Goal: Communication & Community: Answer question/provide support

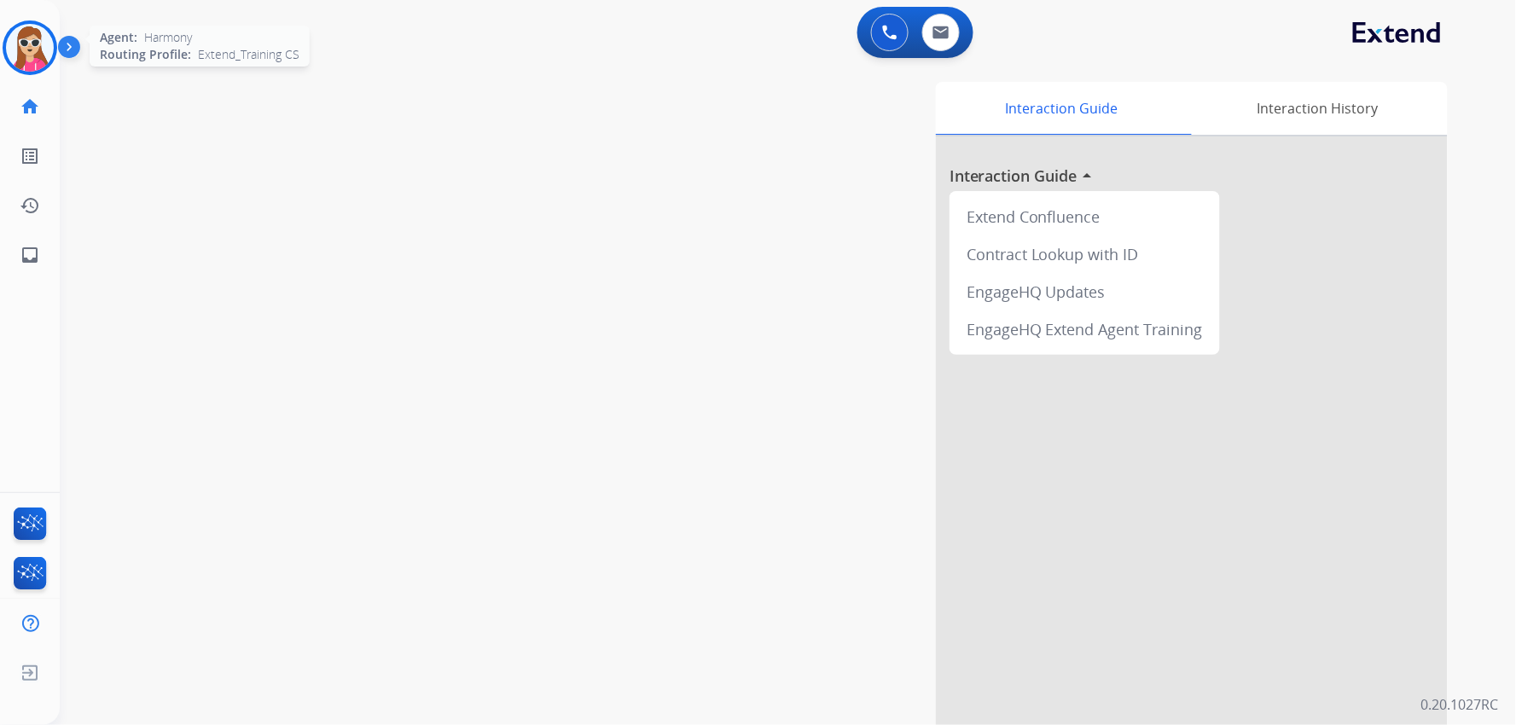
click at [14, 36] on img at bounding box center [30, 48] width 48 height 48
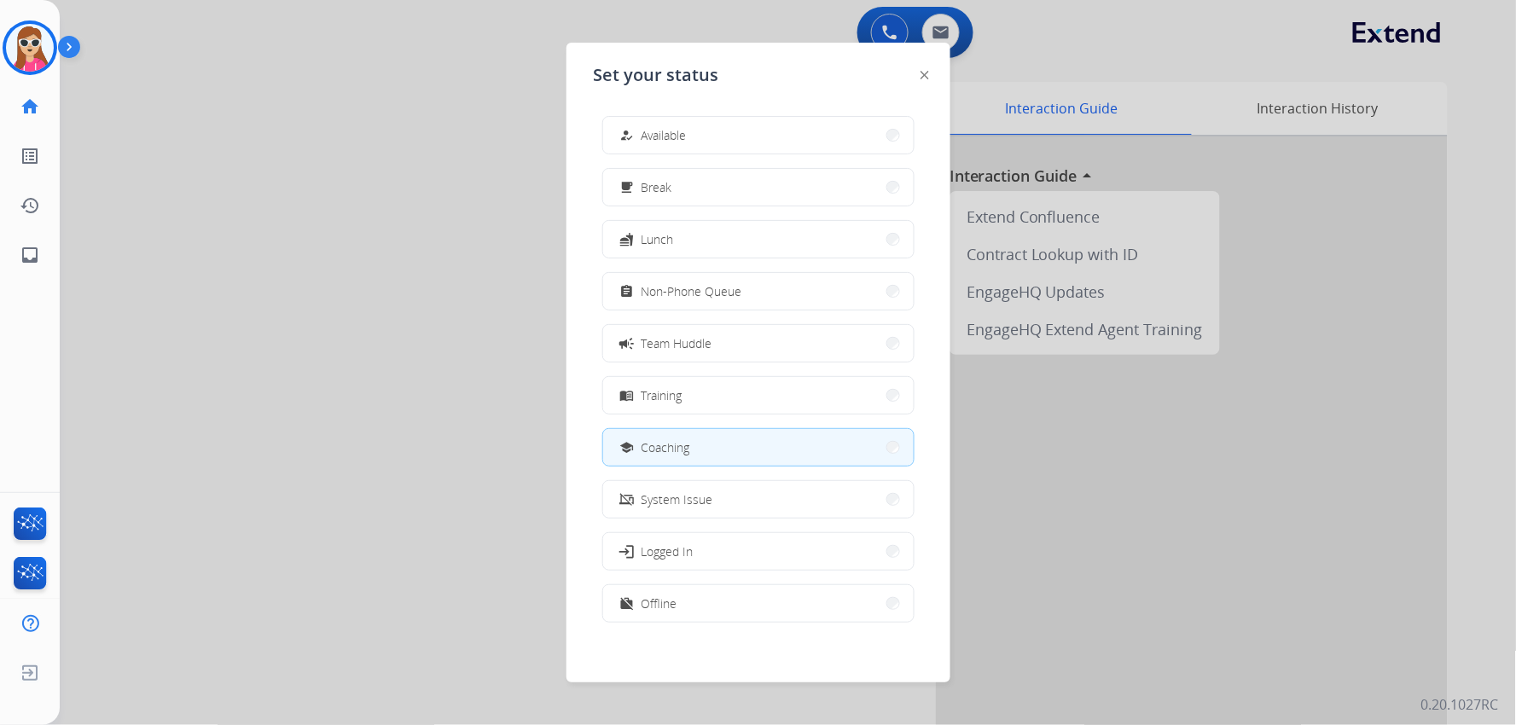
click at [746, 114] on div "how_to_reg Available free_breakfast Break fastfood Lunch assignment Non-Phone Q…" at bounding box center [758, 370] width 329 height 537
click at [748, 130] on button "how_to_reg Available" at bounding box center [758, 135] width 310 height 37
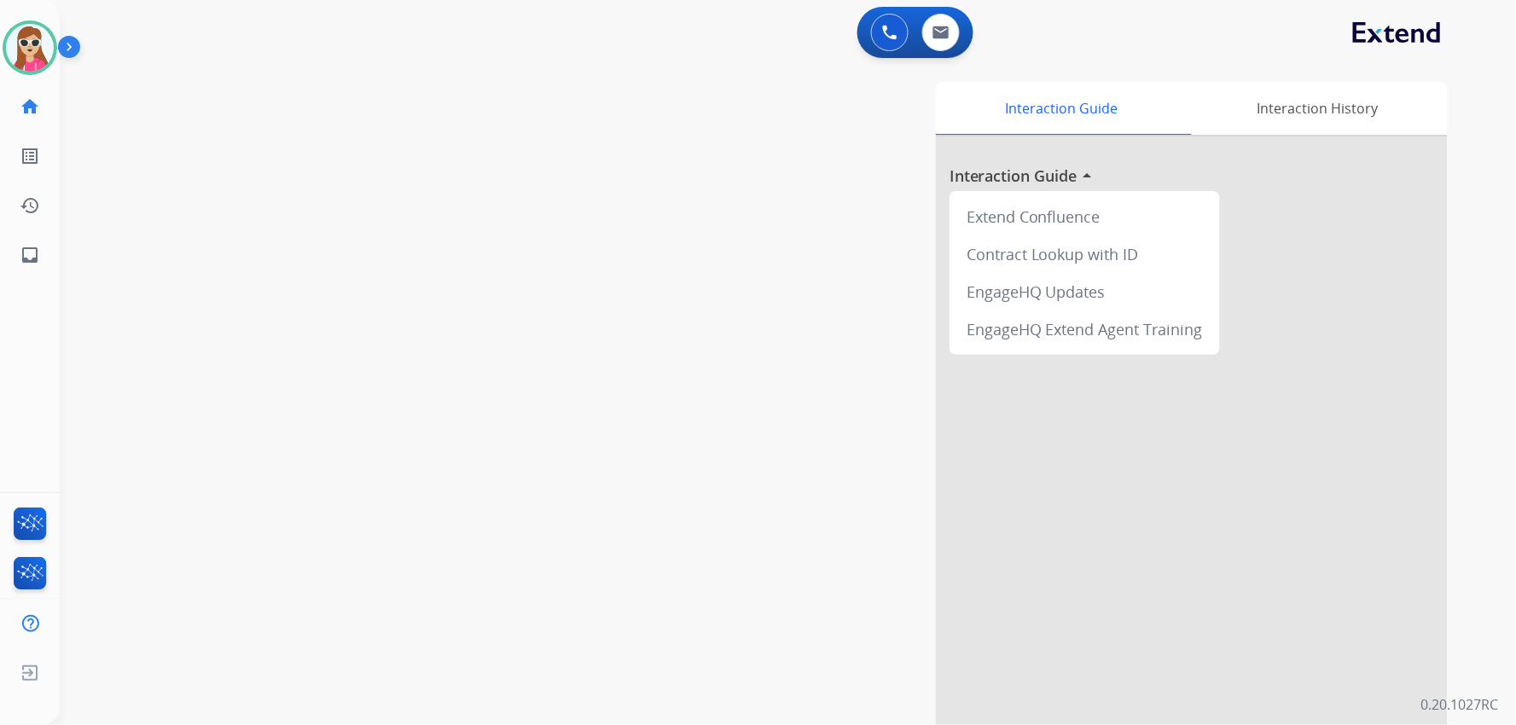
click at [788, 491] on div "Interaction Guide Interaction History Interaction Guide arrow_drop_up Extend Co…" at bounding box center [999, 427] width 896 height 691
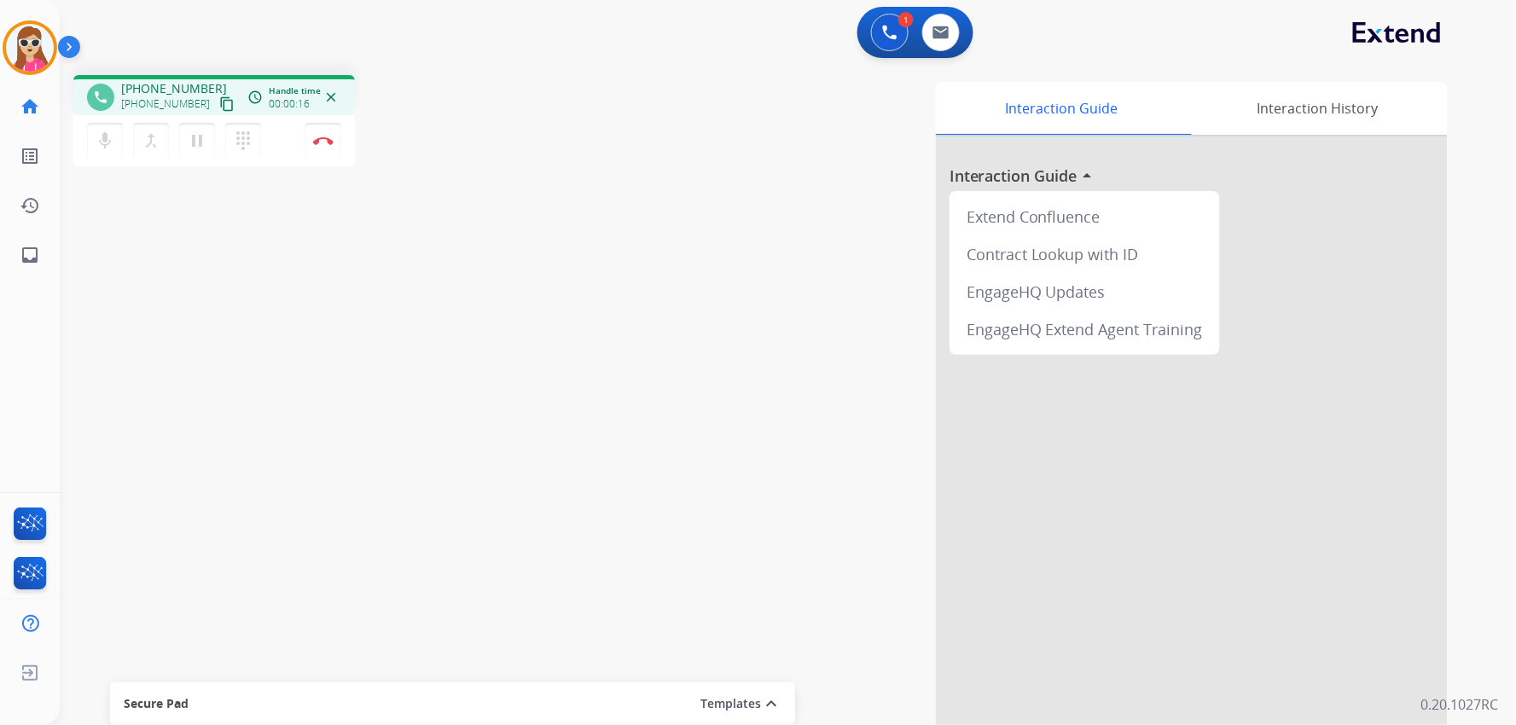
drag, startPoint x: 210, startPoint y: 94, endPoint x: 206, endPoint y: 107, distance: 14.3
click at [217, 94] on button "content_copy" at bounding box center [227, 104] width 20 height 20
click at [44, 250] on link "inbox Emails" at bounding box center [30, 255] width 48 height 48
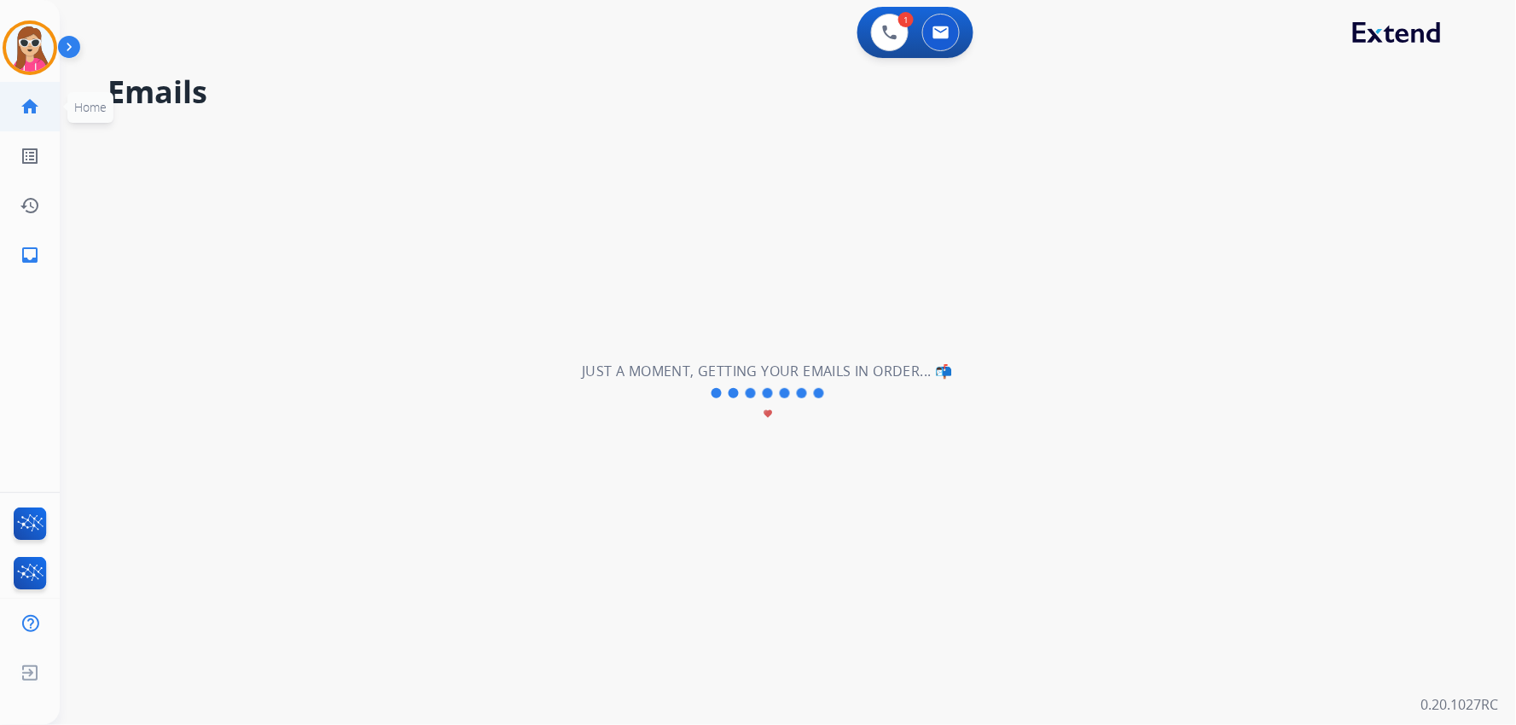
click at [24, 113] on mat-icon "home" at bounding box center [30, 106] width 20 height 20
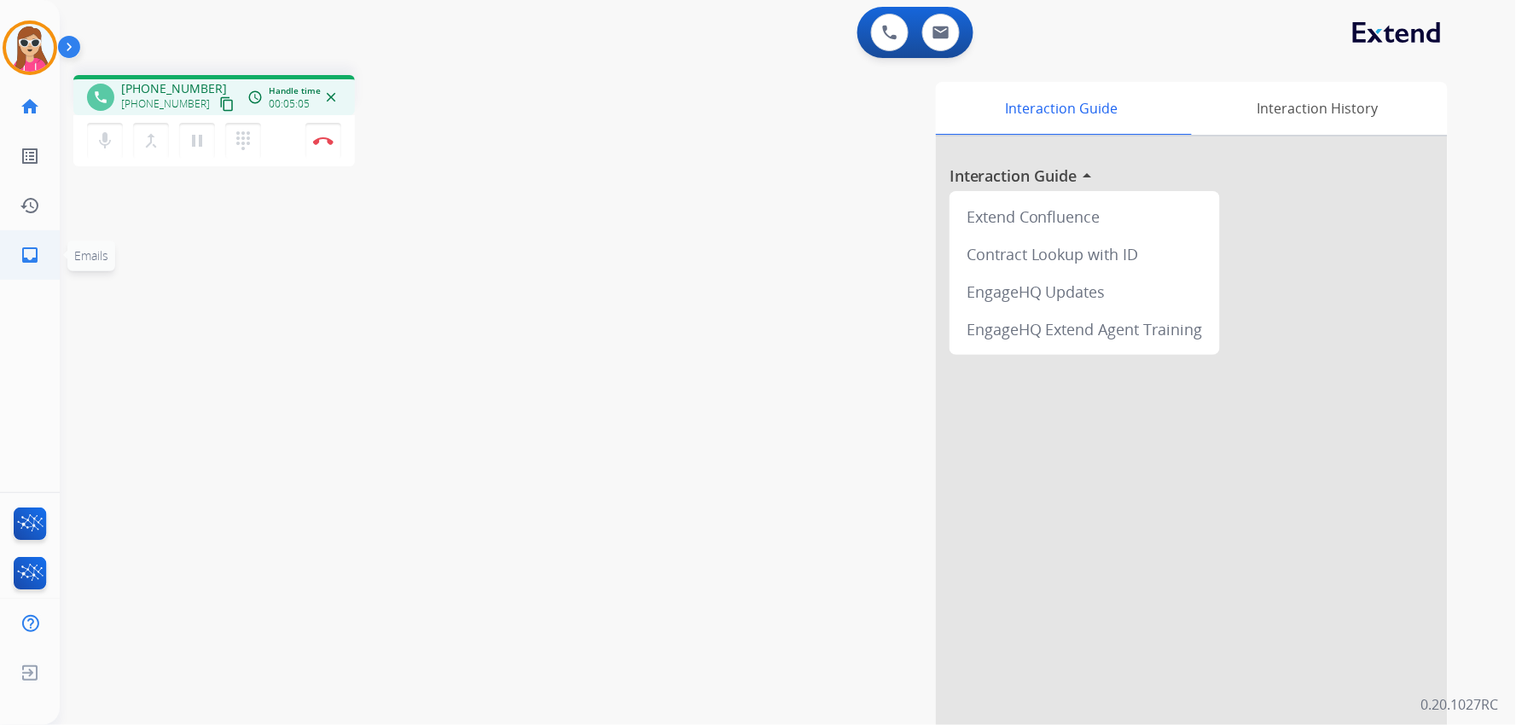
click at [26, 266] on link "inbox Emails" at bounding box center [30, 255] width 48 height 48
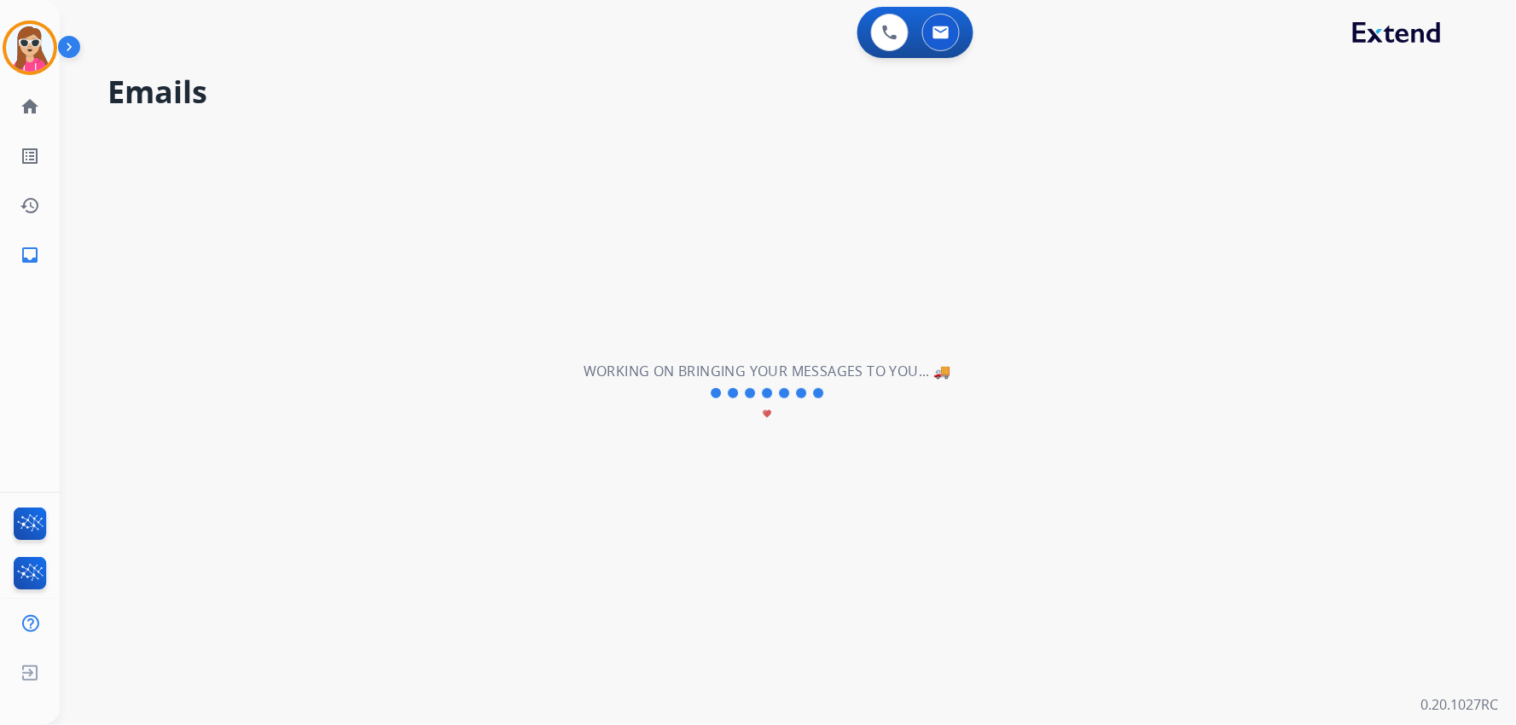
drag, startPoint x: 822, startPoint y: 397, endPoint x: 815, endPoint y: 372, distance: 26.5
click at [812, 410] on div "Working on bringing your messages to you... 🚚 favorite" at bounding box center [767, 393] width 368 height 65
drag, startPoint x: 811, startPoint y: 403, endPoint x: 790, endPoint y: 406, distance: 21.5
click at [797, 404] on div "Working on bringing your messages to you... 🚚 favorite" at bounding box center [767, 393] width 368 height 65
click at [745, 419] on div "Working on bringing your messages to you... 🚚 favorite" at bounding box center [767, 393] width 368 height 65
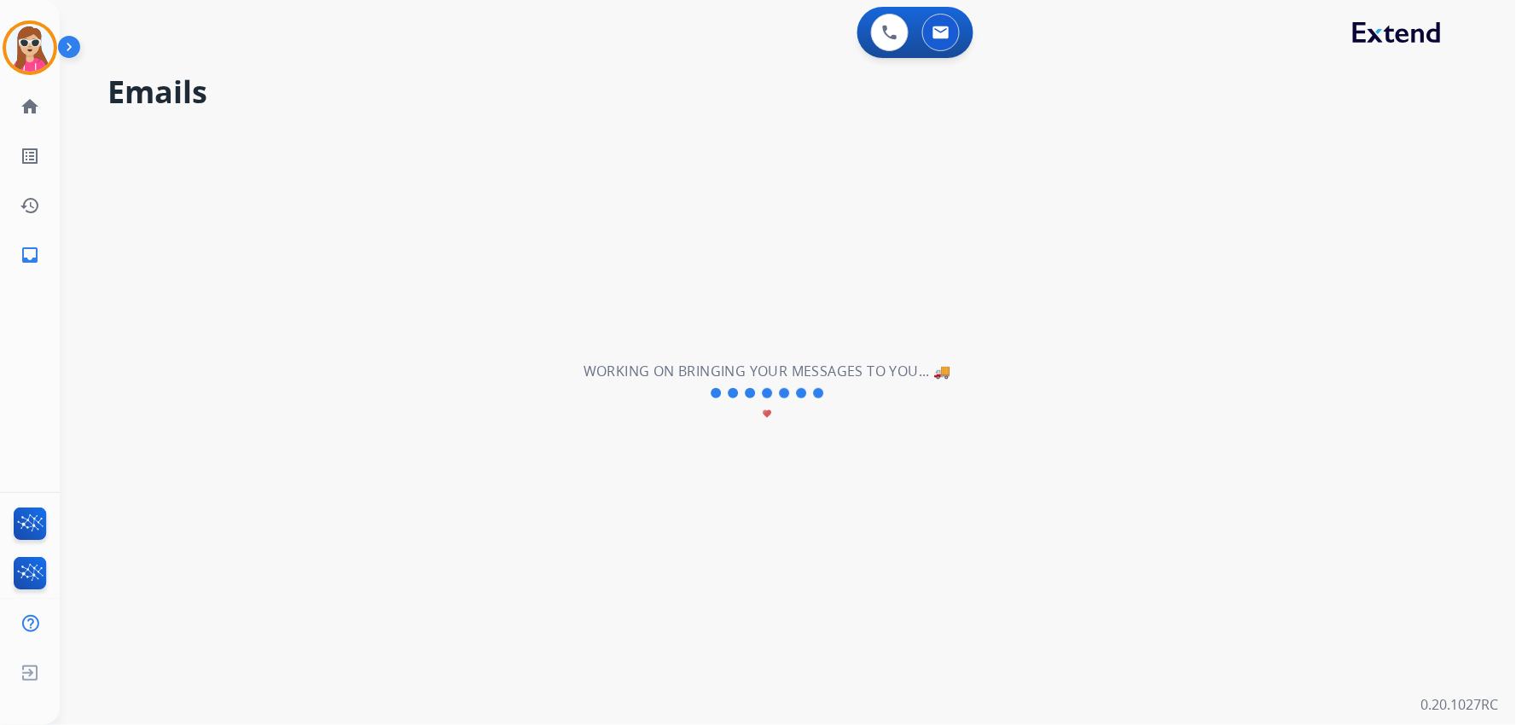
click at [768, 419] on div "Working on bringing your messages to you... 🚚 favorite" at bounding box center [767, 393] width 368 height 65
click at [32, 200] on mat-icon "history" at bounding box center [30, 205] width 20 height 20
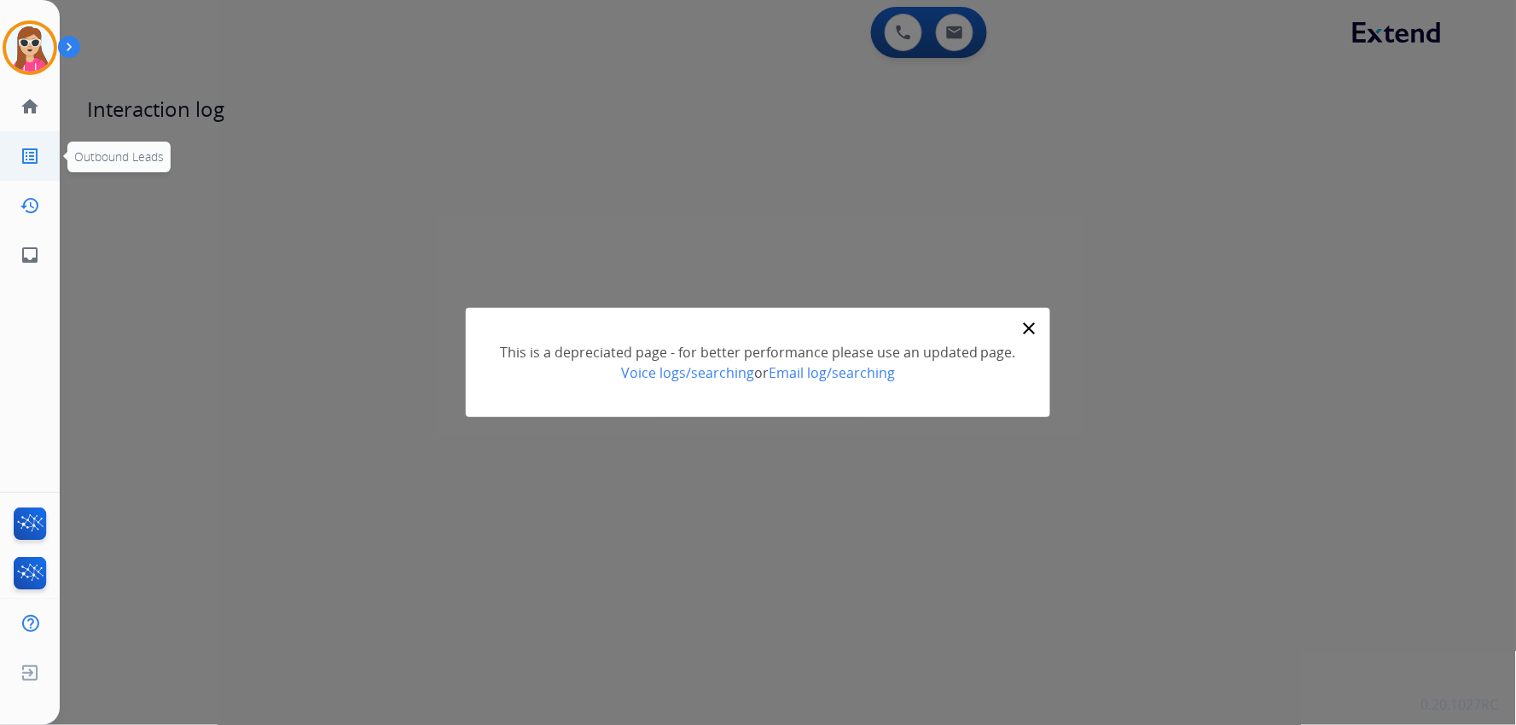
click at [26, 168] on link "list_alt Outbound Leads" at bounding box center [30, 156] width 48 height 48
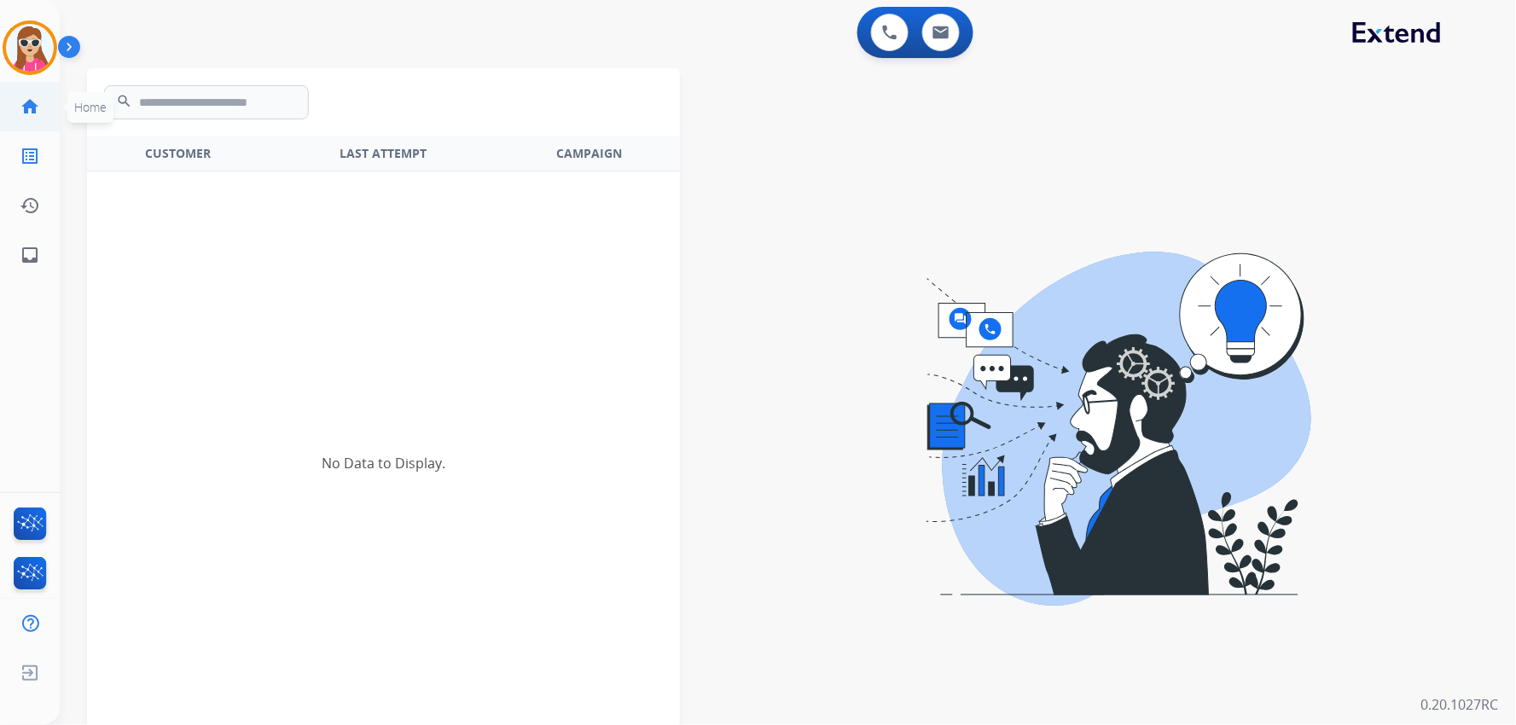
click at [29, 91] on link "home Home" at bounding box center [30, 107] width 48 height 48
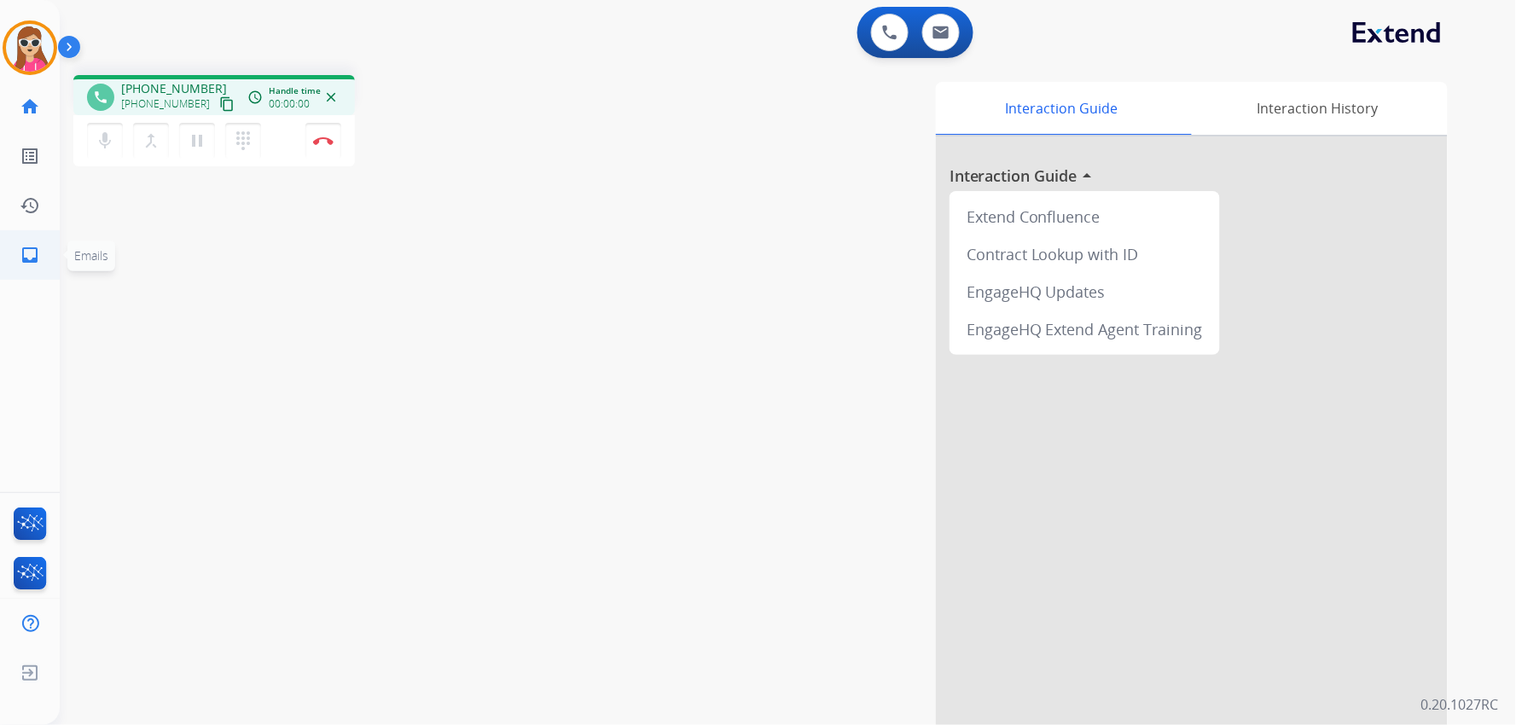
click at [35, 254] on mat-icon "inbox" at bounding box center [30, 255] width 20 height 20
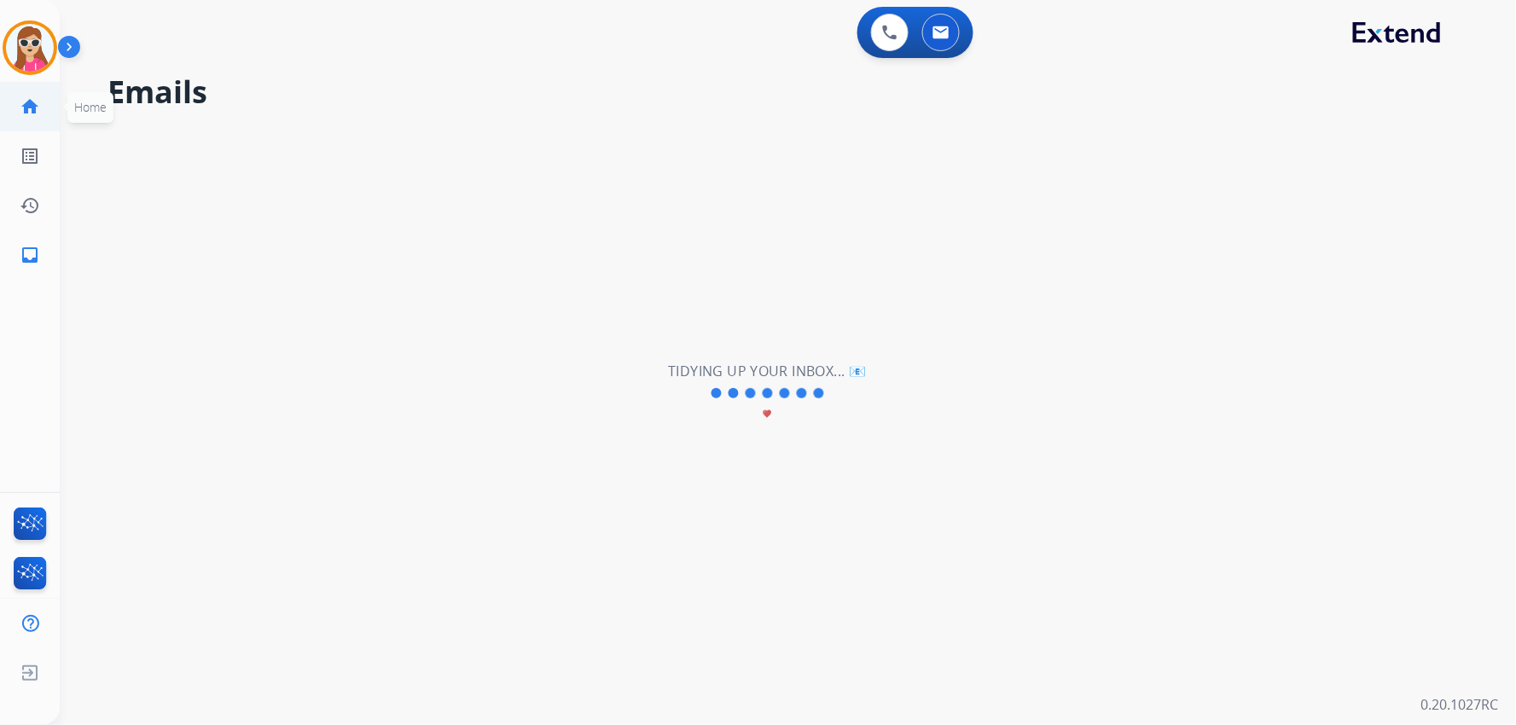
click at [31, 114] on mat-icon "home" at bounding box center [30, 106] width 20 height 20
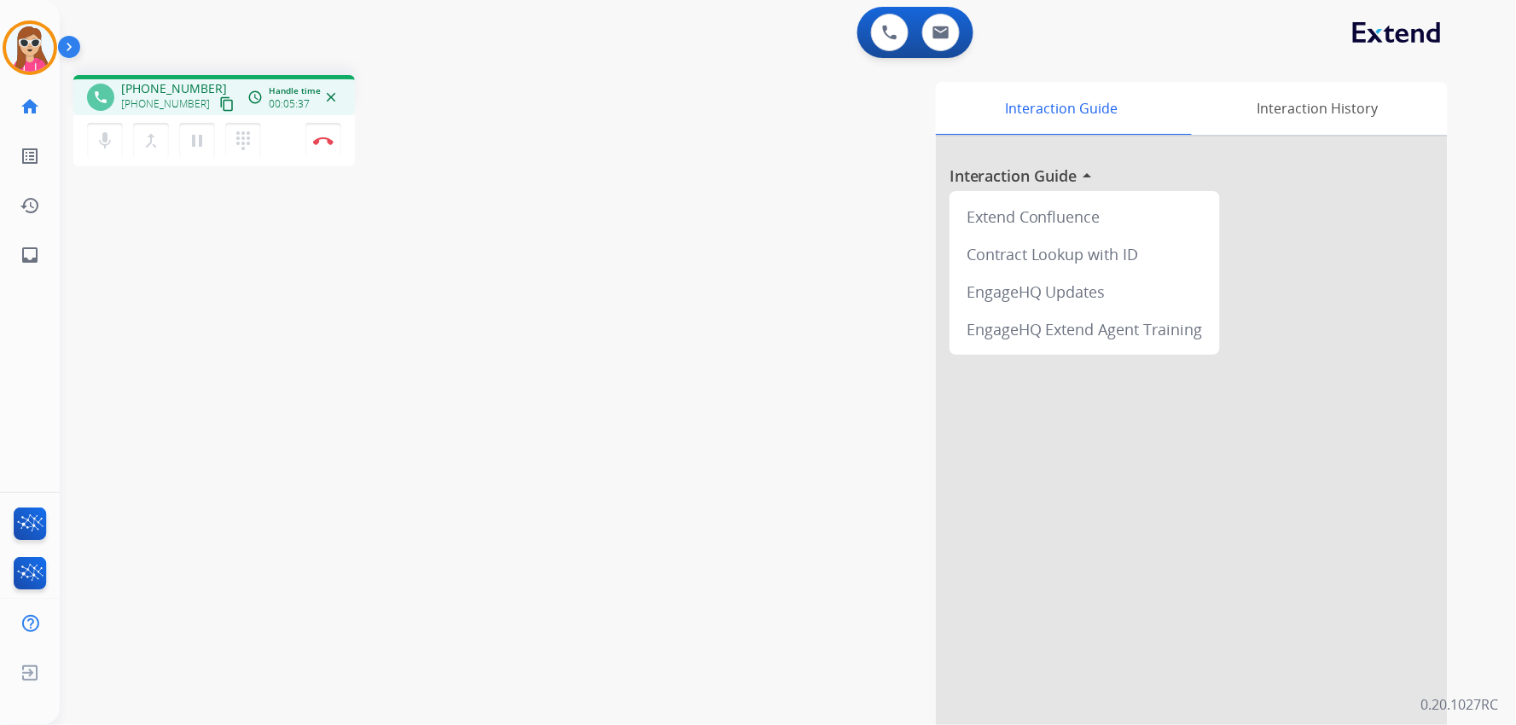
click at [219, 100] on mat-icon "content_copy" at bounding box center [226, 103] width 15 height 15
click at [38, 266] on link "inbox Emails" at bounding box center [30, 255] width 48 height 48
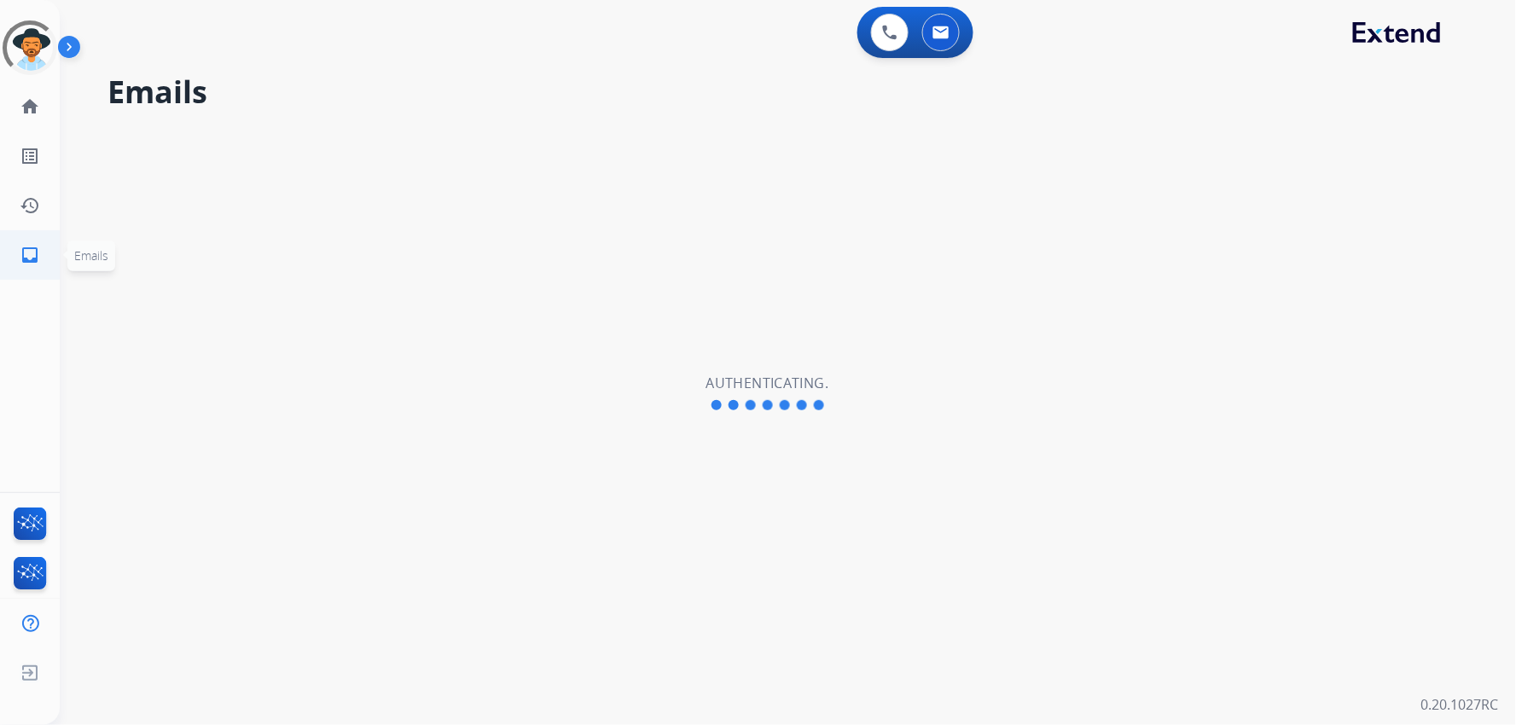
click at [26, 231] on li "inbox Emails Emails" at bounding box center [30, 255] width 48 height 48
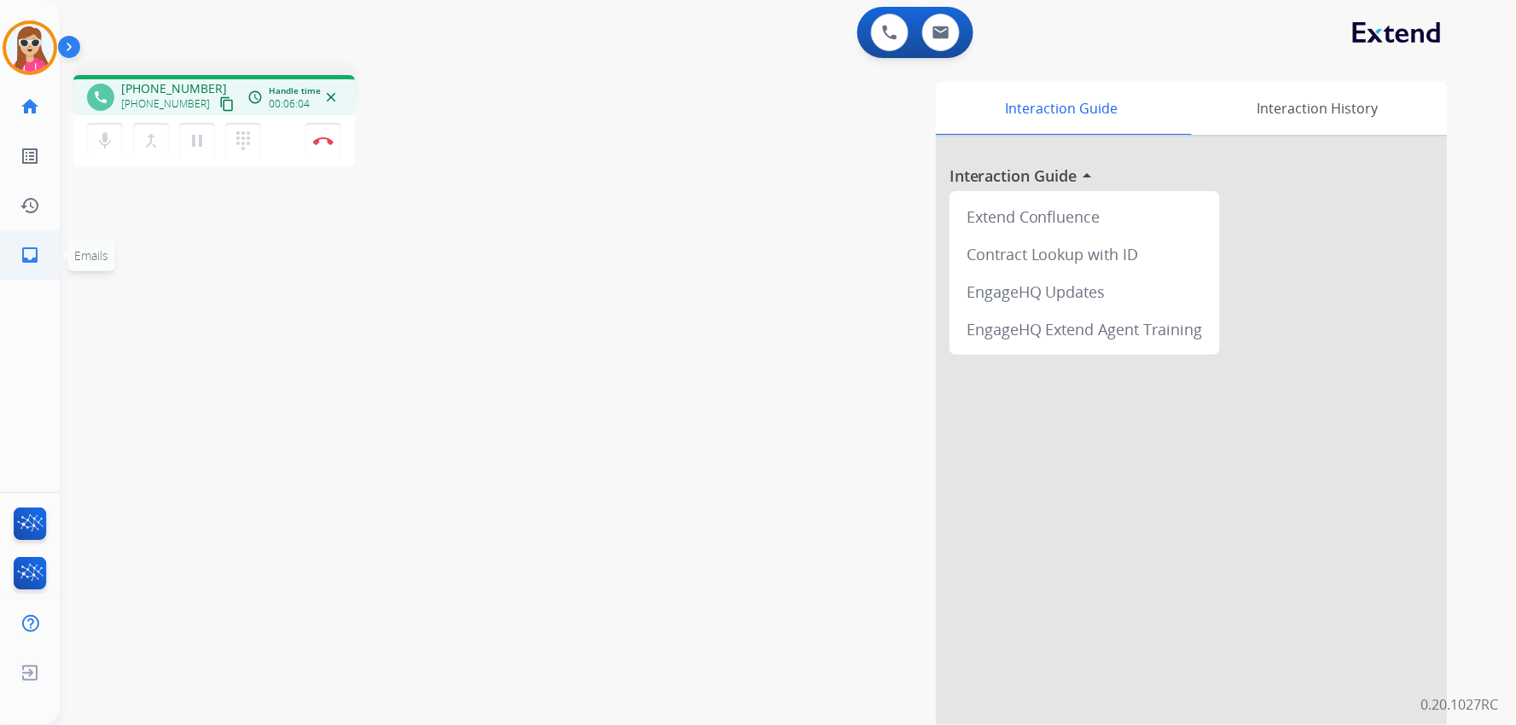
click at [9, 252] on link "inbox Emails" at bounding box center [30, 255] width 48 height 48
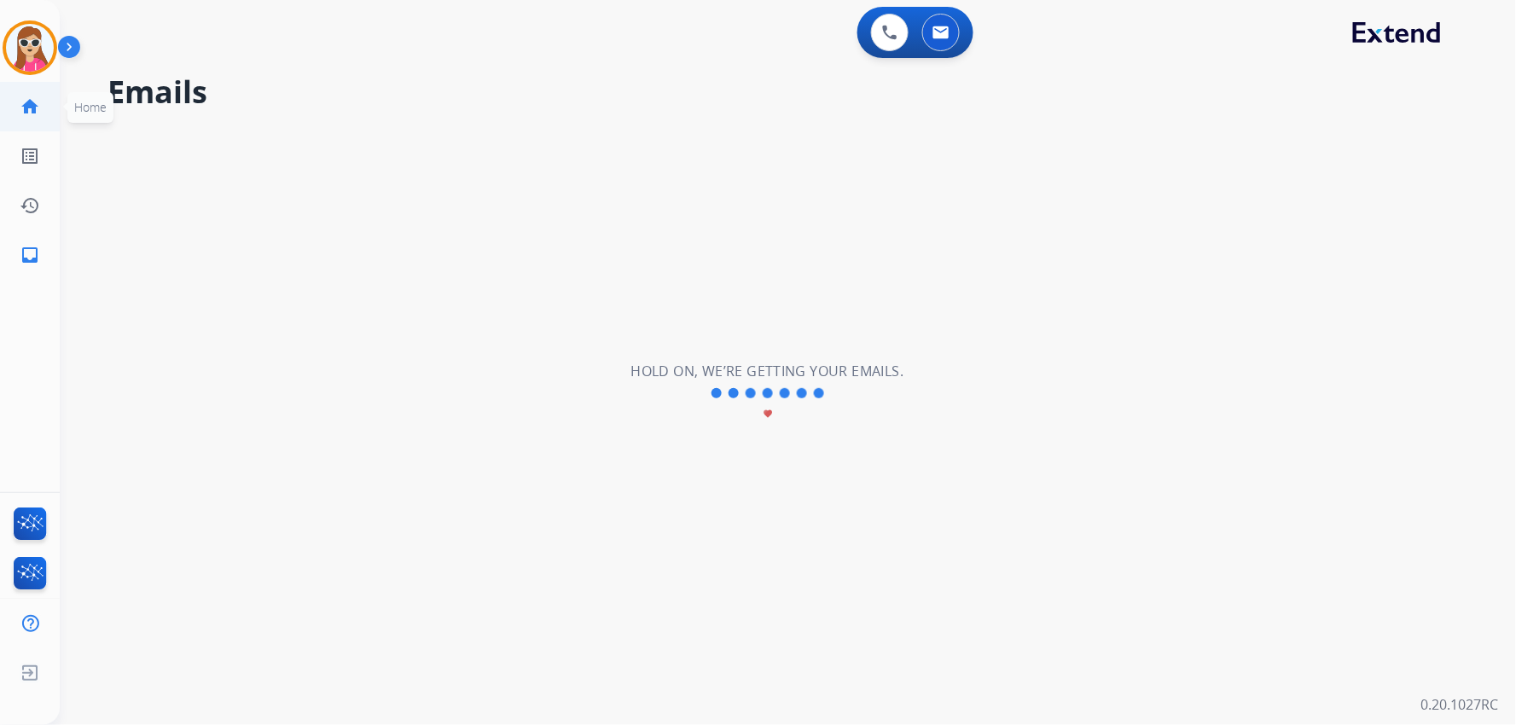
click at [30, 109] on mat-icon "home" at bounding box center [30, 106] width 20 height 20
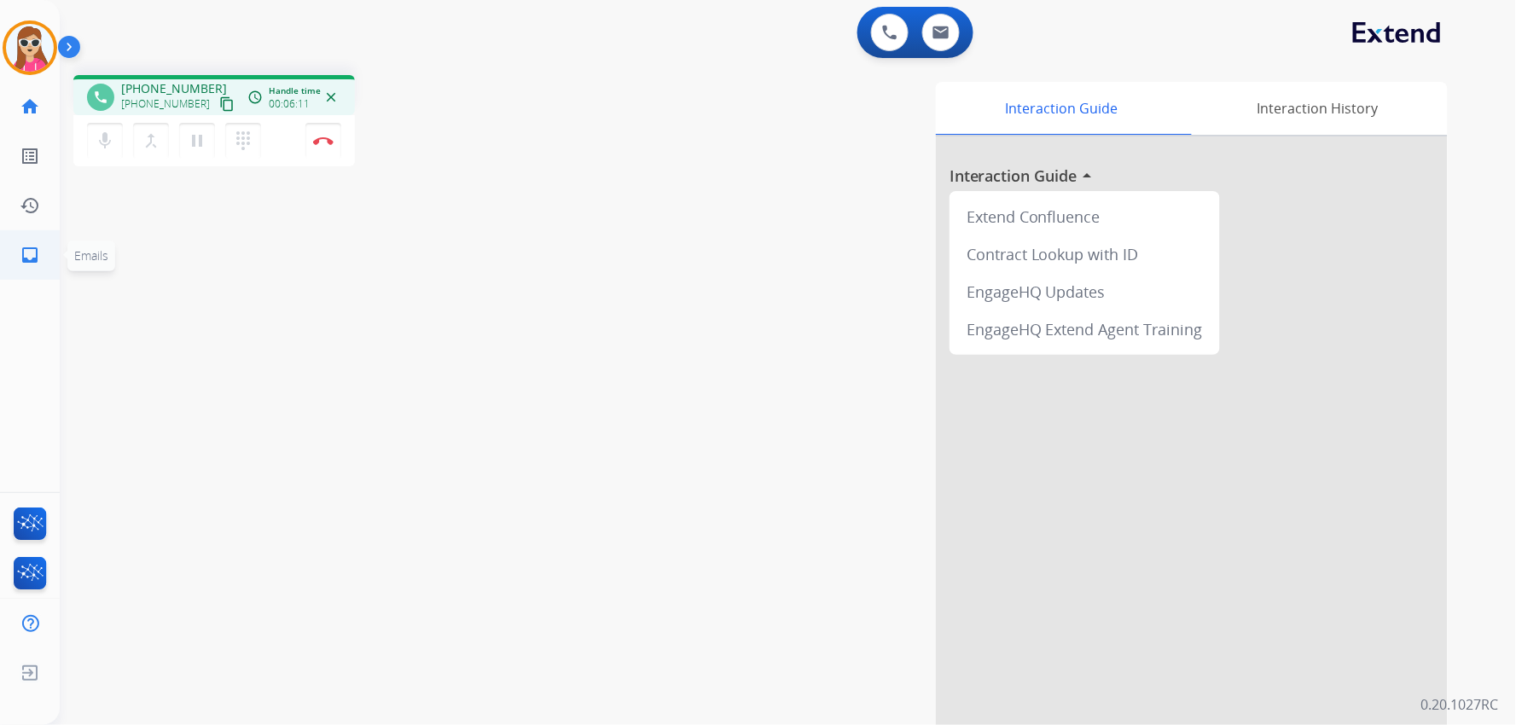
click at [32, 268] on link "inbox Emails" at bounding box center [30, 255] width 48 height 48
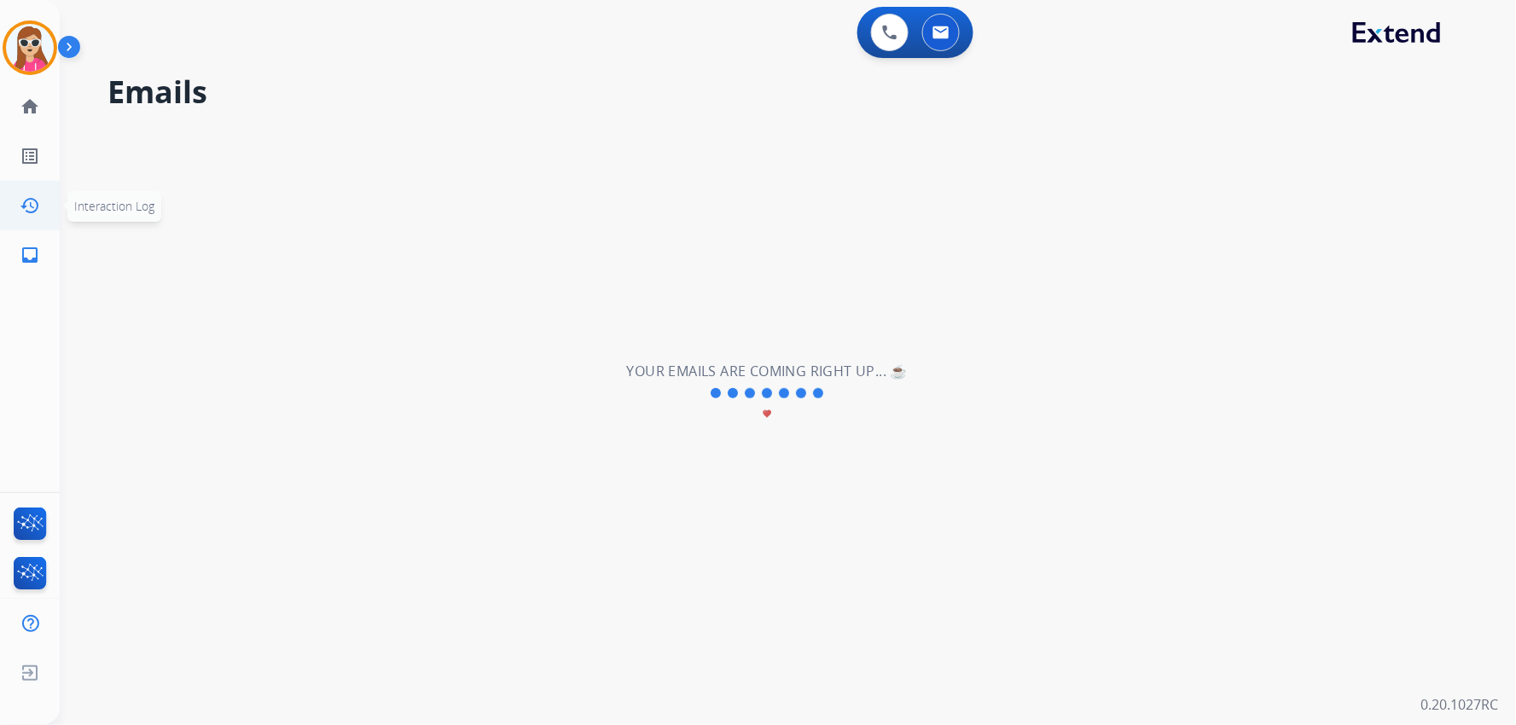
click at [46, 206] on link "history Interaction Log" at bounding box center [30, 206] width 48 height 48
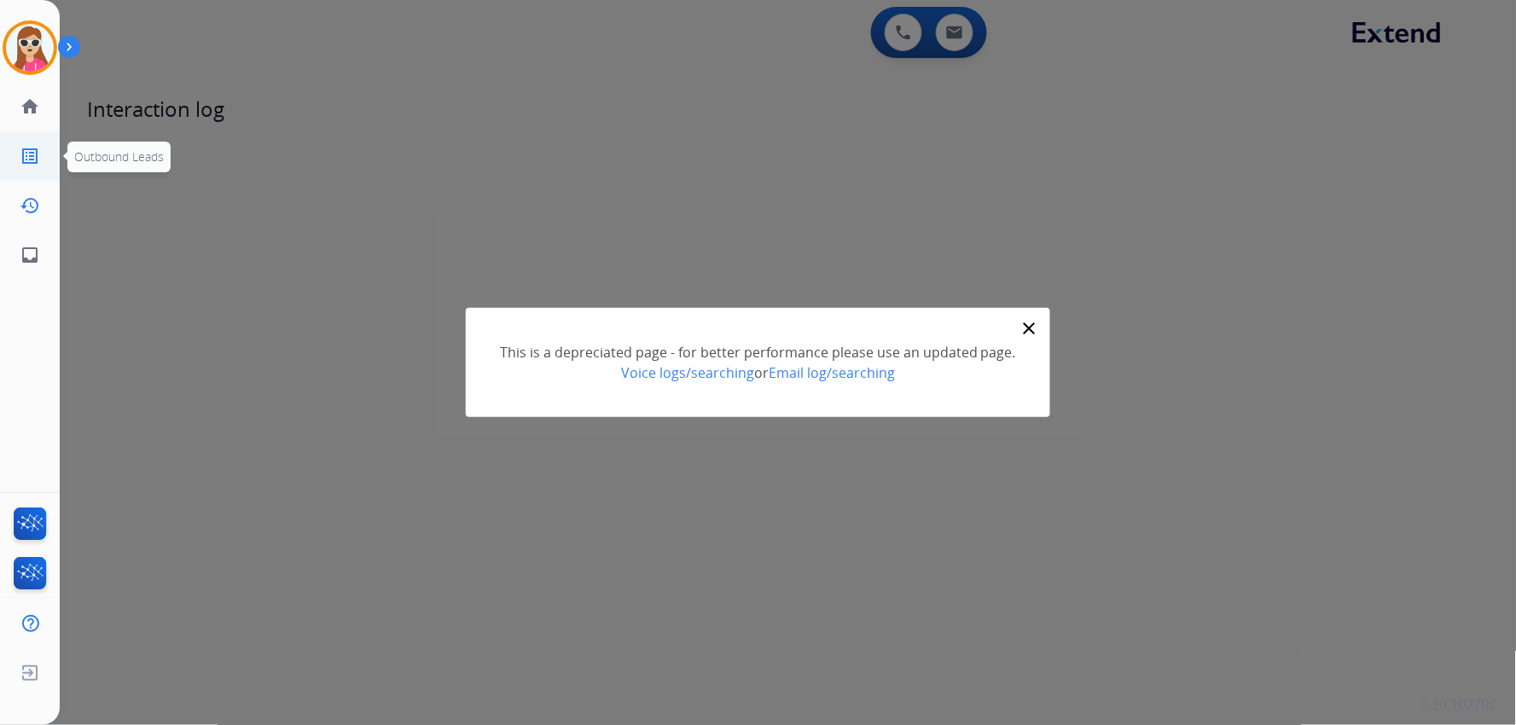
click at [37, 143] on link "list_alt Outbound Leads" at bounding box center [30, 156] width 48 height 48
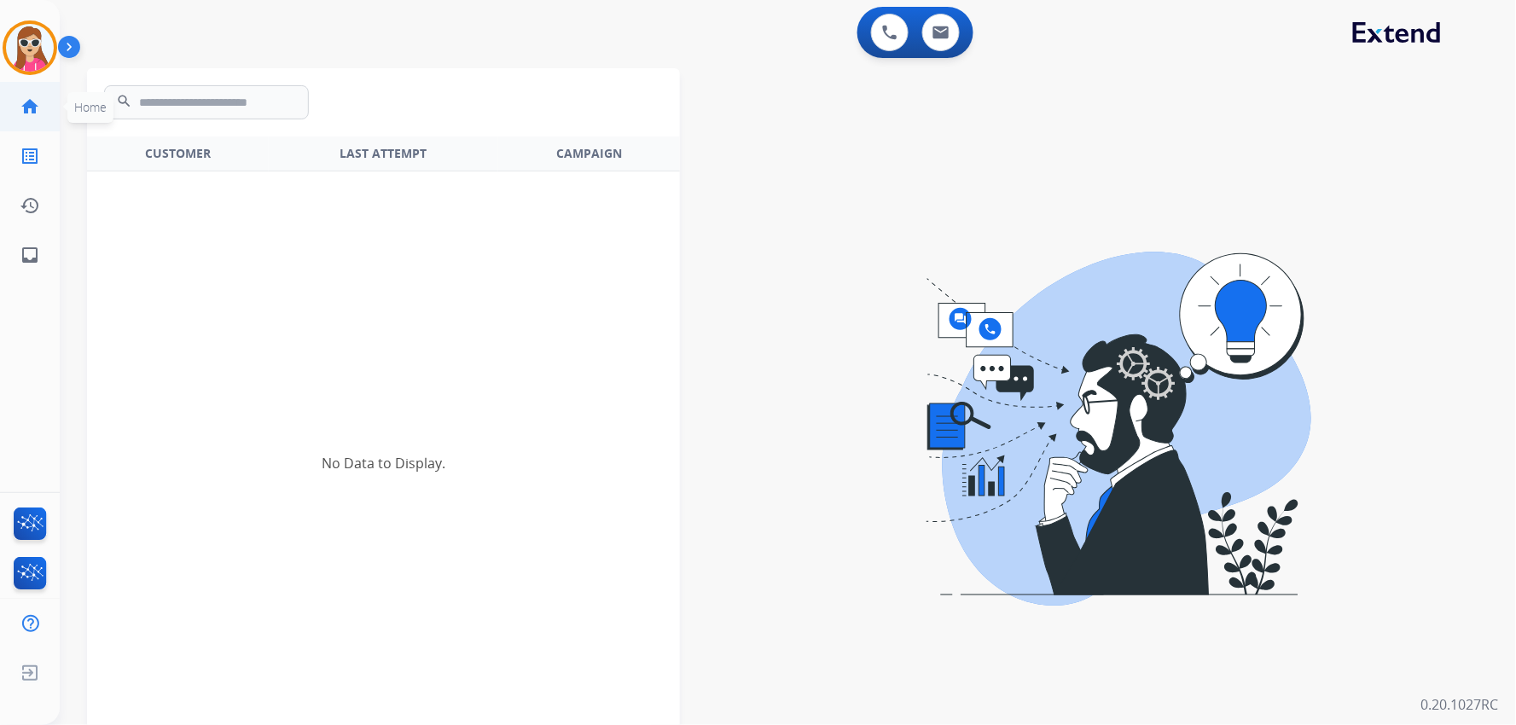
click at [38, 100] on mat-icon "home" at bounding box center [30, 106] width 20 height 20
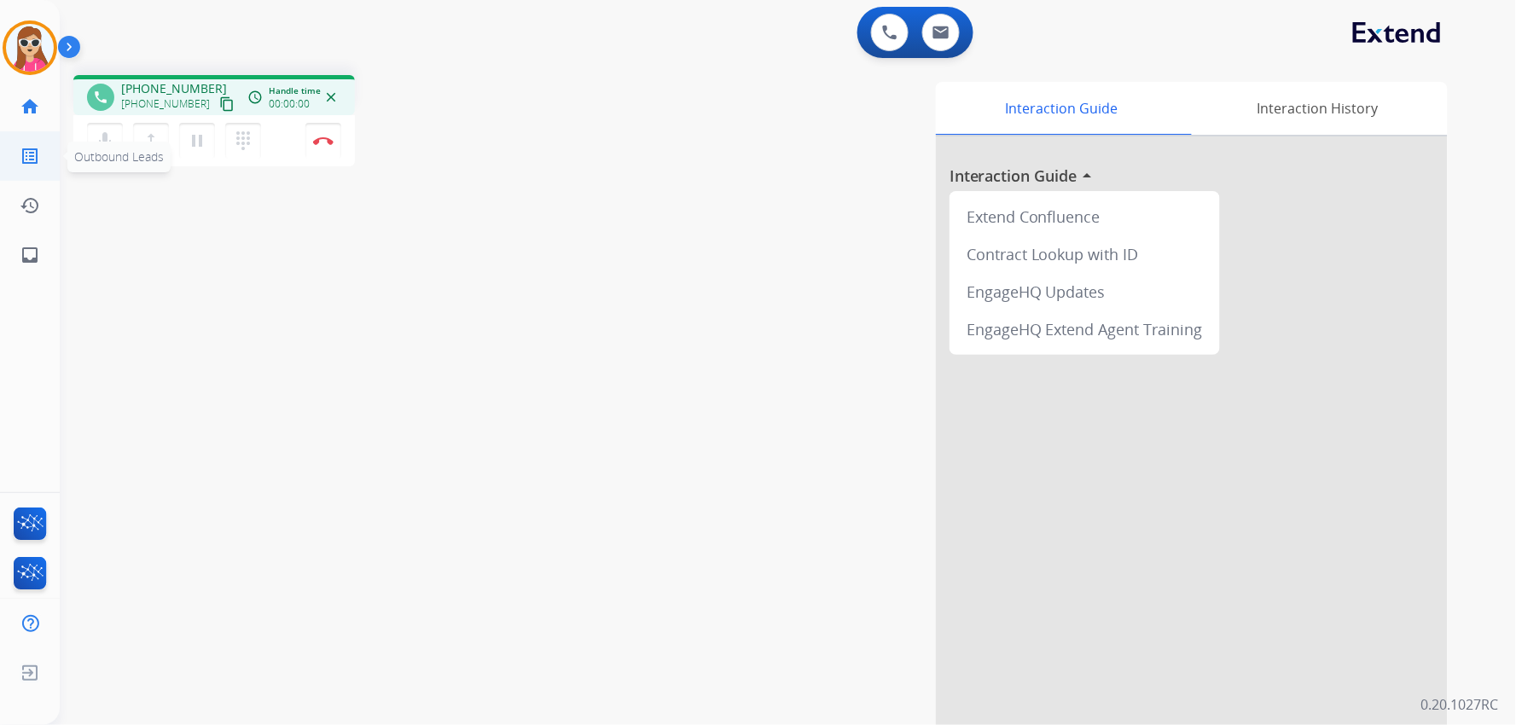
click at [38, 158] on mat-icon "list_alt" at bounding box center [30, 156] width 20 height 20
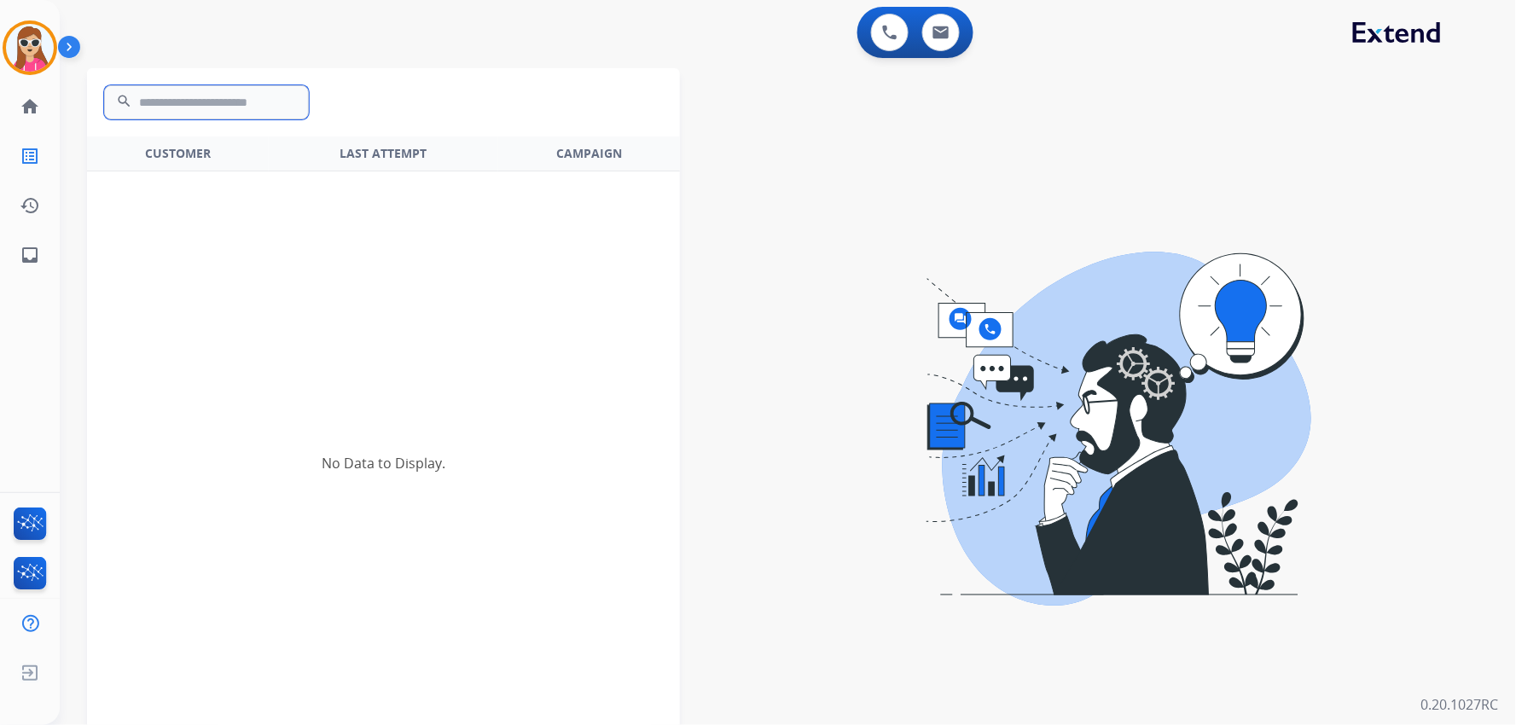
click at [183, 116] on input "text" at bounding box center [206, 102] width 205 height 34
paste input "**********"
type input "**********"
drag, startPoint x: 239, startPoint y: 103, endPoint x: 78, endPoint y: 138, distance: 164.1
click at [78, 138] on div "**********" at bounding box center [788, 362] width 1456 height 725
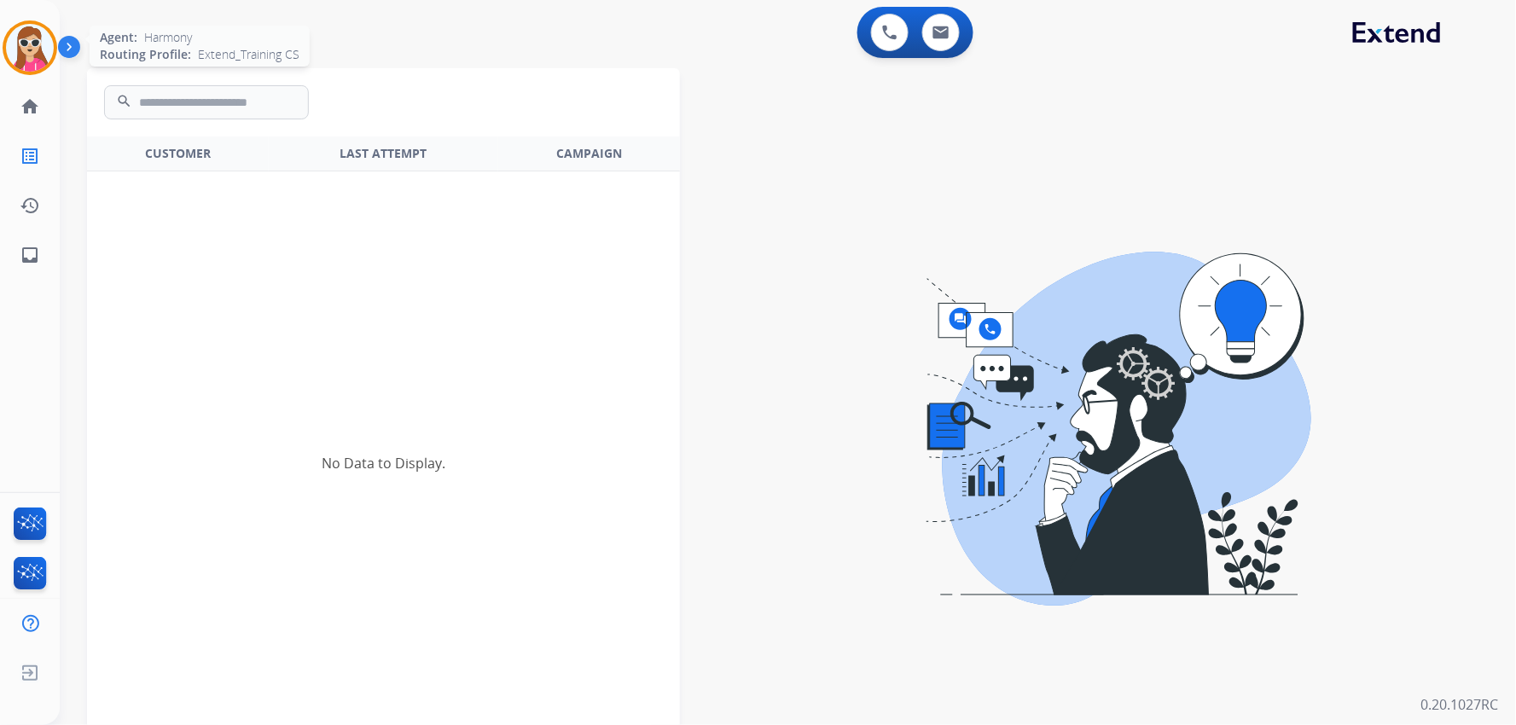
click at [48, 46] on img at bounding box center [30, 48] width 48 height 48
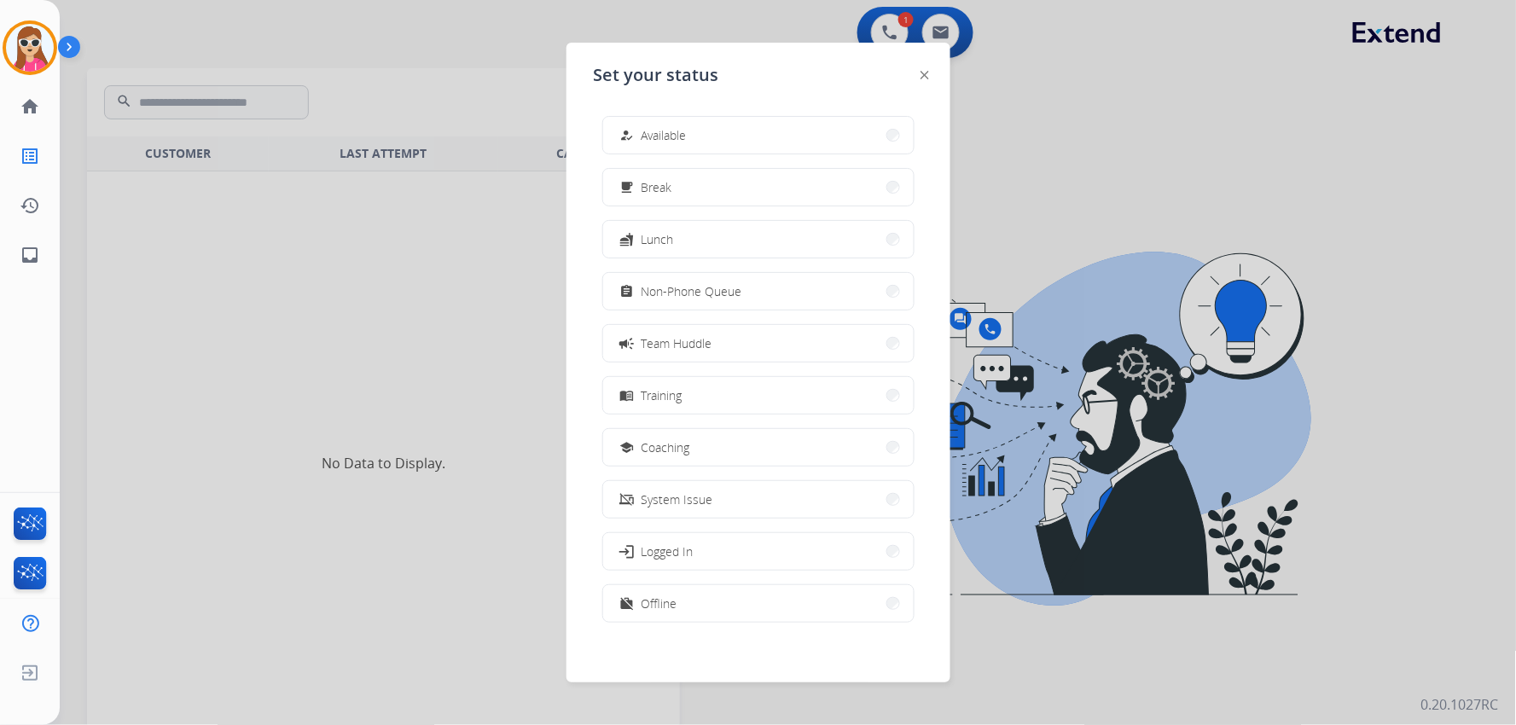
click at [925, 71] on img at bounding box center [924, 75] width 9 height 9
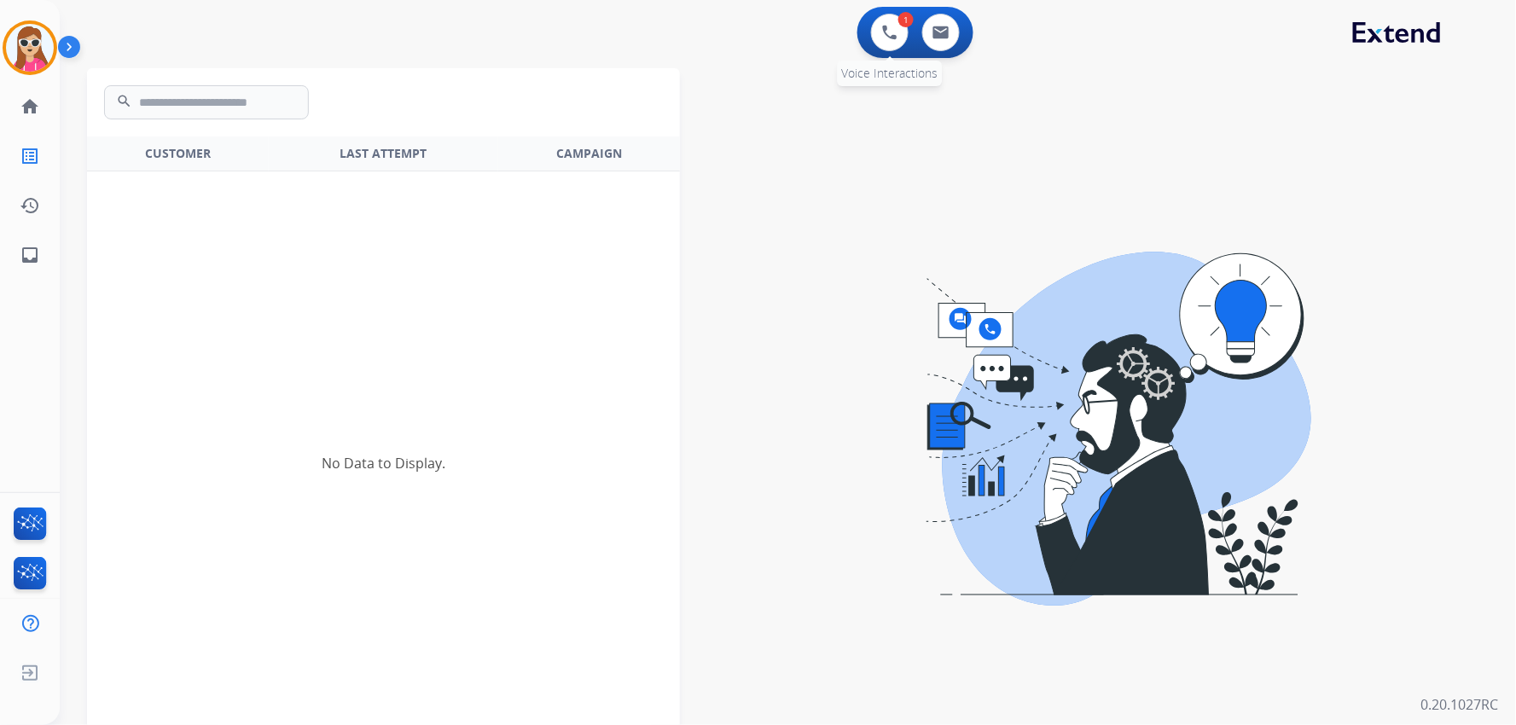
click at [901, 26] on div "1" at bounding box center [905, 19] width 15 height 15
click at [890, 38] on img at bounding box center [889, 32] width 15 height 15
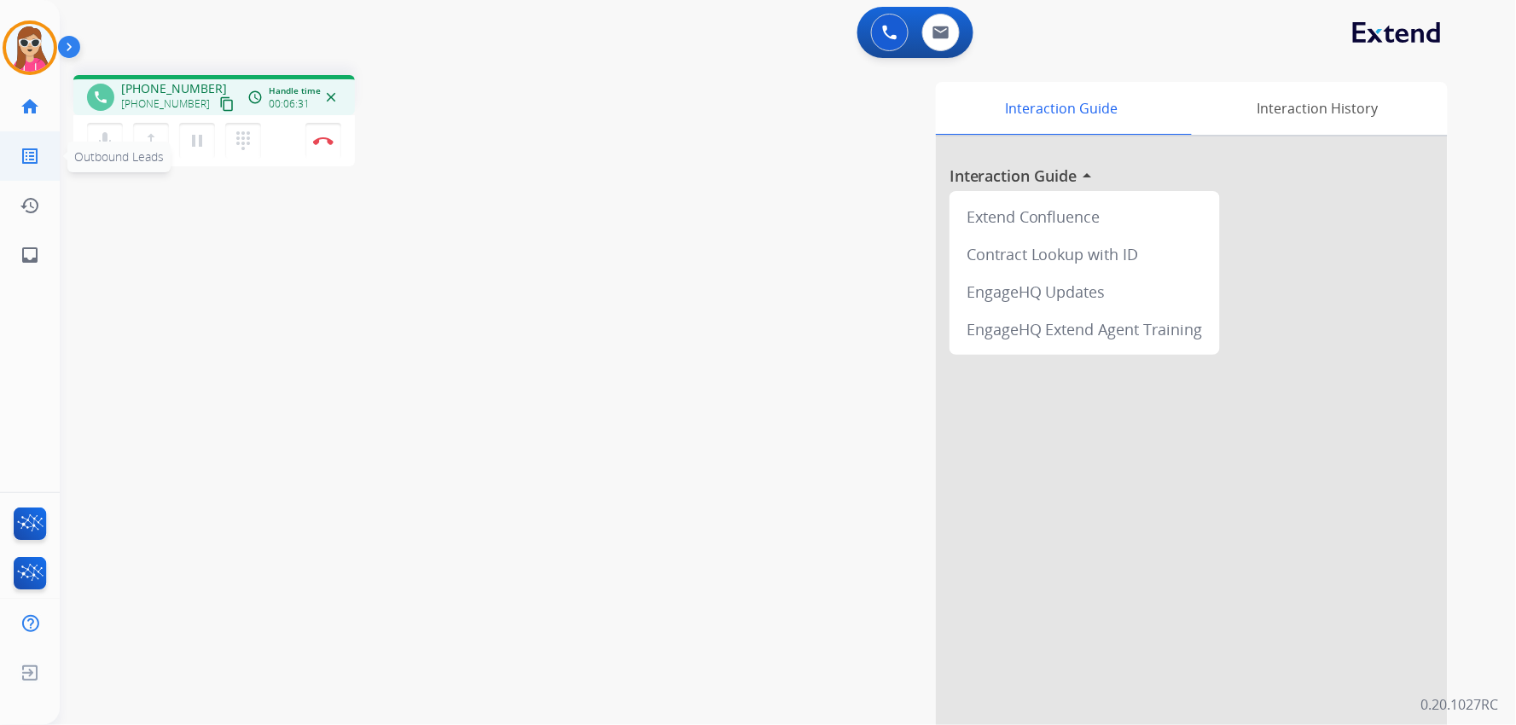
click at [39, 147] on link "list_alt Outbound Leads" at bounding box center [30, 156] width 48 height 48
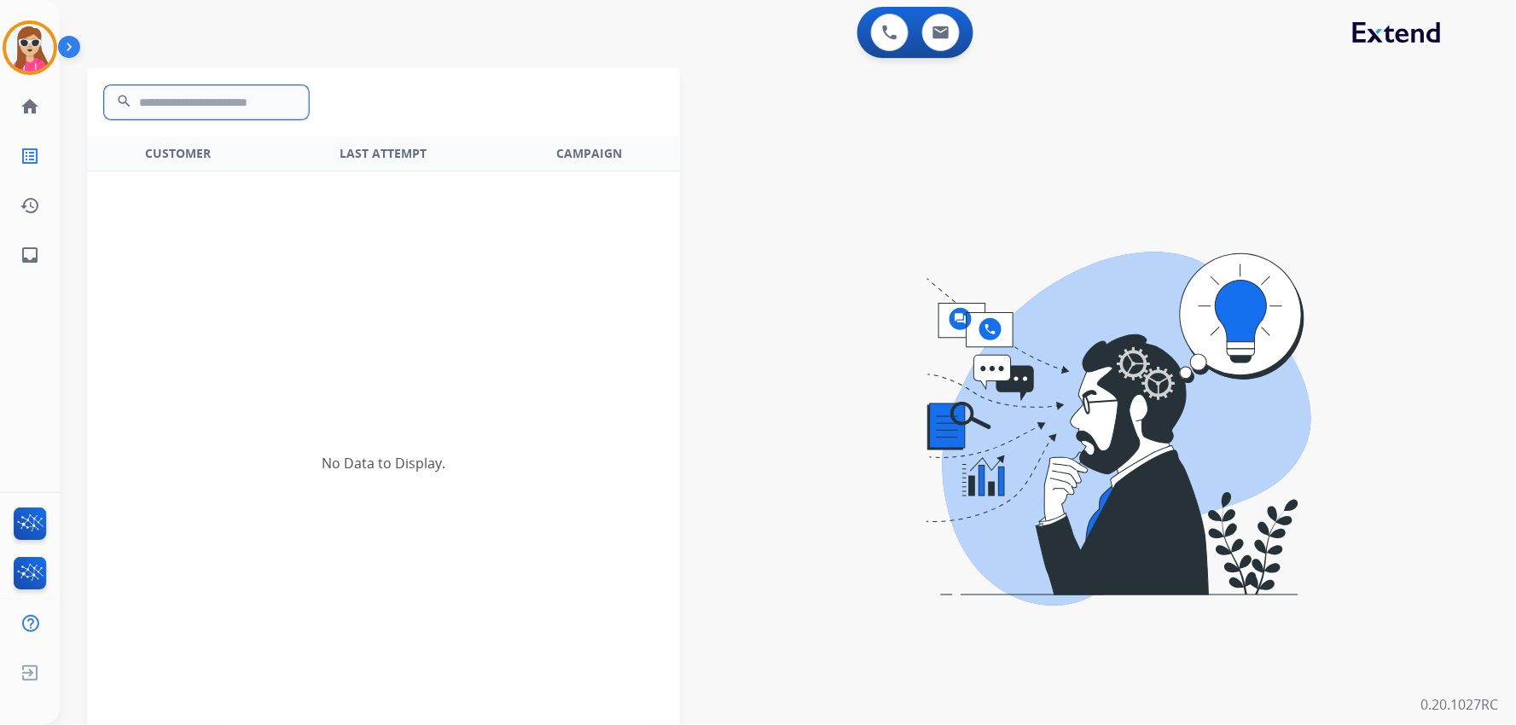
click at [241, 104] on input "text" at bounding box center [206, 102] width 205 height 34
click at [172, 85] on input "text" at bounding box center [206, 102] width 205 height 34
paste input "**********"
type input "**********"
click at [118, 105] on mat-icon "search" at bounding box center [124, 103] width 20 height 20
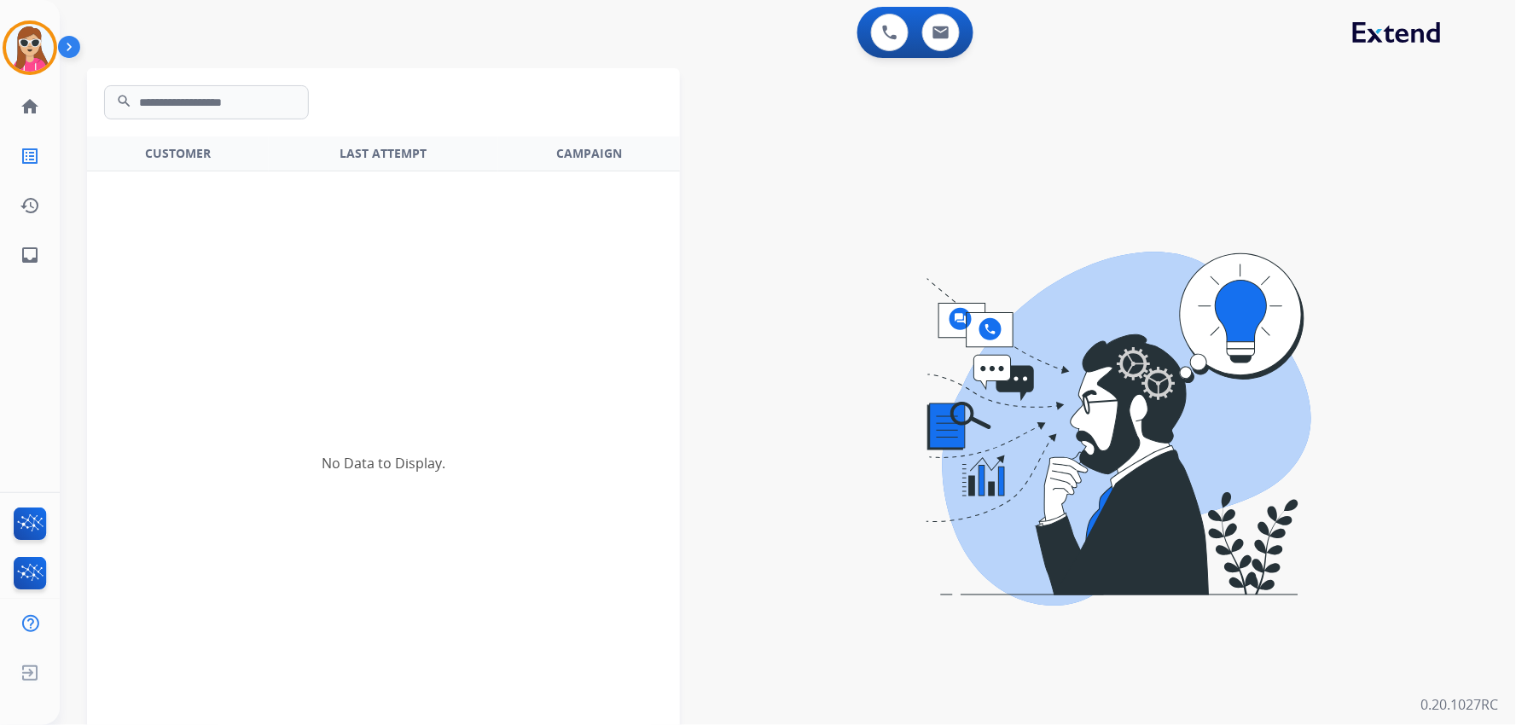
click at [120, 103] on mat-icon "search" at bounding box center [124, 103] width 20 height 20
click at [520, 146] on div "No Data to Display." at bounding box center [383, 463] width 593 height 660
click at [38, 202] on mat-icon "history" at bounding box center [30, 205] width 20 height 20
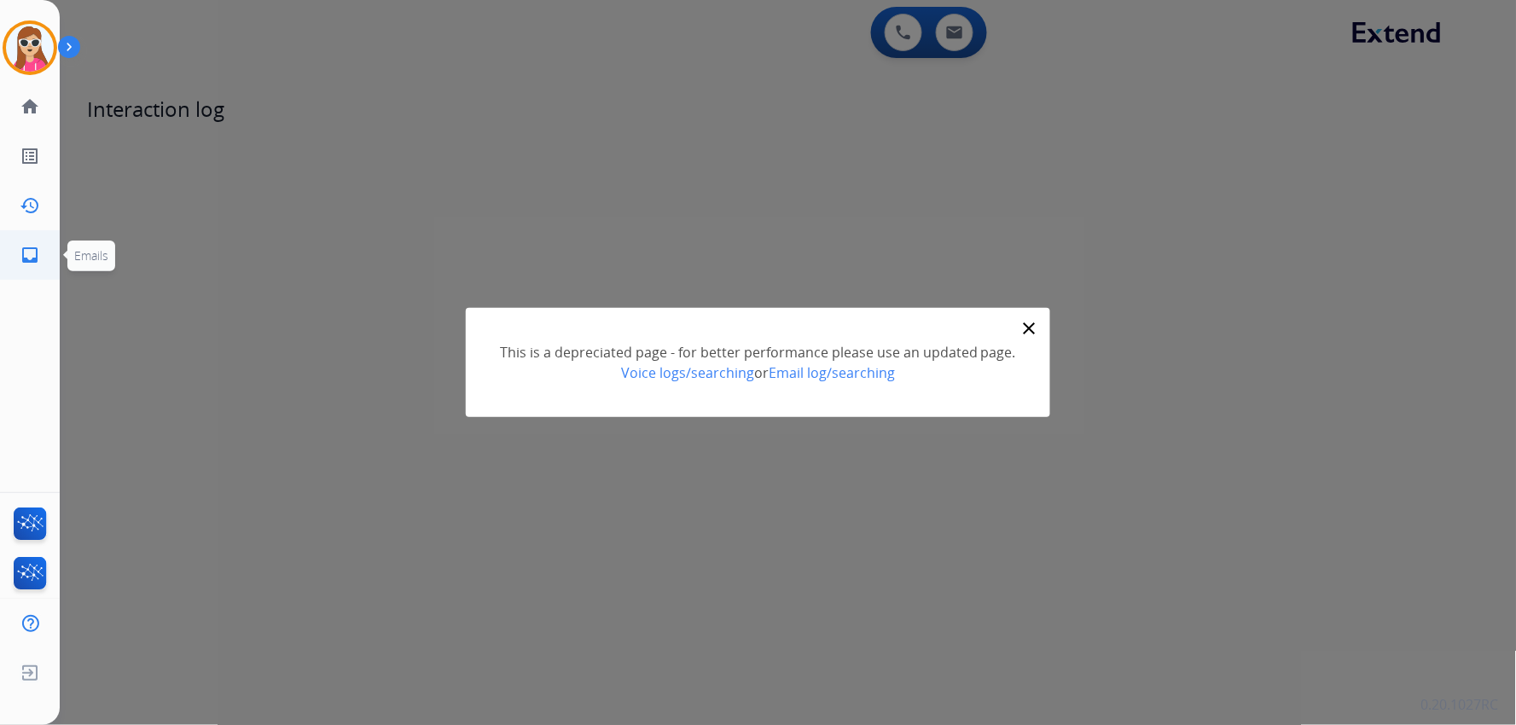
click at [18, 258] on link "inbox Emails" at bounding box center [30, 255] width 48 height 48
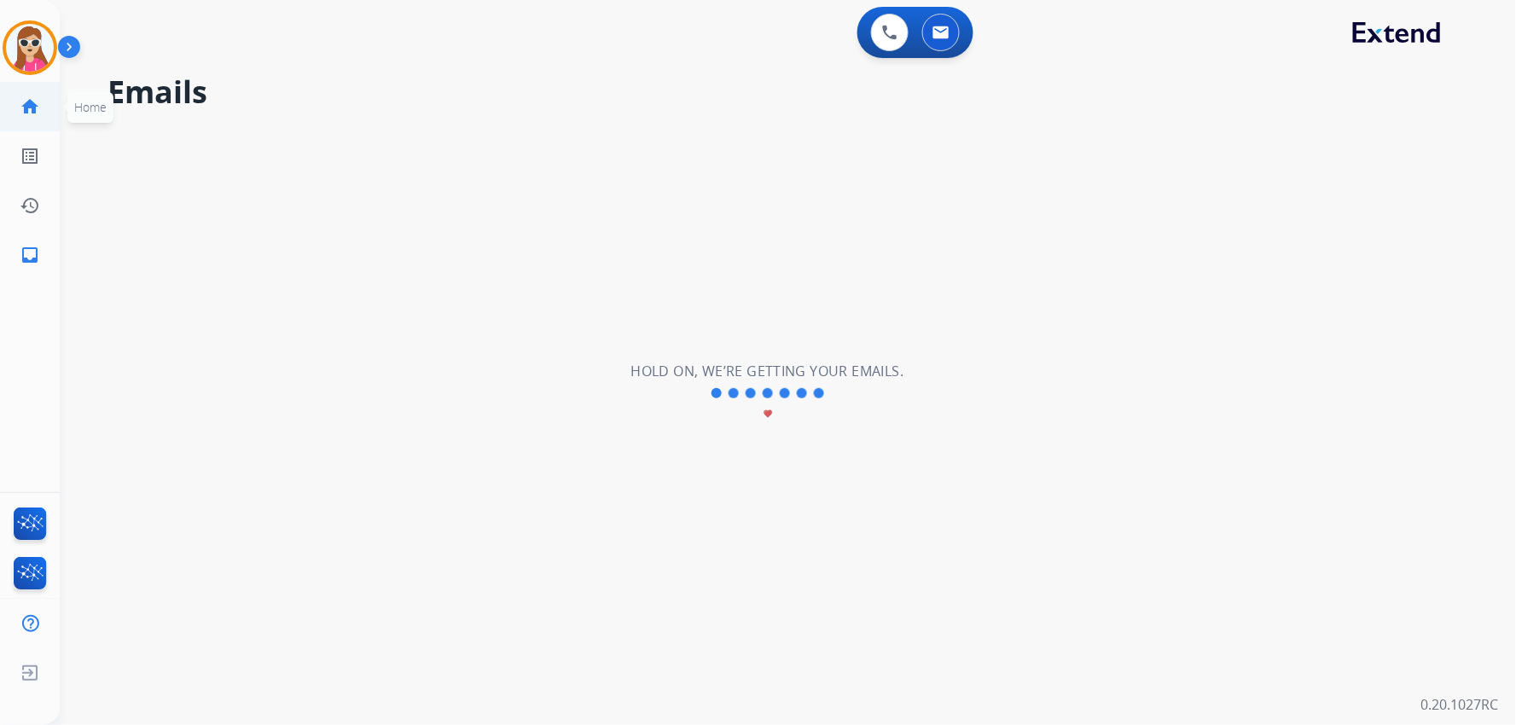
click at [38, 118] on link "home Home" at bounding box center [30, 107] width 48 height 48
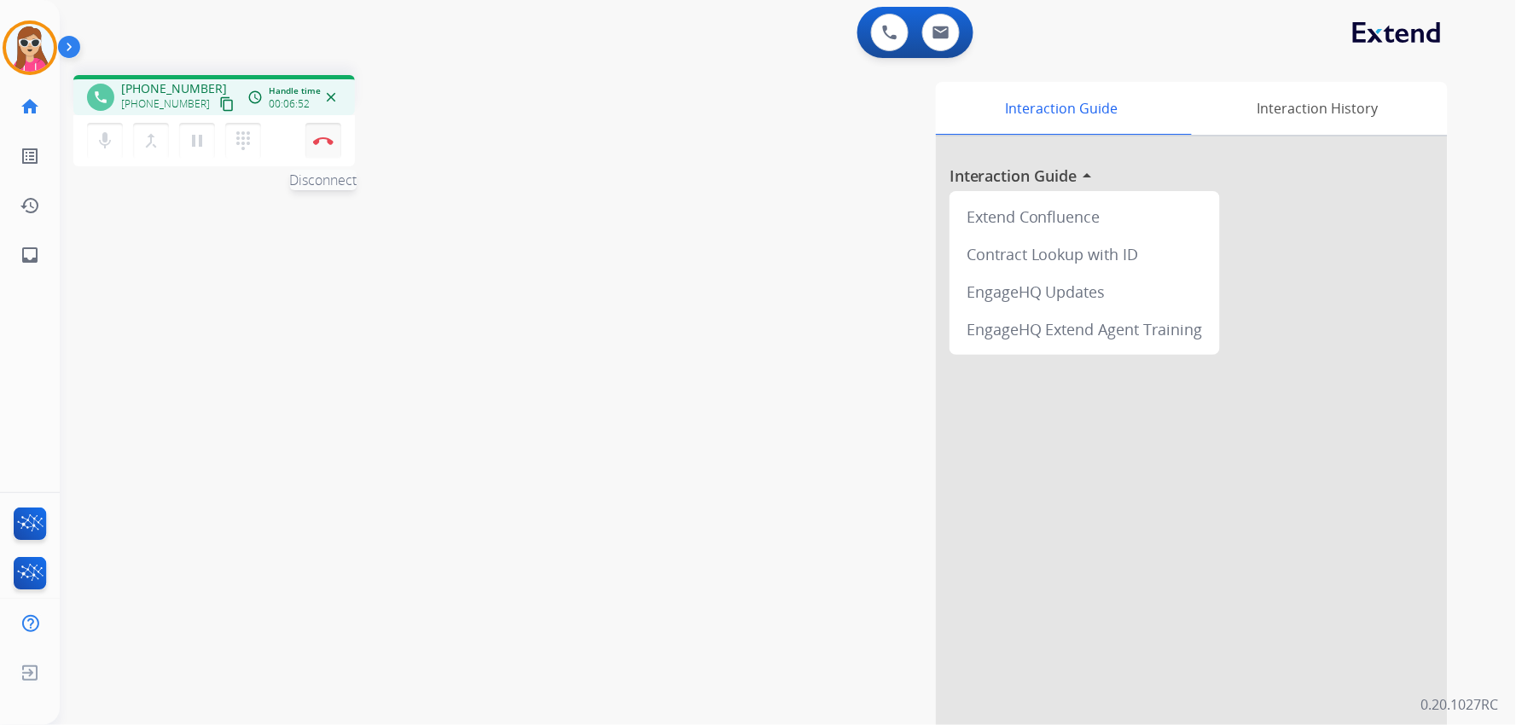
click at [334, 146] on button "Disconnect" at bounding box center [323, 141] width 36 height 36
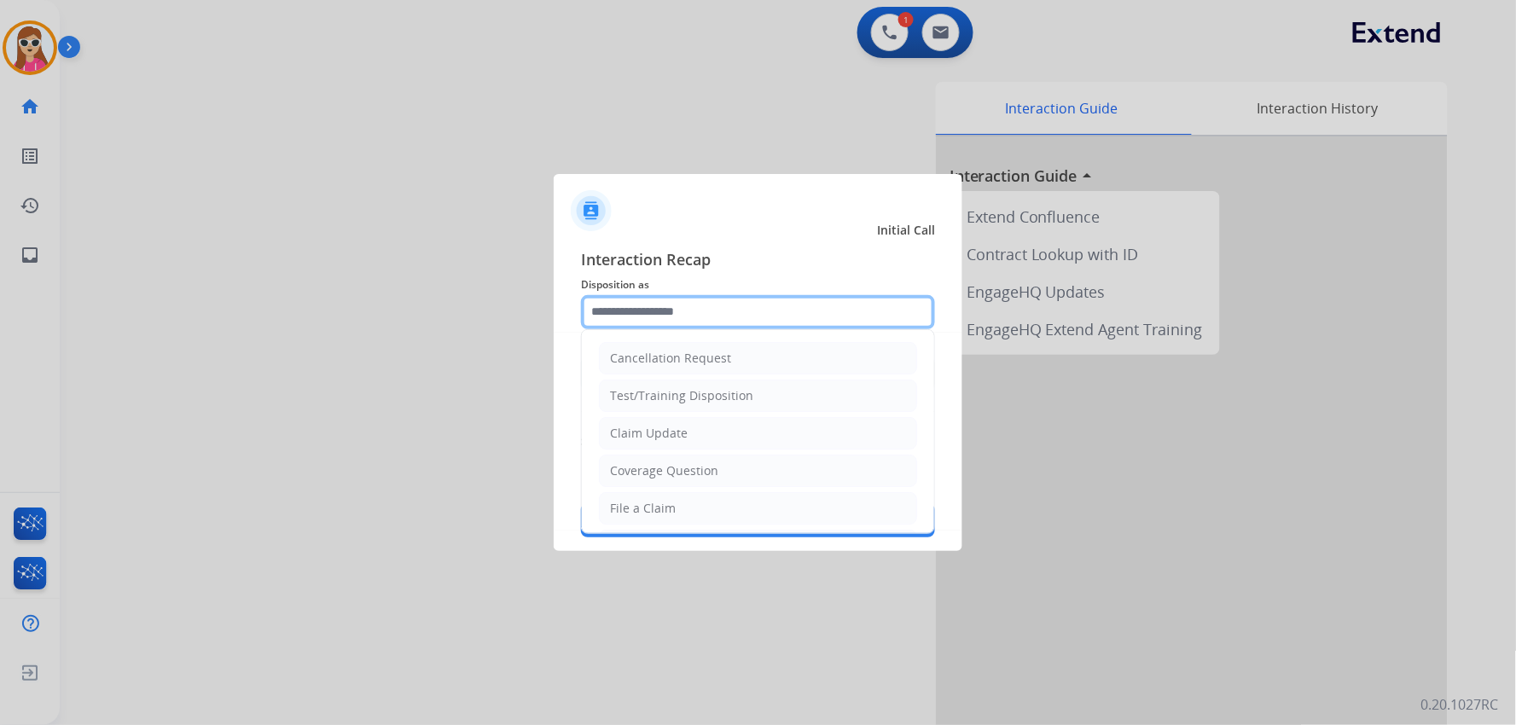
click at [672, 324] on input "text" at bounding box center [758, 312] width 354 height 34
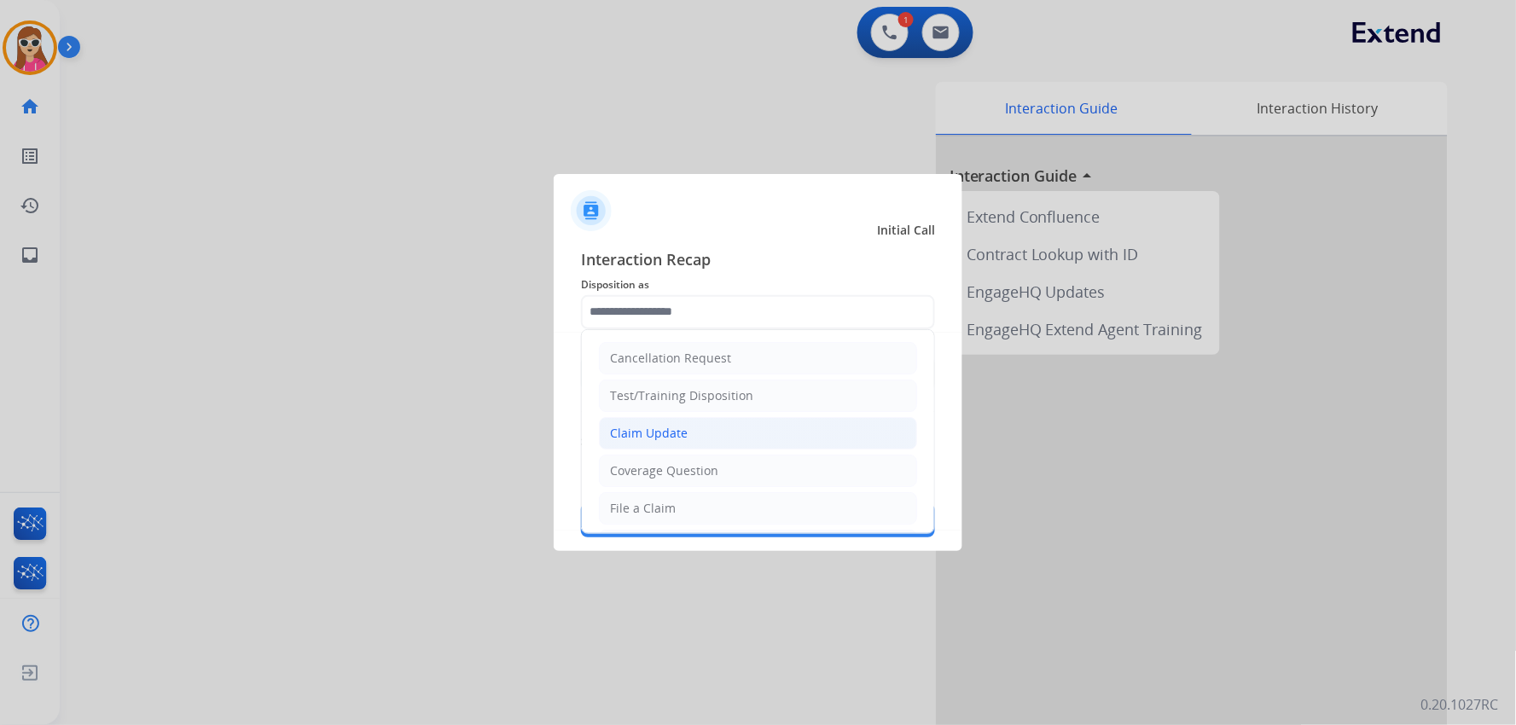
click at [641, 444] on li "Claim Update" at bounding box center [758, 433] width 318 height 32
type input "**********"
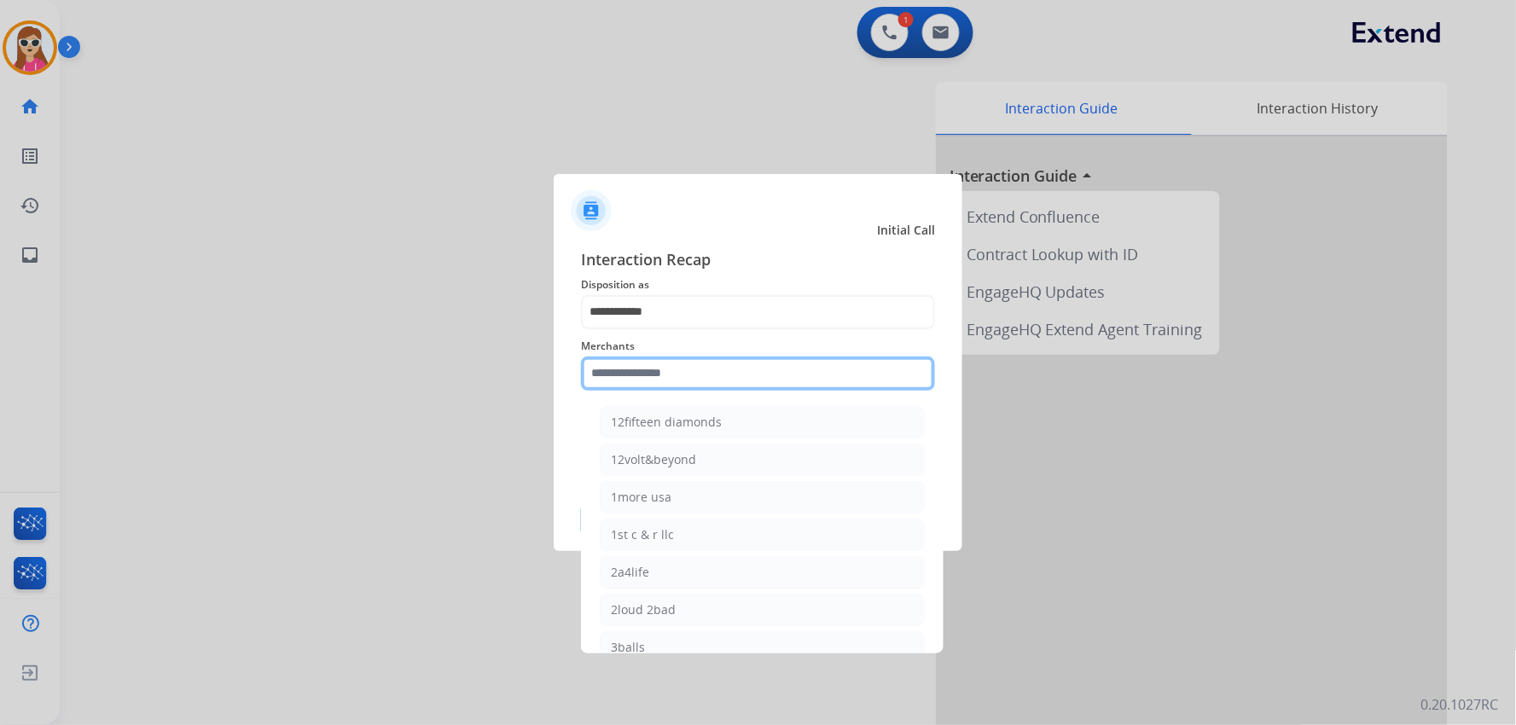
click at [660, 380] on input "text" at bounding box center [758, 374] width 354 height 34
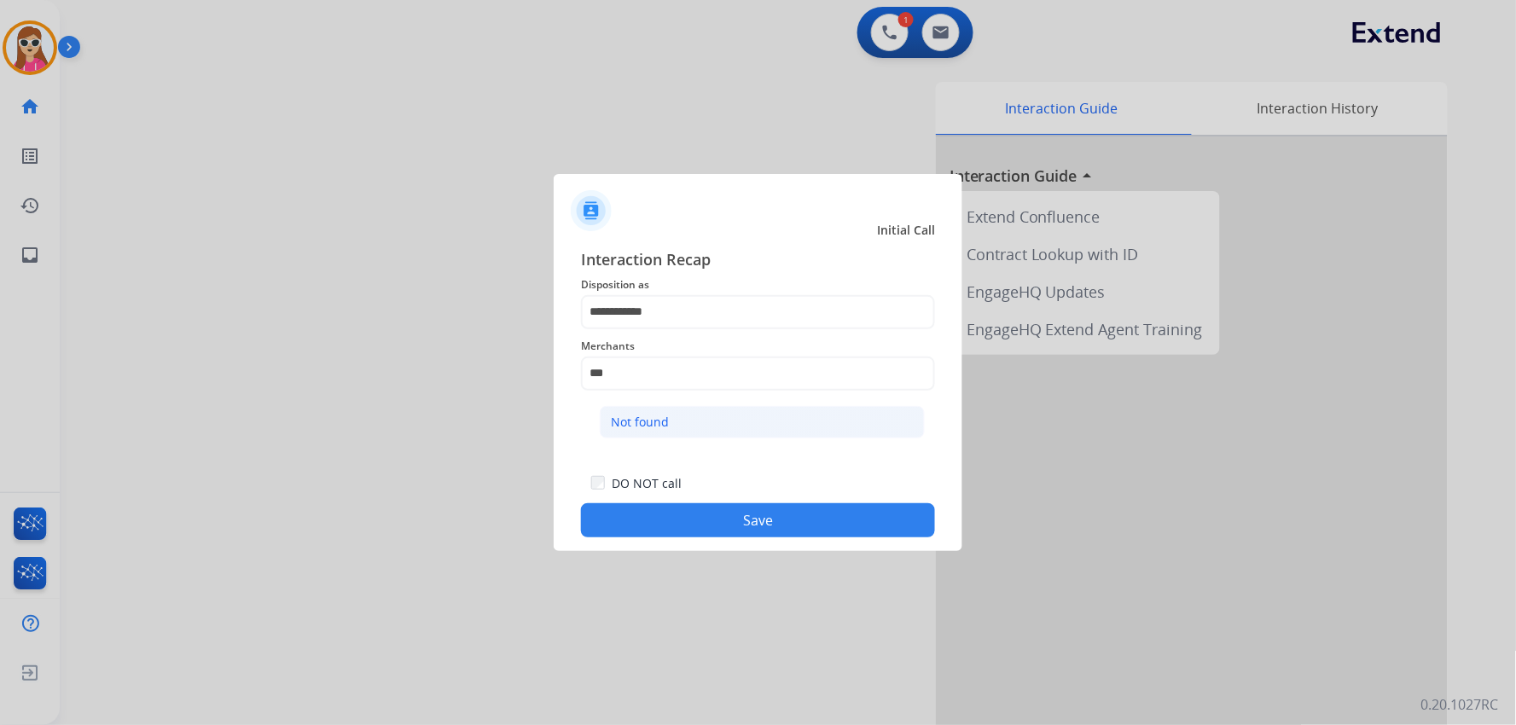
click at [668, 418] on li "Not found" at bounding box center [762, 422] width 325 height 32
type input "*********"
click at [693, 513] on button "Save" at bounding box center [758, 520] width 354 height 34
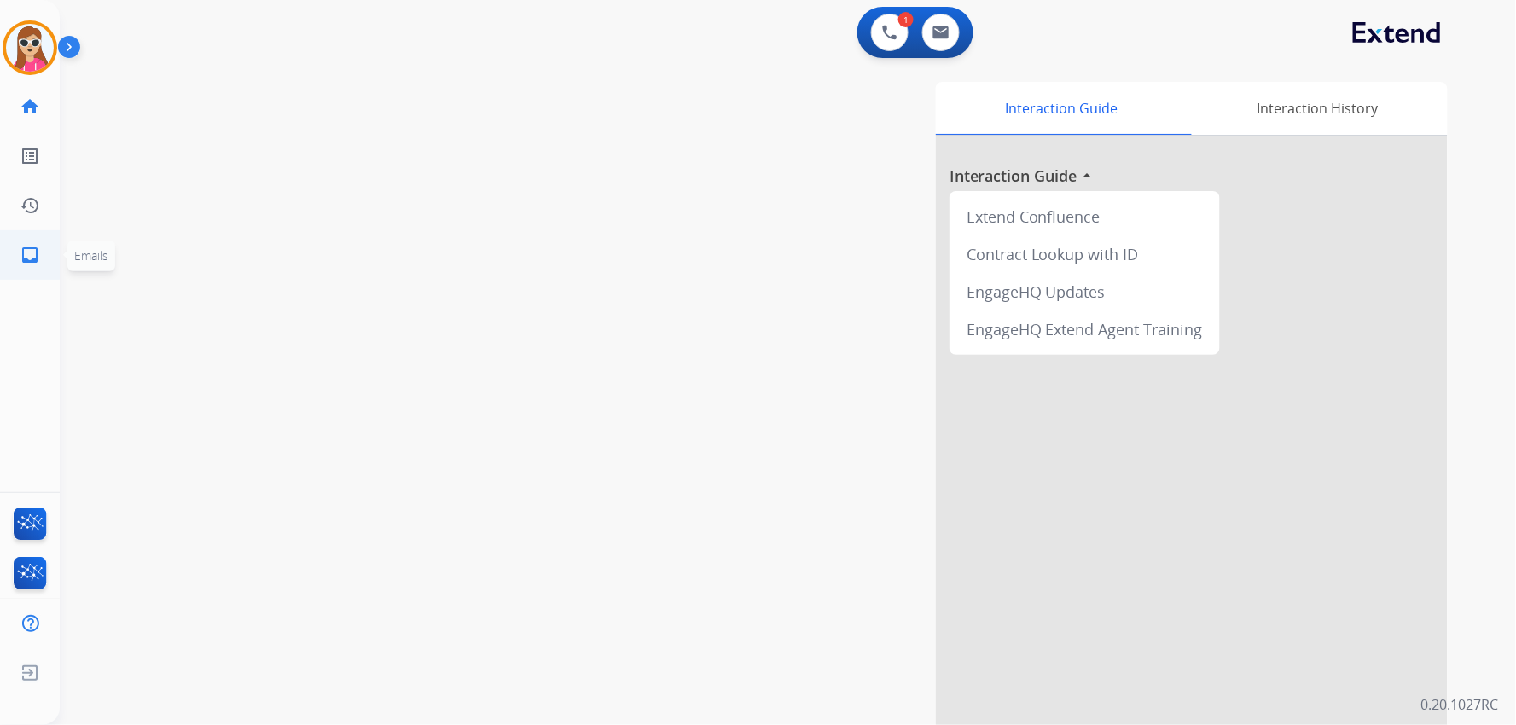
click at [34, 252] on mat-icon "inbox" at bounding box center [30, 255] width 20 height 20
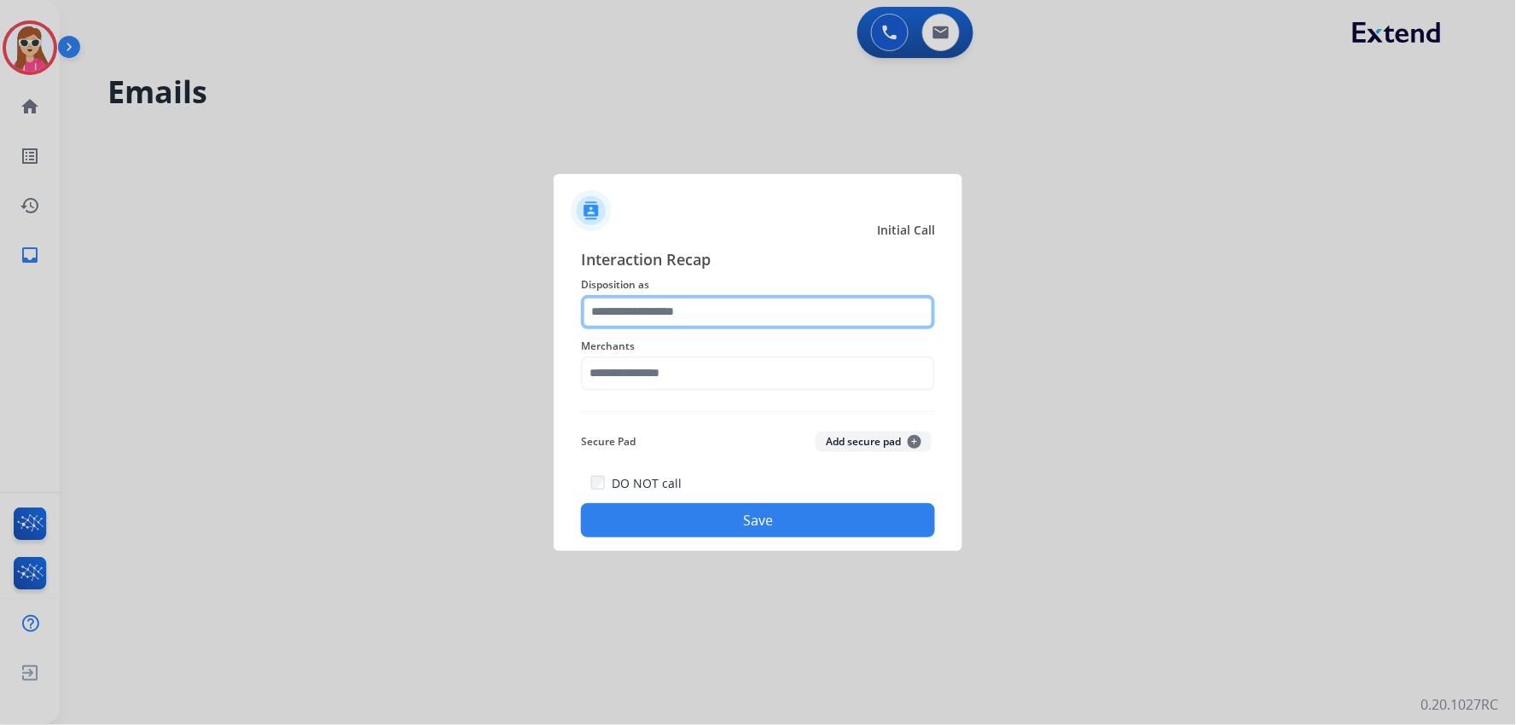
click at [660, 313] on input "text" at bounding box center [758, 312] width 354 height 34
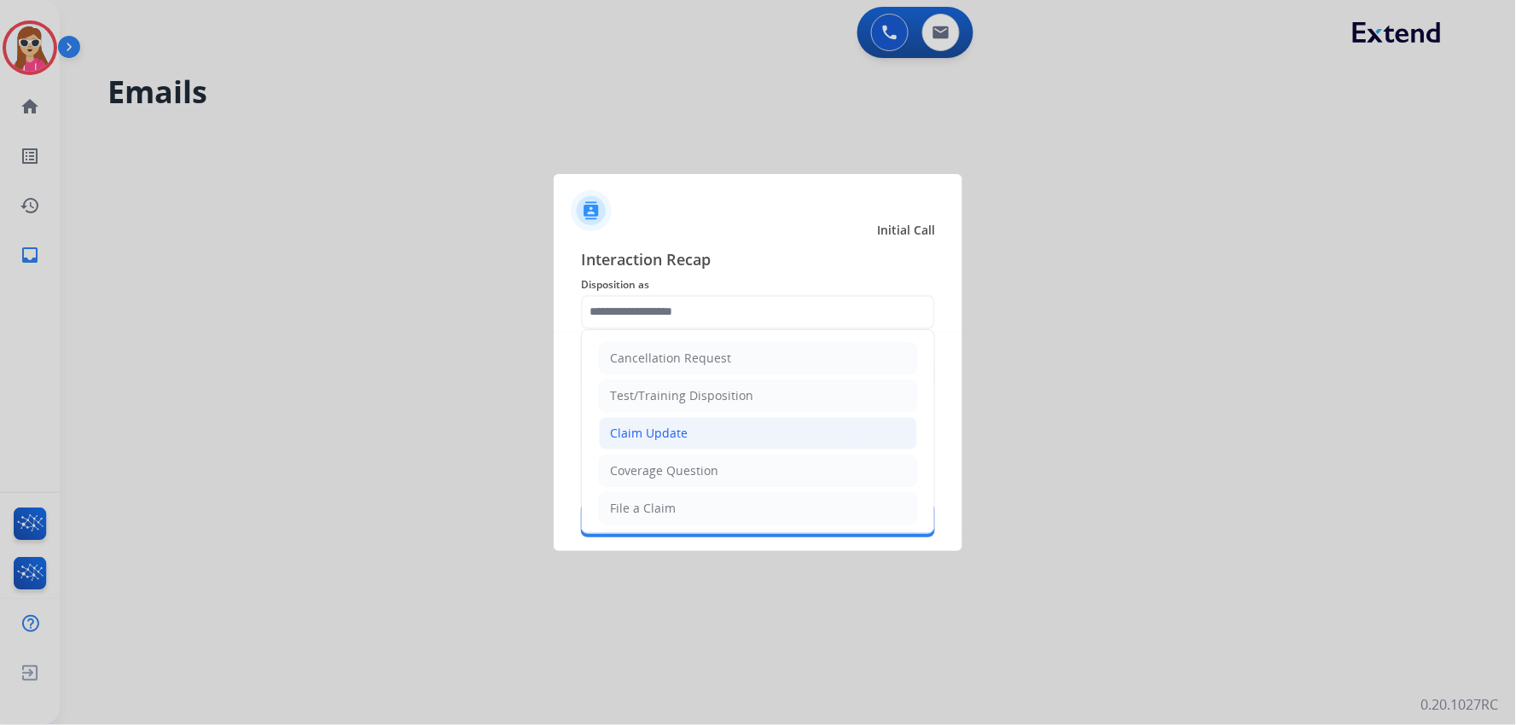
click at [664, 435] on div "Claim Update" at bounding box center [649, 433] width 78 height 17
type input "**********"
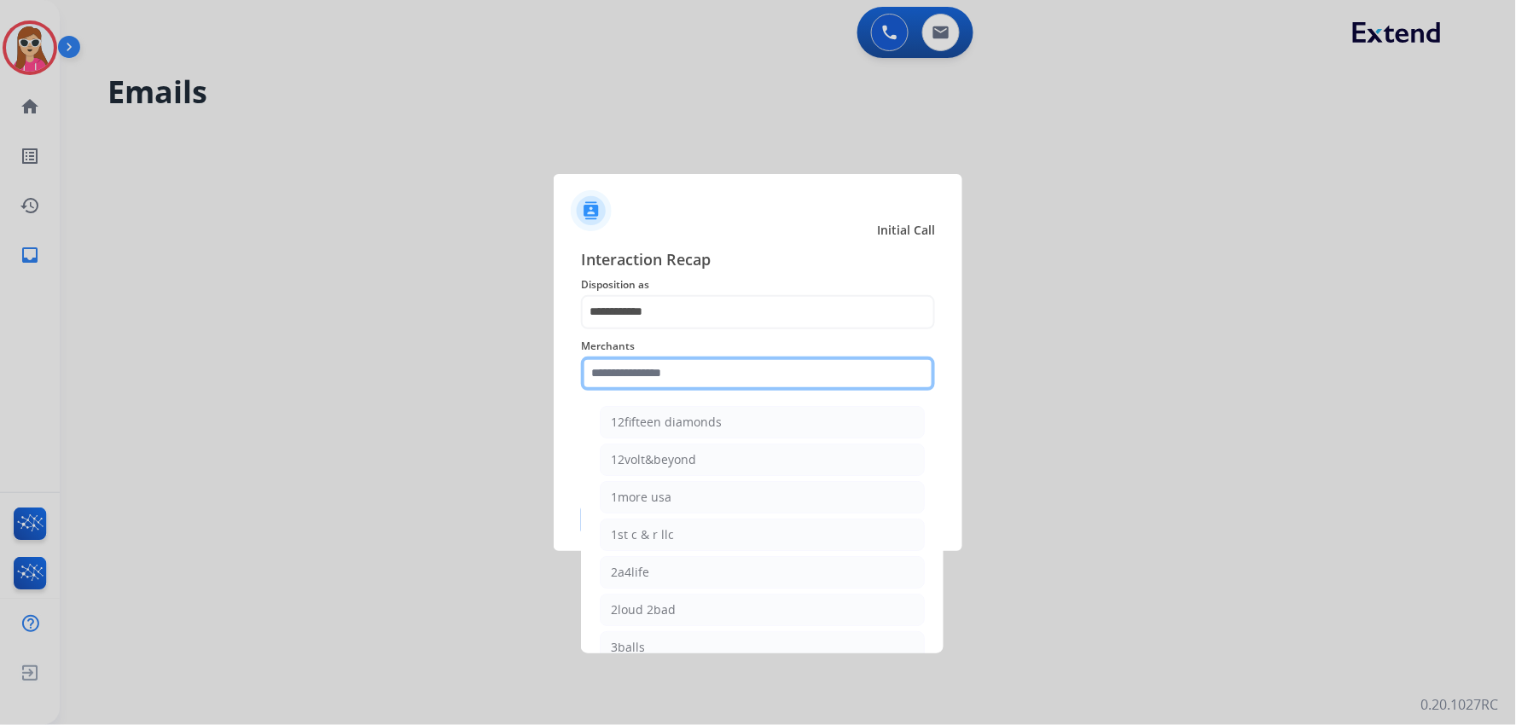
click at [674, 376] on input "text" at bounding box center [758, 374] width 354 height 34
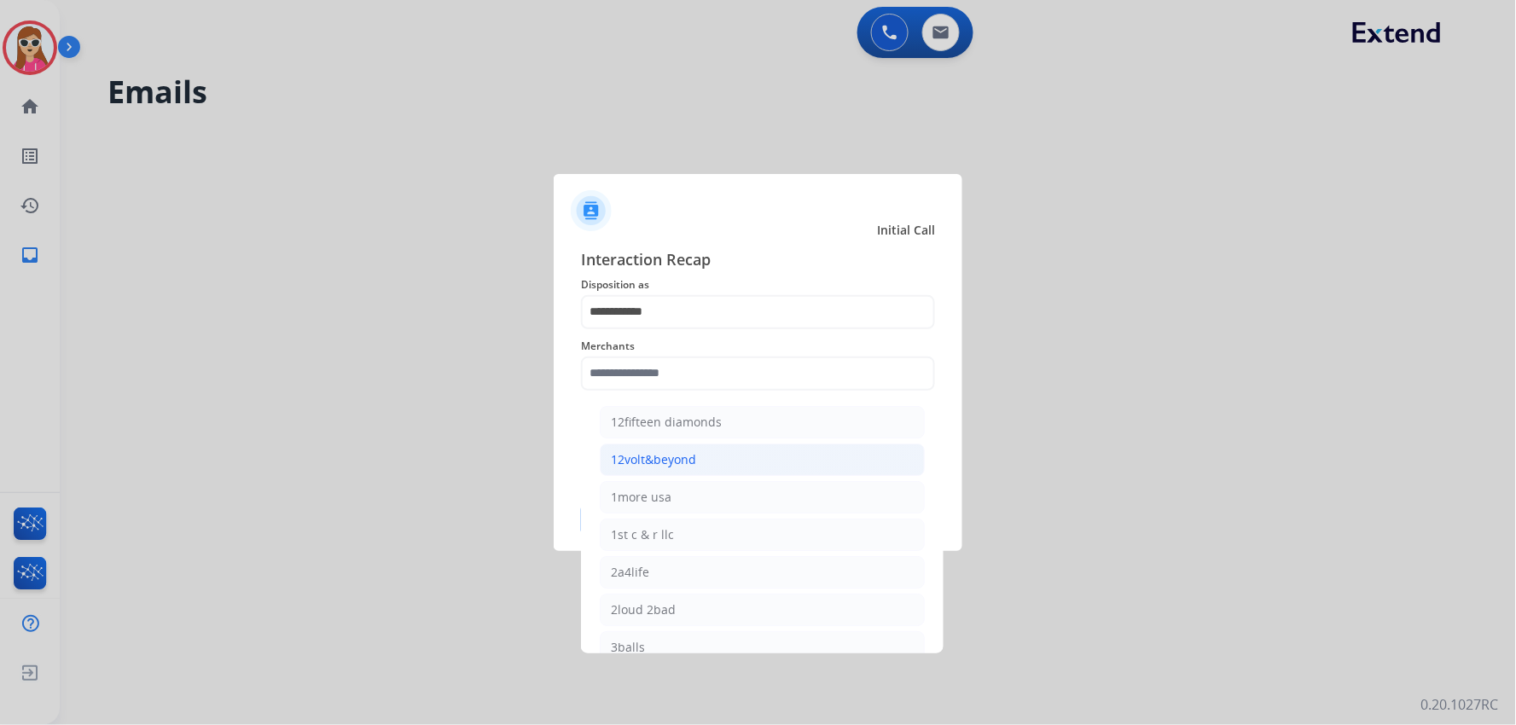
click at [632, 444] on li "12volt&beyond" at bounding box center [762, 460] width 325 height 32
type input "**********"
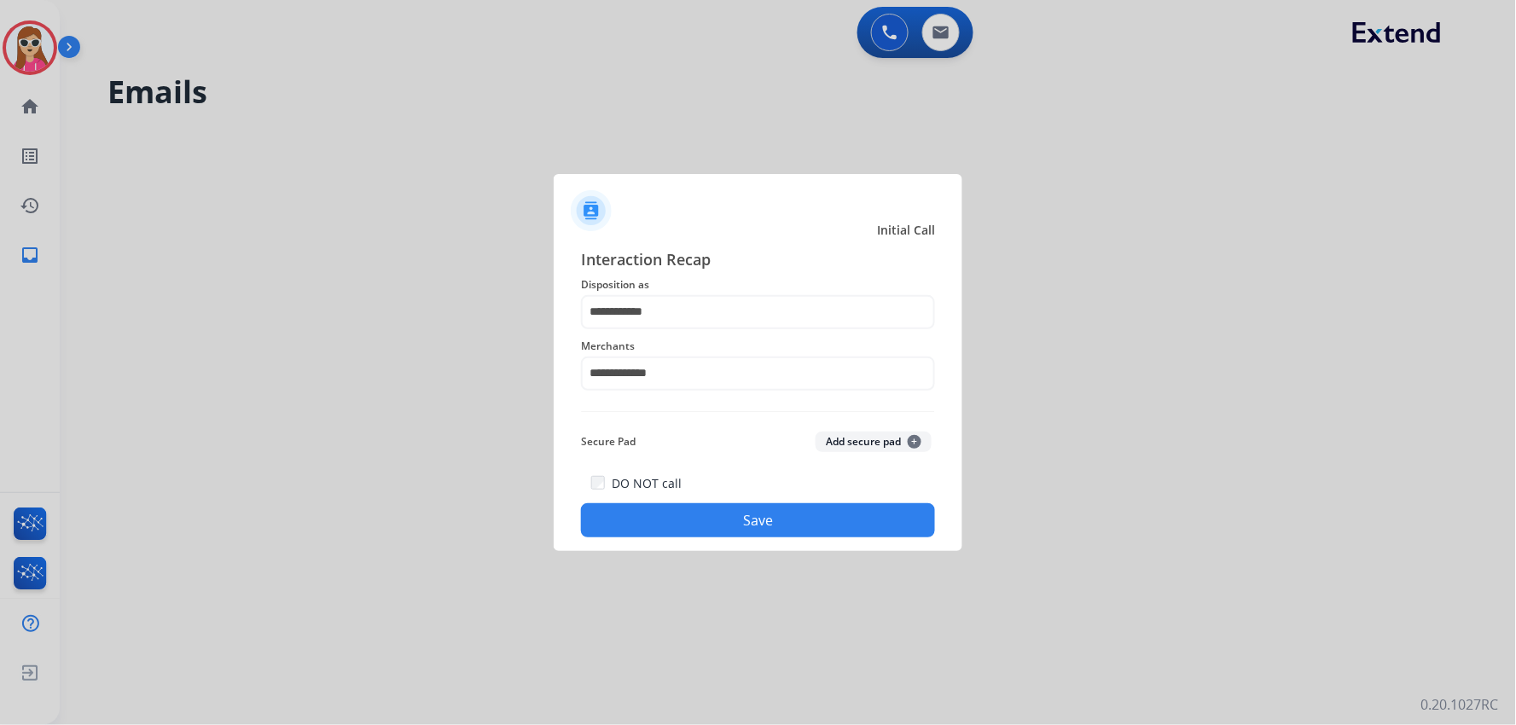
click at [635, 508] on button "Save" at bounding box center [758, 520] width 354 height 34
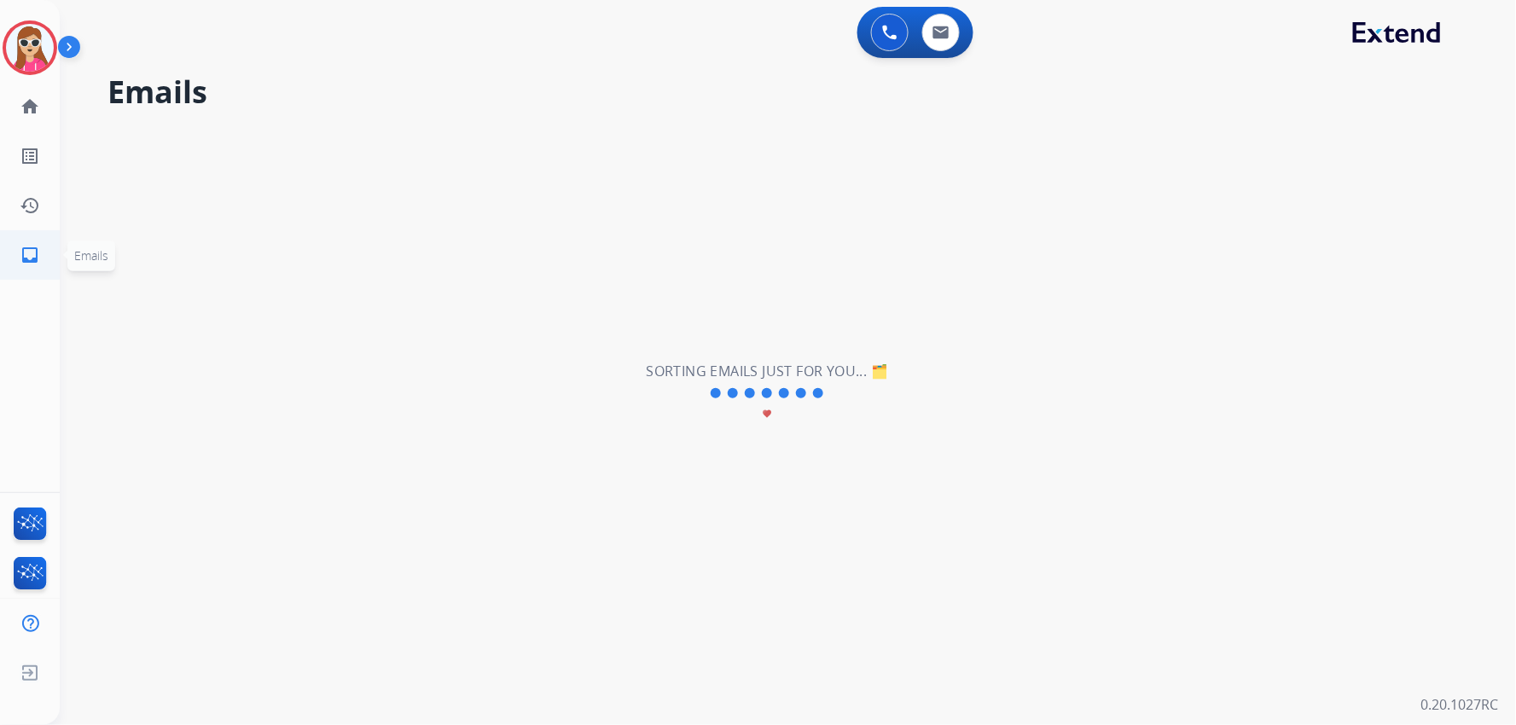
click at [46, 246] on link "inbox Emails" at bounding box center [30, 255] width 48 height 48
click at [38, 177] on link "list_alt Outbound Leads" at bounding box center [30, 156] width 48 height 48
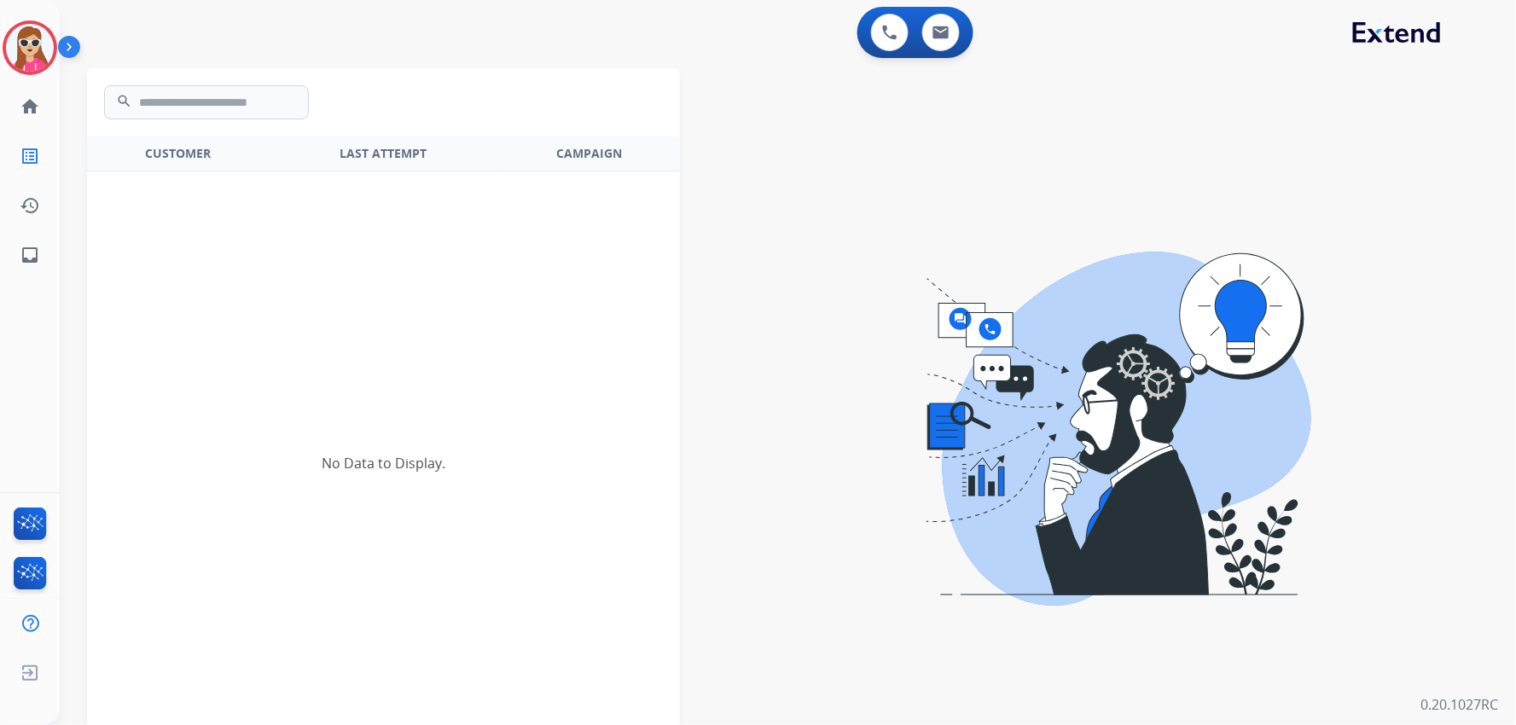
click at [38, 150] on mat-icon "list_alt" at bounding box center [30, 156] width 20 height 20
click at [30, 92] on link "home Home" at bounding box center [30, 107] width 48 height 48
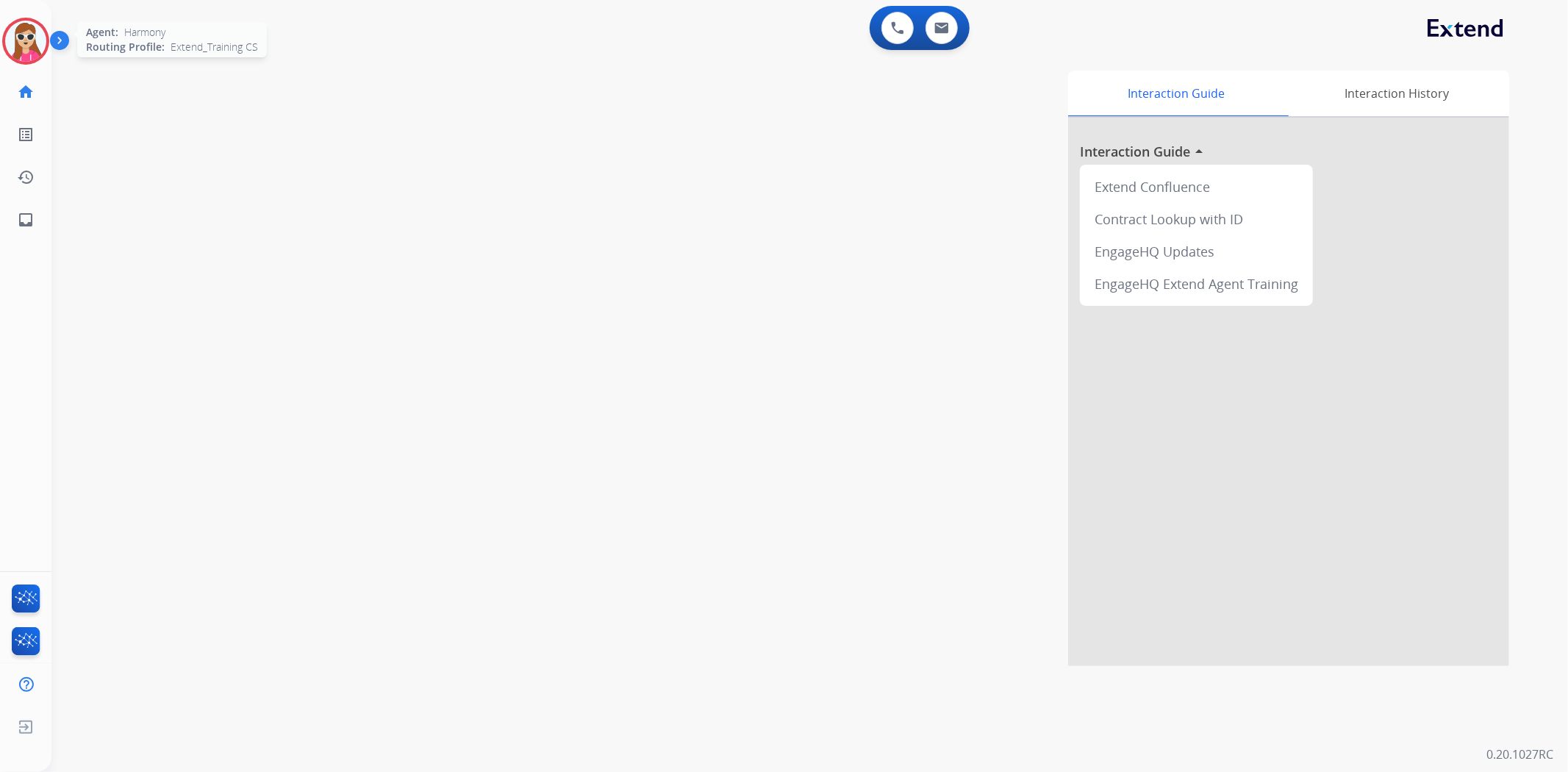
click at [17, 52] on img at bounding box center [26, 41] width 41 height 41
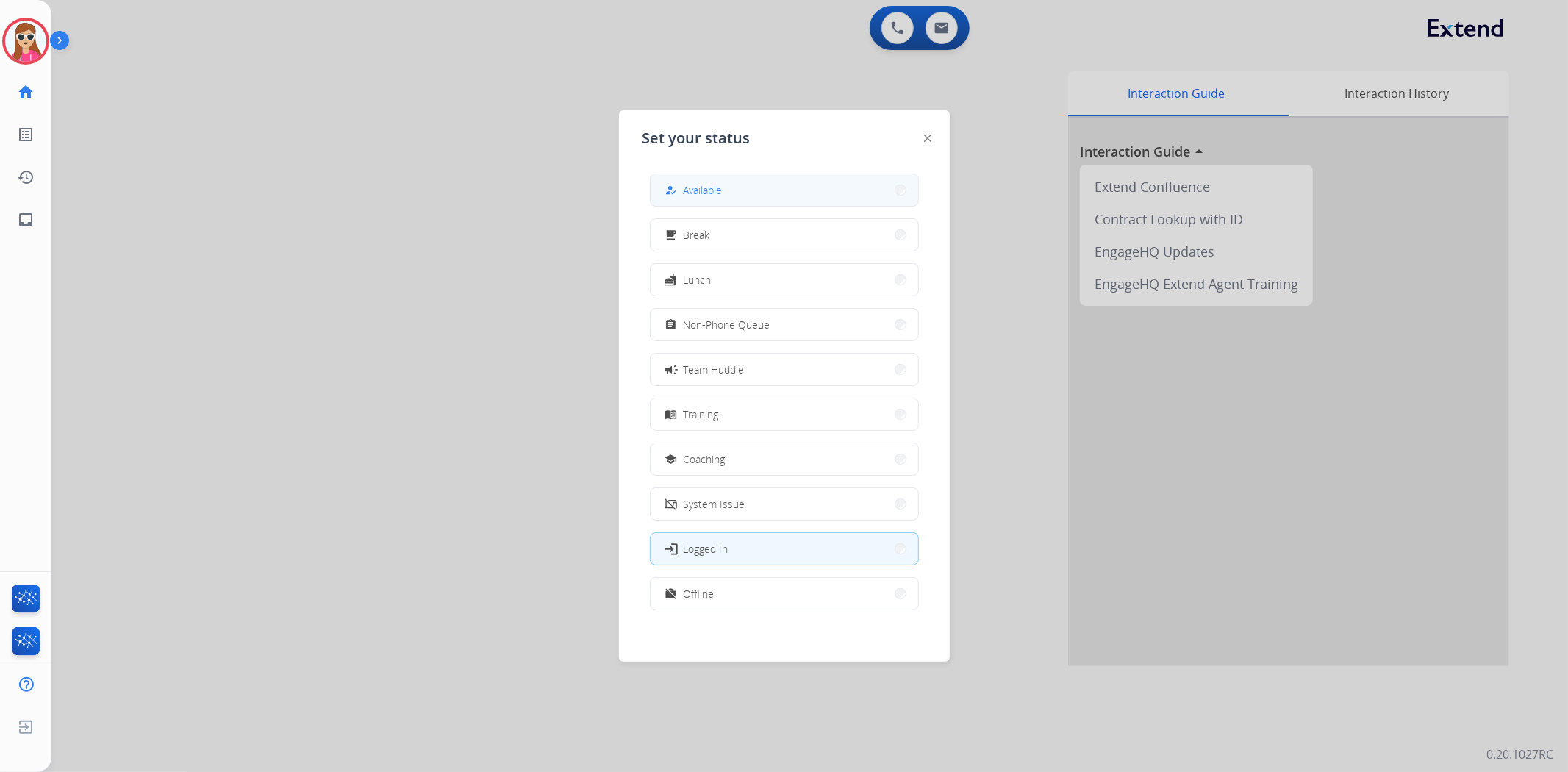
drag, startPoint x: 755, startPoint y: 192, endPoint x: 272, endPoint y: 241, distance: 485.5
click at [756, 193] on button "how_to_reg Available" at bounding box center [784, 190] width 267 height 32
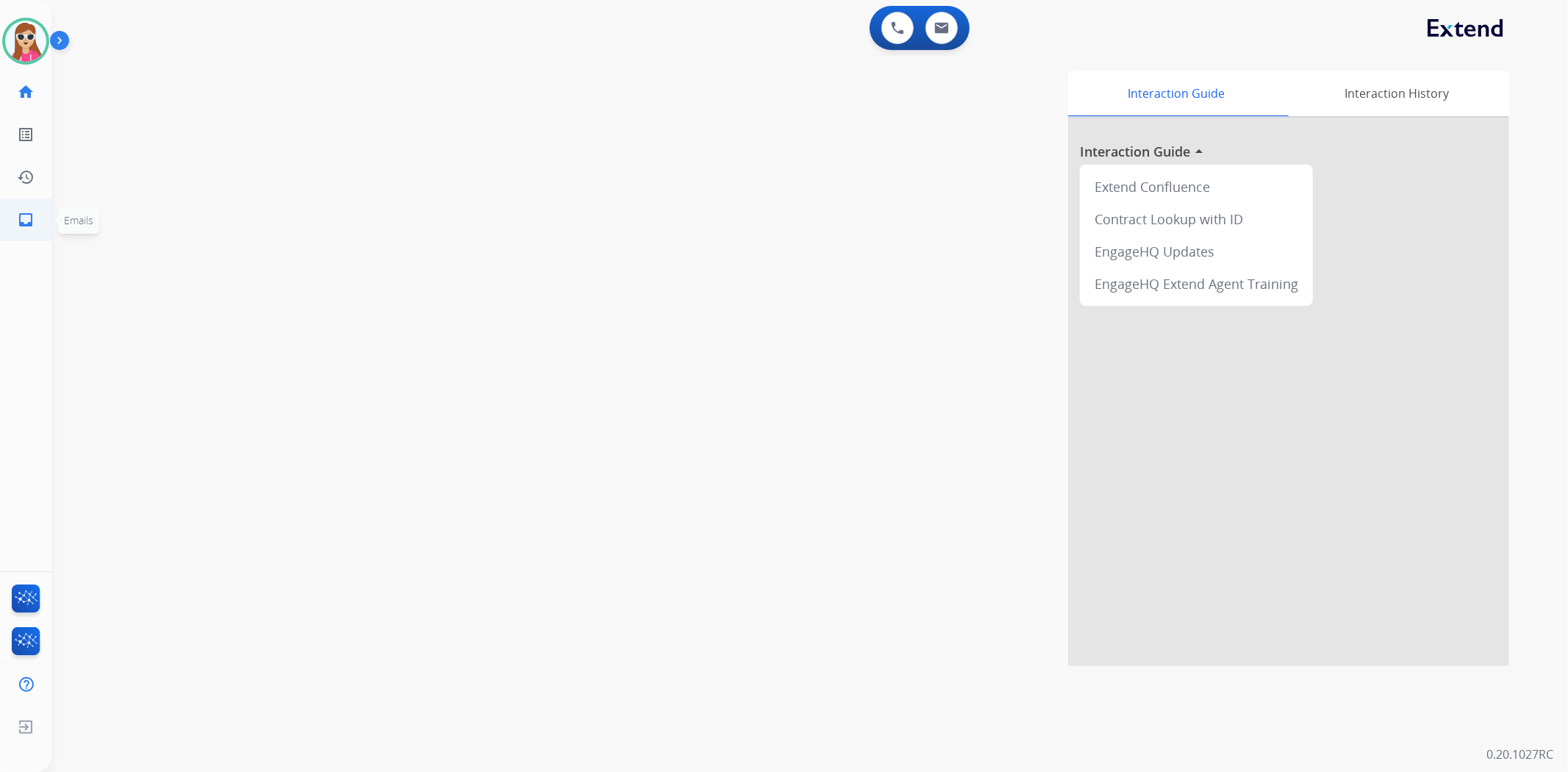
click at [22, 218] on mat-icon "inbox" at bounding box center [26, 220] width 17 height 17
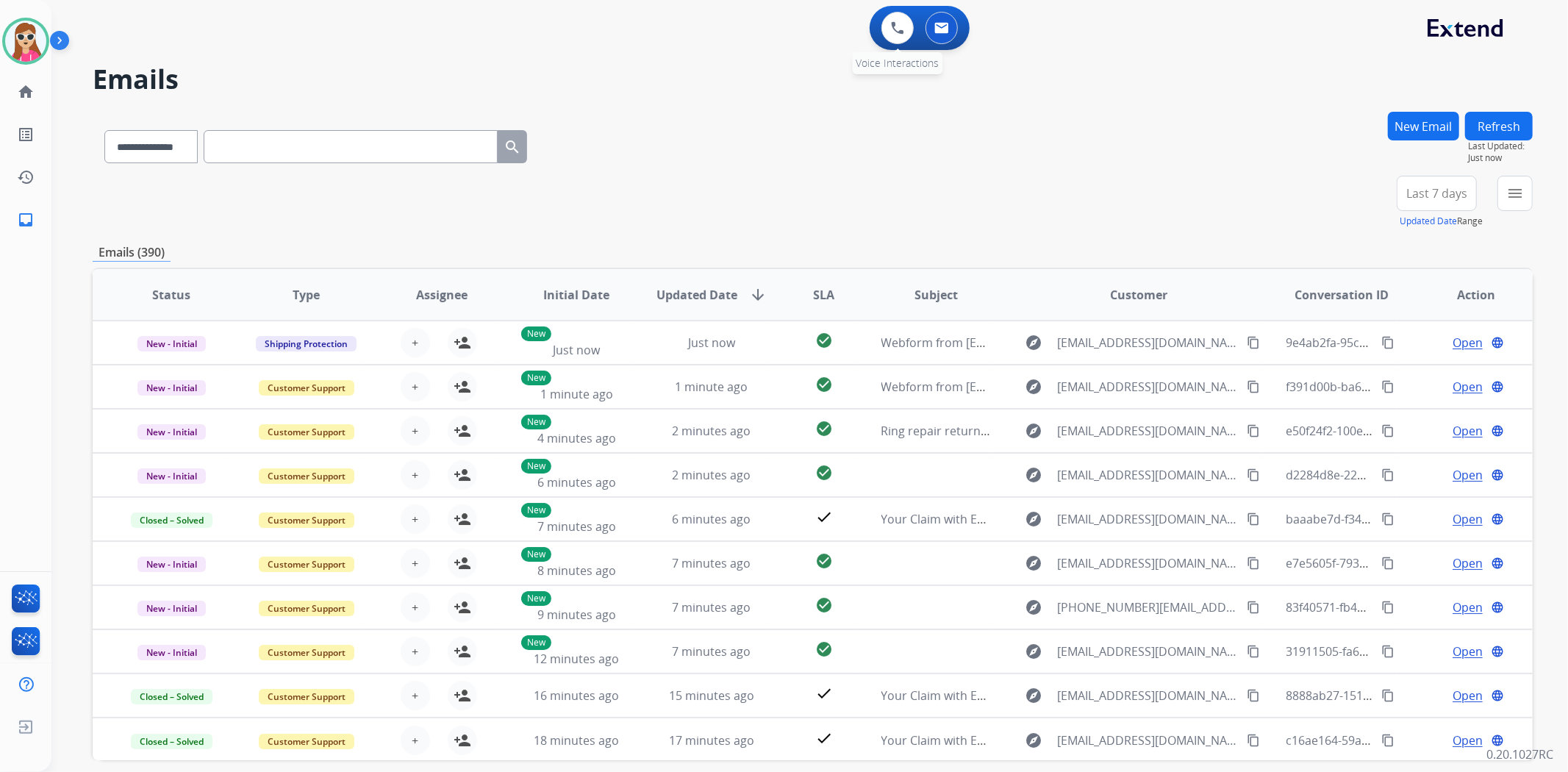
click at [878, 25] on div "0 Voice Interactions" at bounding box center [897, 28] width 44 height 33
click at [884, 26] on button at bounding box center [898, 28] width 33 height 33
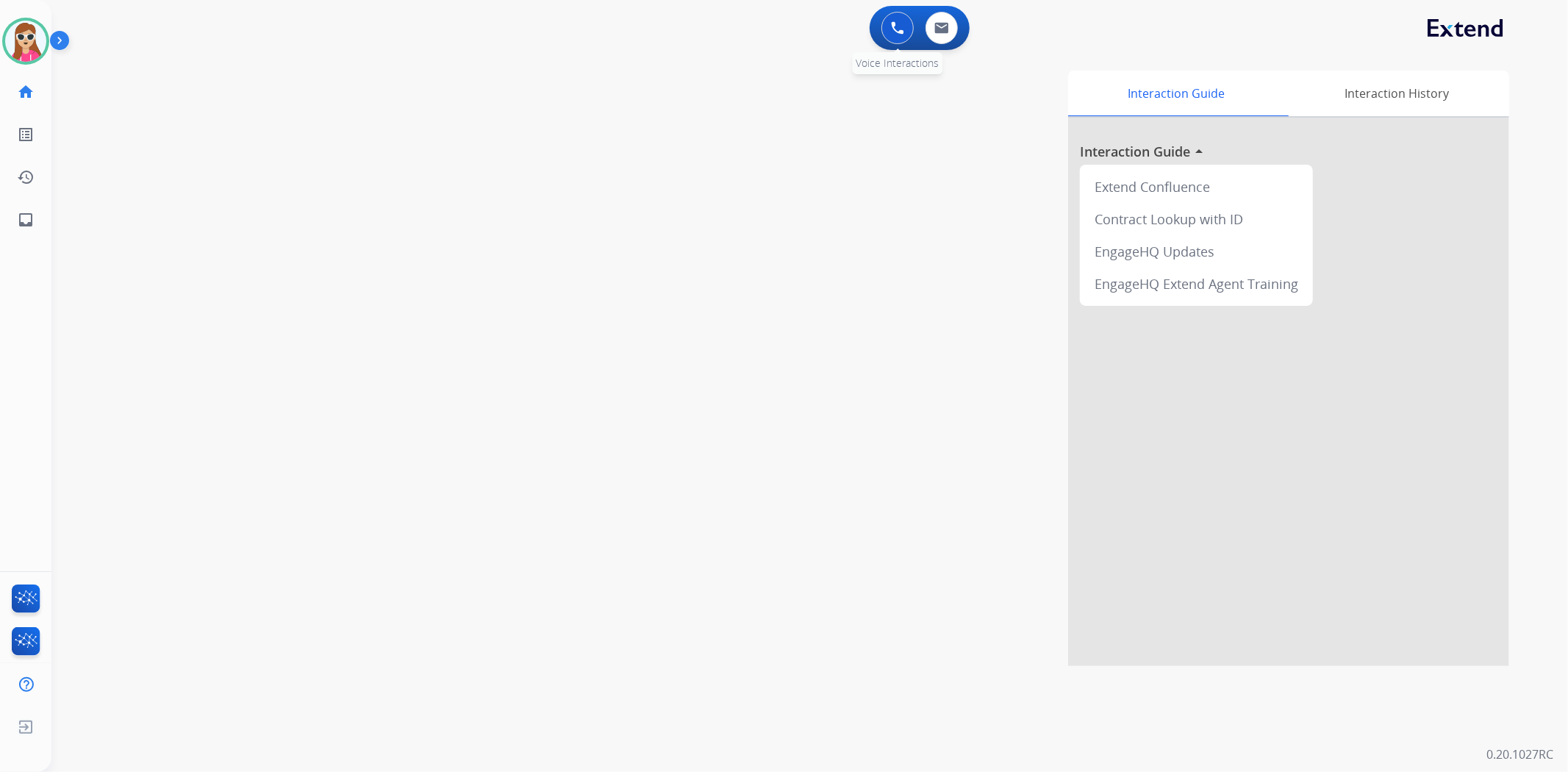
click at [906, 37] on button at bounding box center [898, 28] width 33 height 33
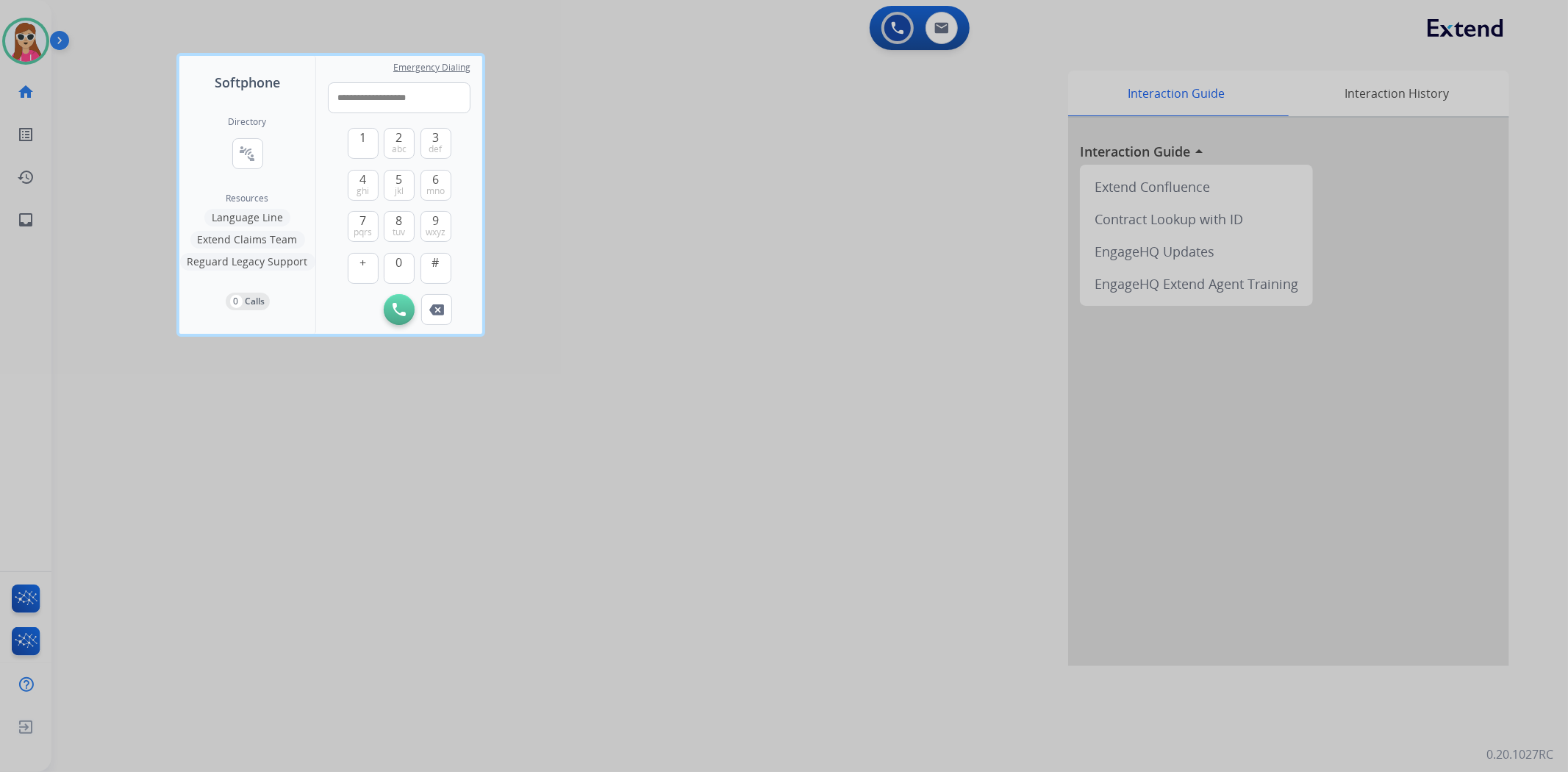
type input "**********"
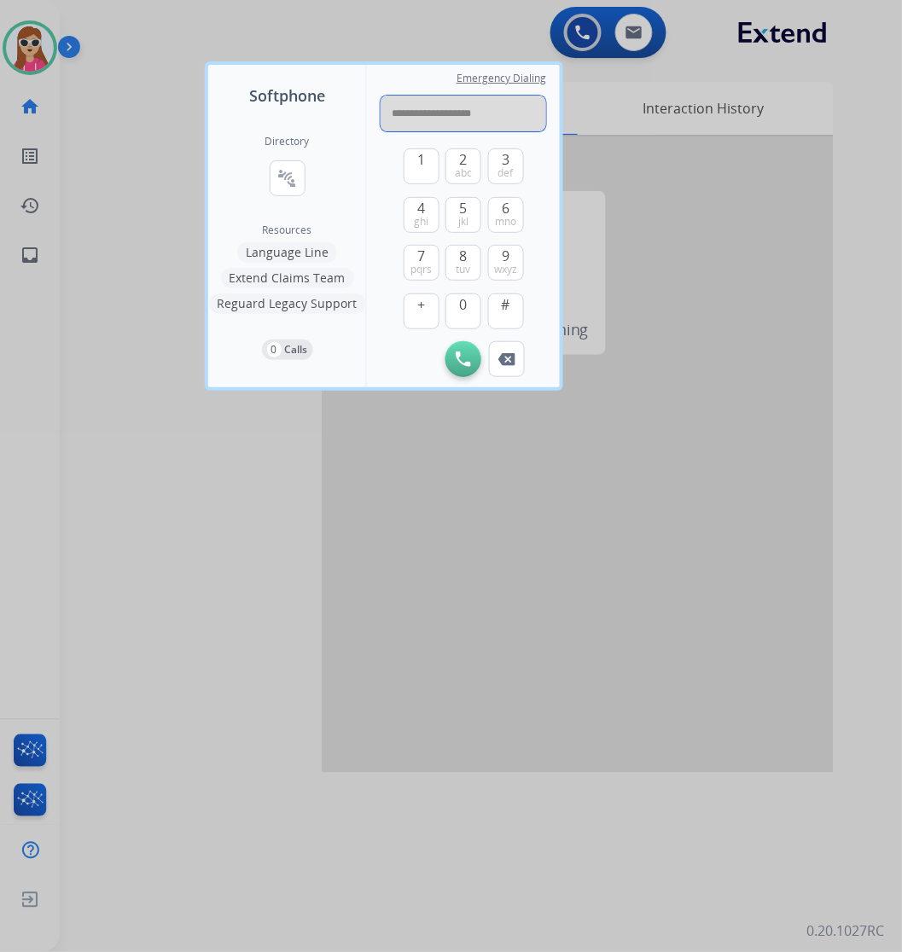
drag, startPoint x: 502, startPoint y: 104, endPoint x: 301, endPoint y: 146, distance: 204.7
click at [293, 147] on div "**********" at bounding box center [383, 226] width 351 height 322
paste input "**********"
type input "**********"
drag, startPoint x: 469, startPoint y: 359, endPoint x: 478, endPoint y: 351, distance: 11.5
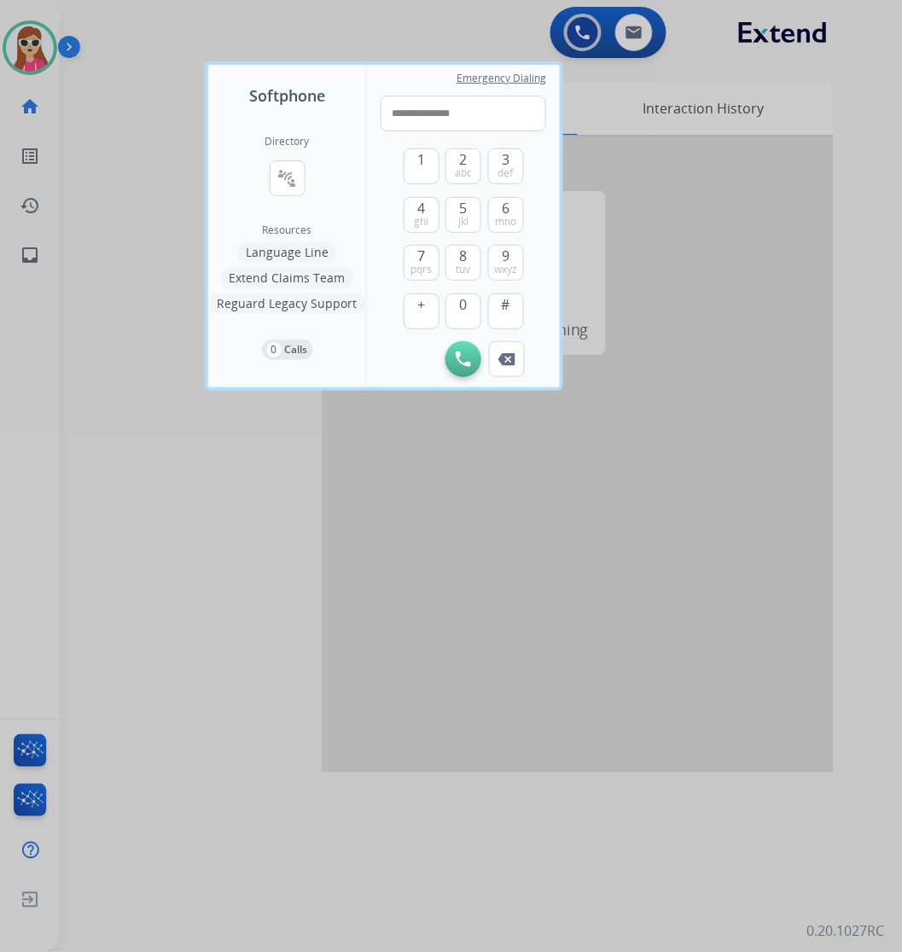
click at [469, 358] on img at bounding box center [462, 358] width 15 height 15
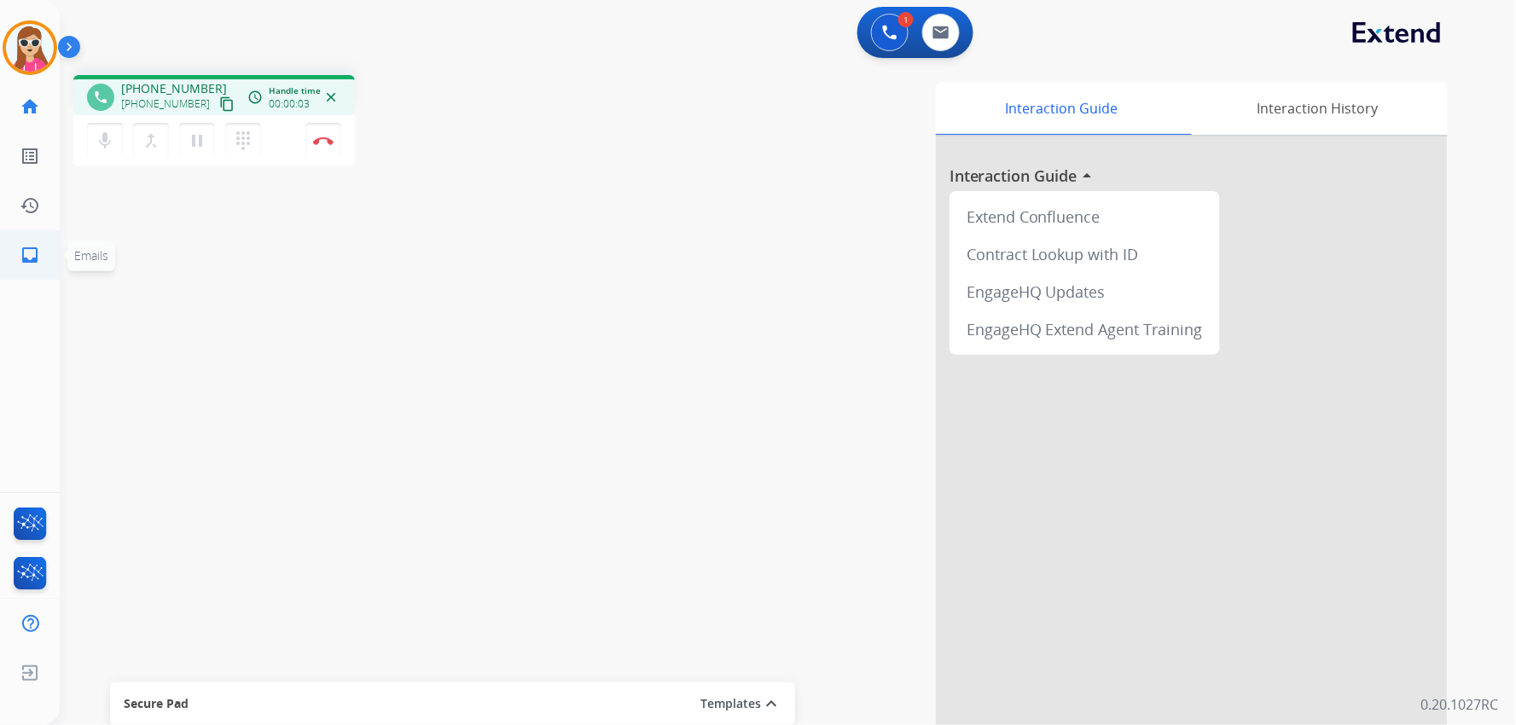
click at [28, 253] on mat-icon "inbox" at bounding box center [30, 255] width 20 height 20
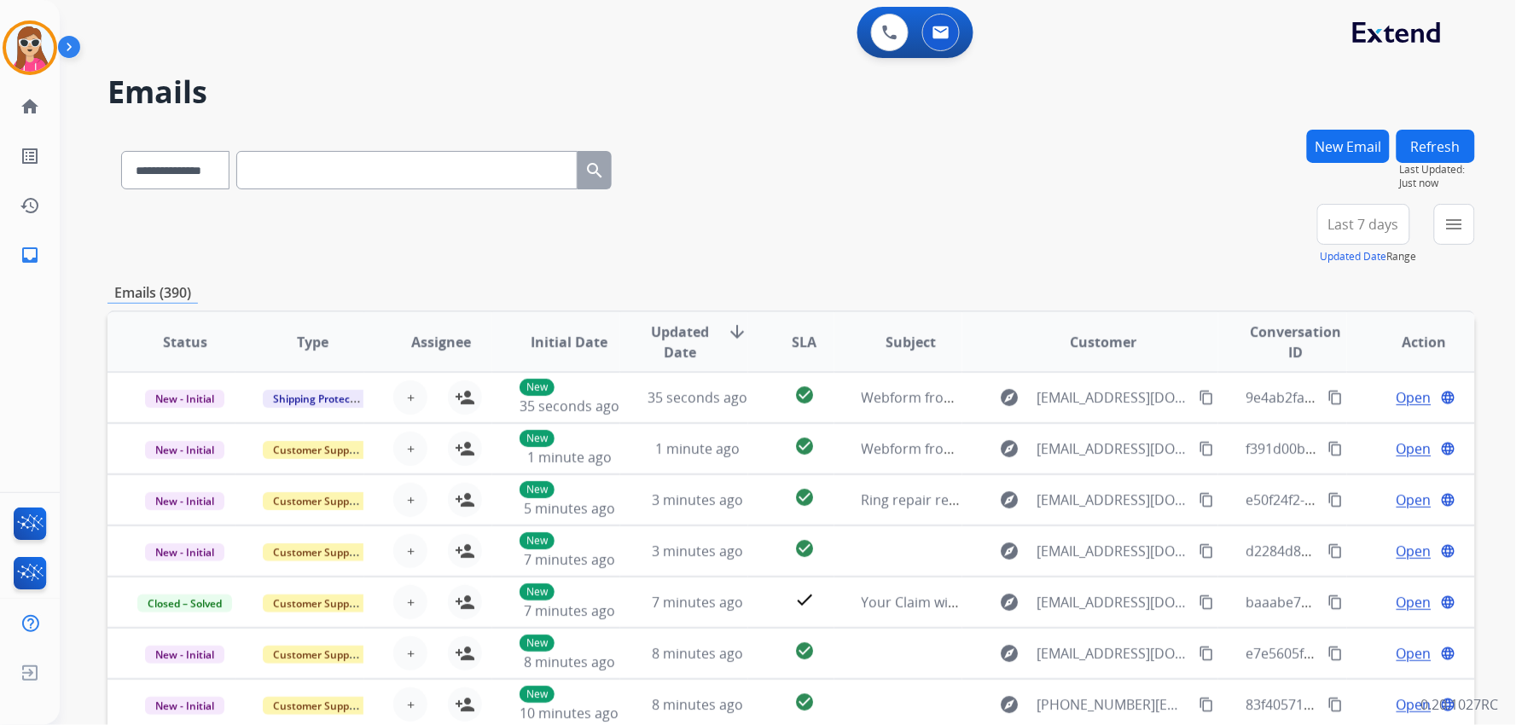
click at [422, 164] on input "text" at bounding box center [406, 170] width 341 height 38
click at [449, 156] on input "text" at bounding box center [406, 170] width 341 height 38
paste input "**********"
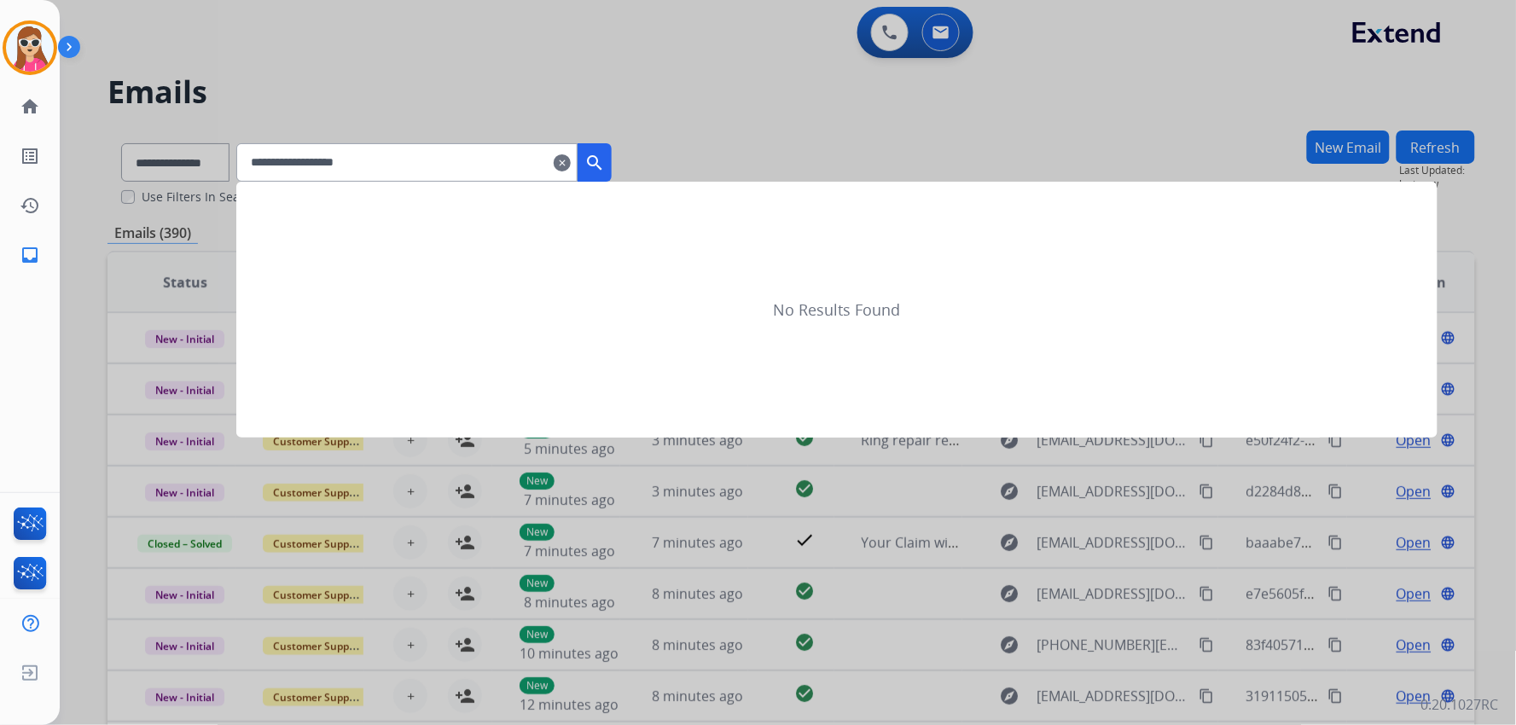
type input "**********"
click at [241, 159] on div at bounding box center [758, 362] width 1516 height 725
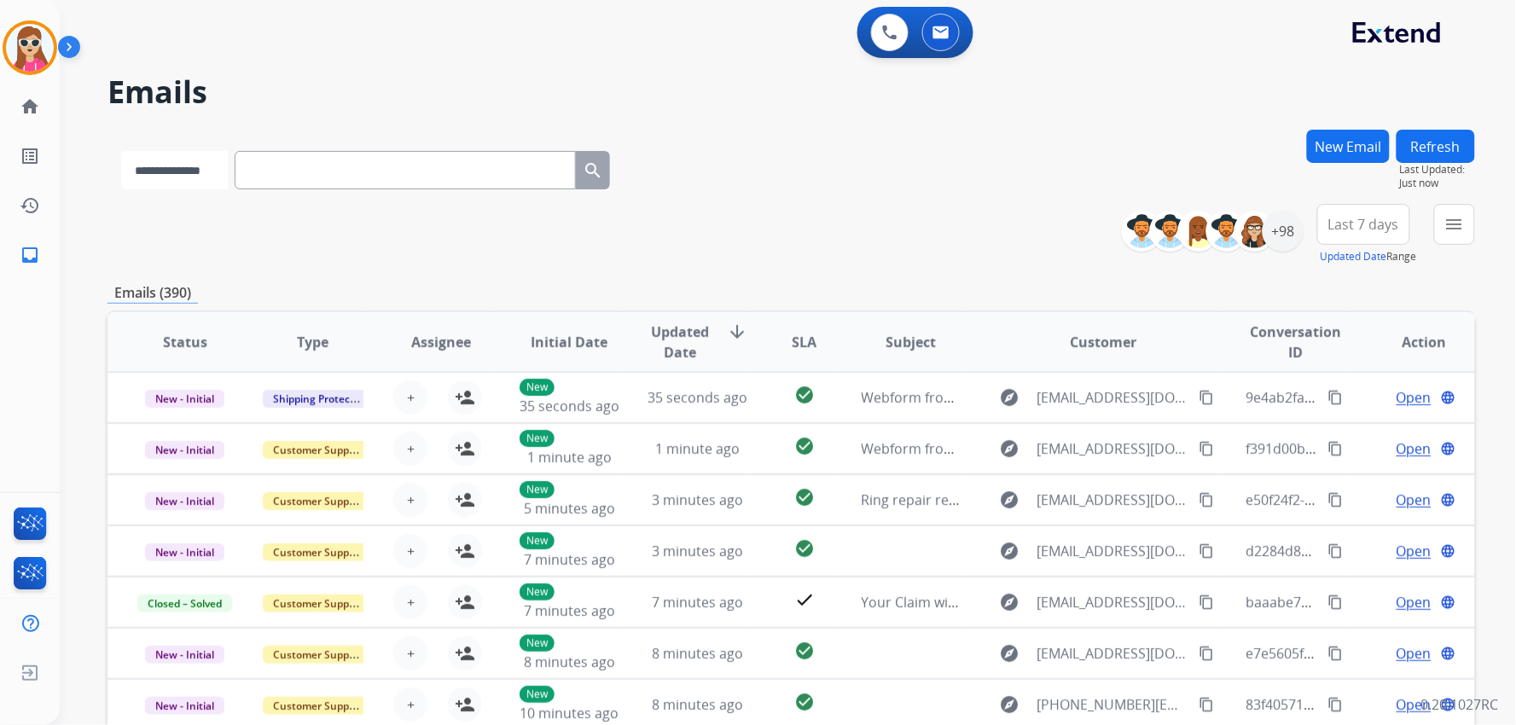
click at [228, 163] on select "**********" at bounding box center [174, 170] width 107 height 38
select select "**********"
click at [121, 151] on select "**********" at bounding box center [174, 170] width 107 height 38
paste input "**********"
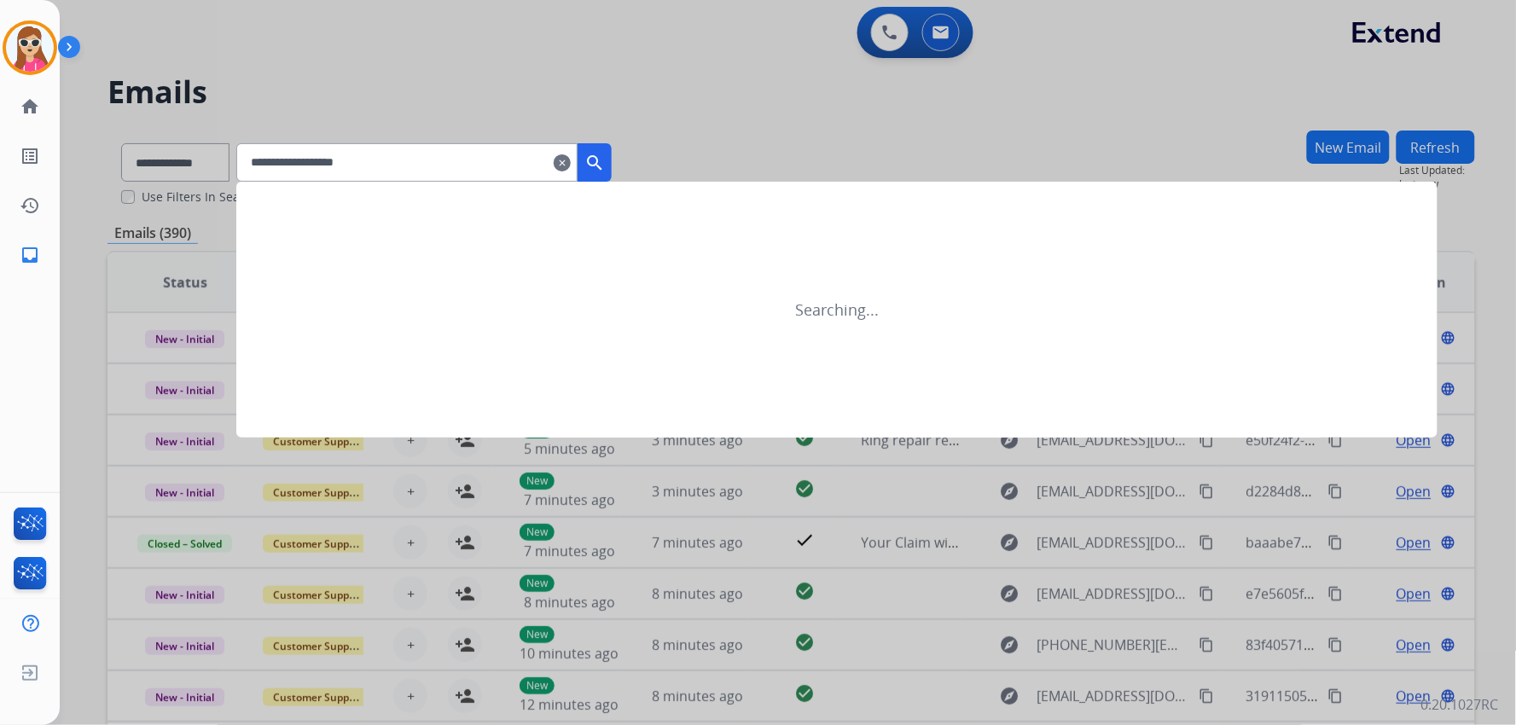
type input "**********"
click at [612, 165] on button "search" at bounding box center [594, 162] width 34 height 38
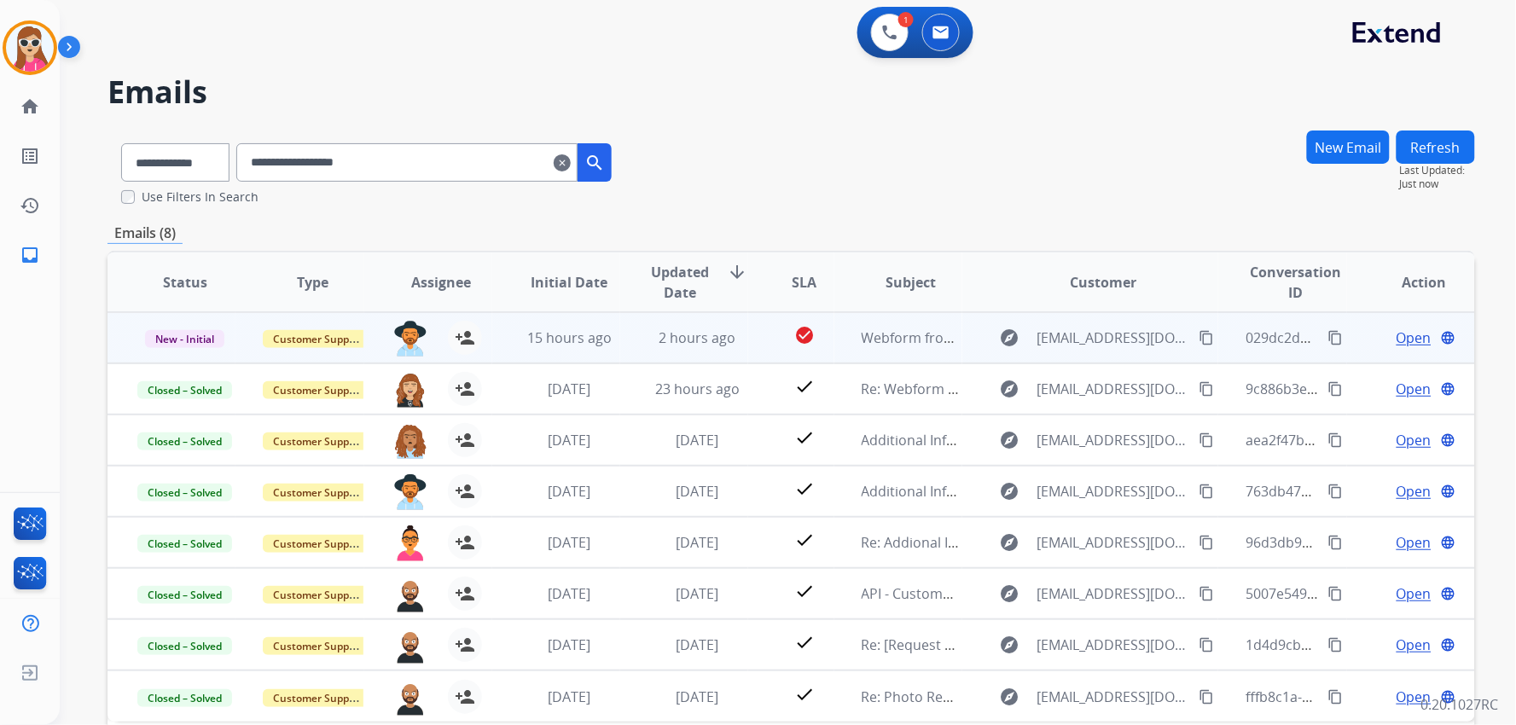
click at [748, 343] on td "check_circle" at bounding box center [790, 337] width 85 height 51
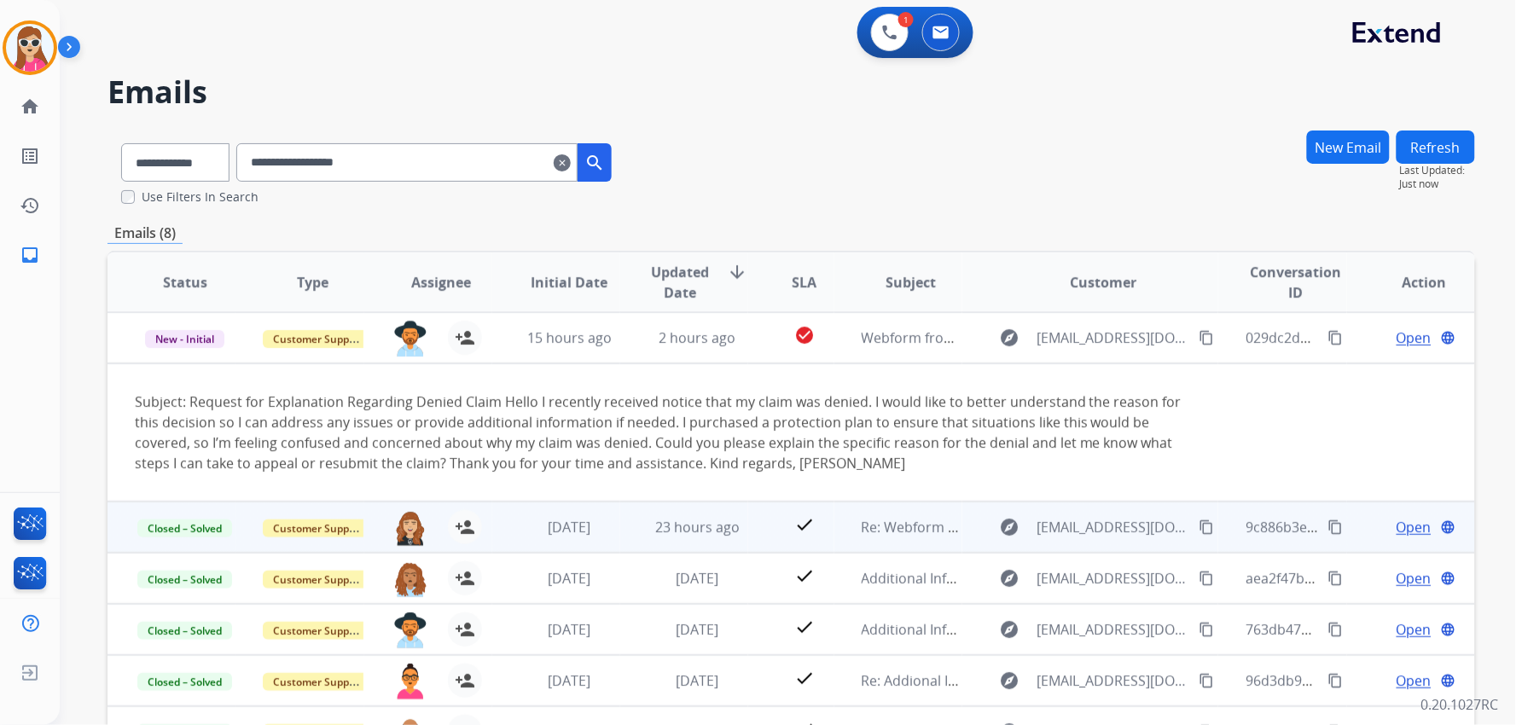
click at [834, 526] on td "Re: Webform from Onipede33@gmail.com on 09/15/2025" at bounding box center [898, 527] width 128 height 51
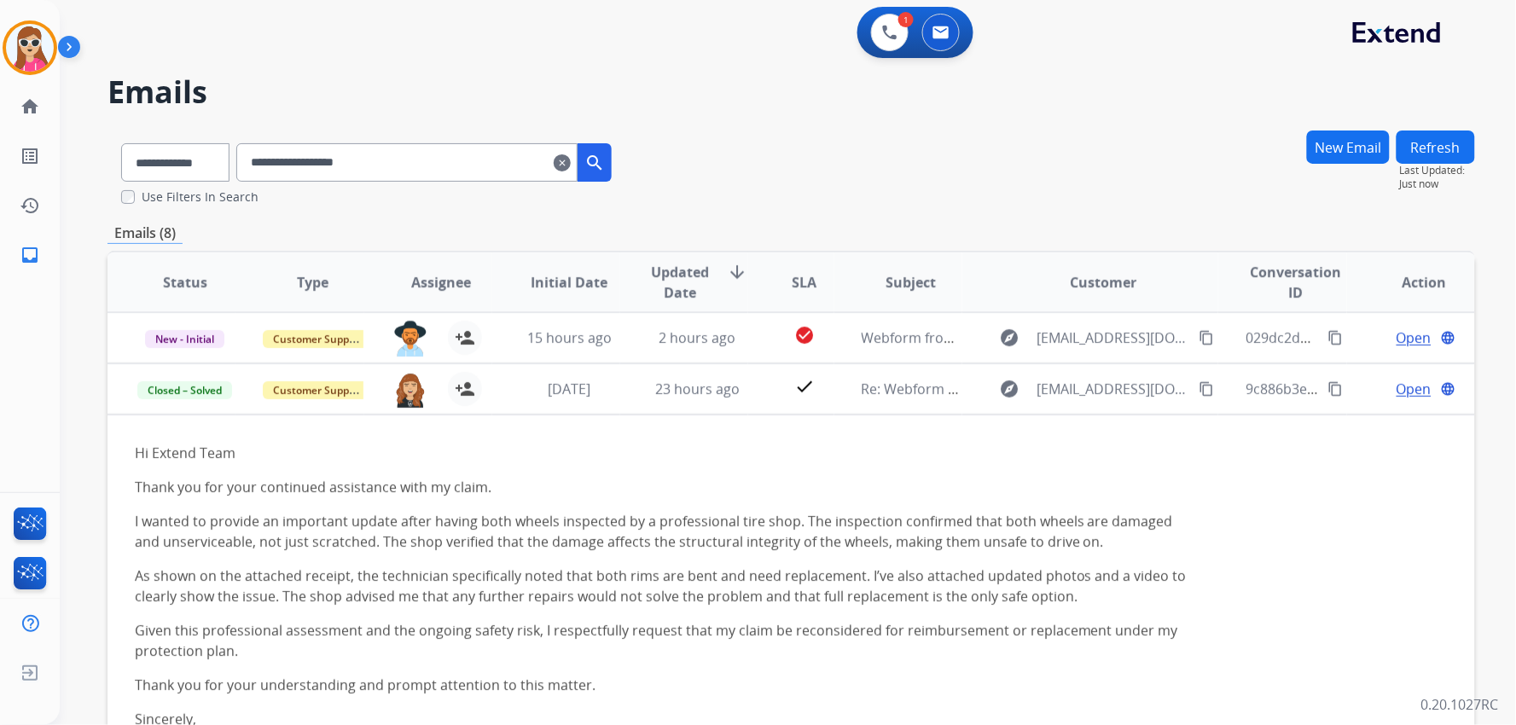
scroll to position [51, 0]
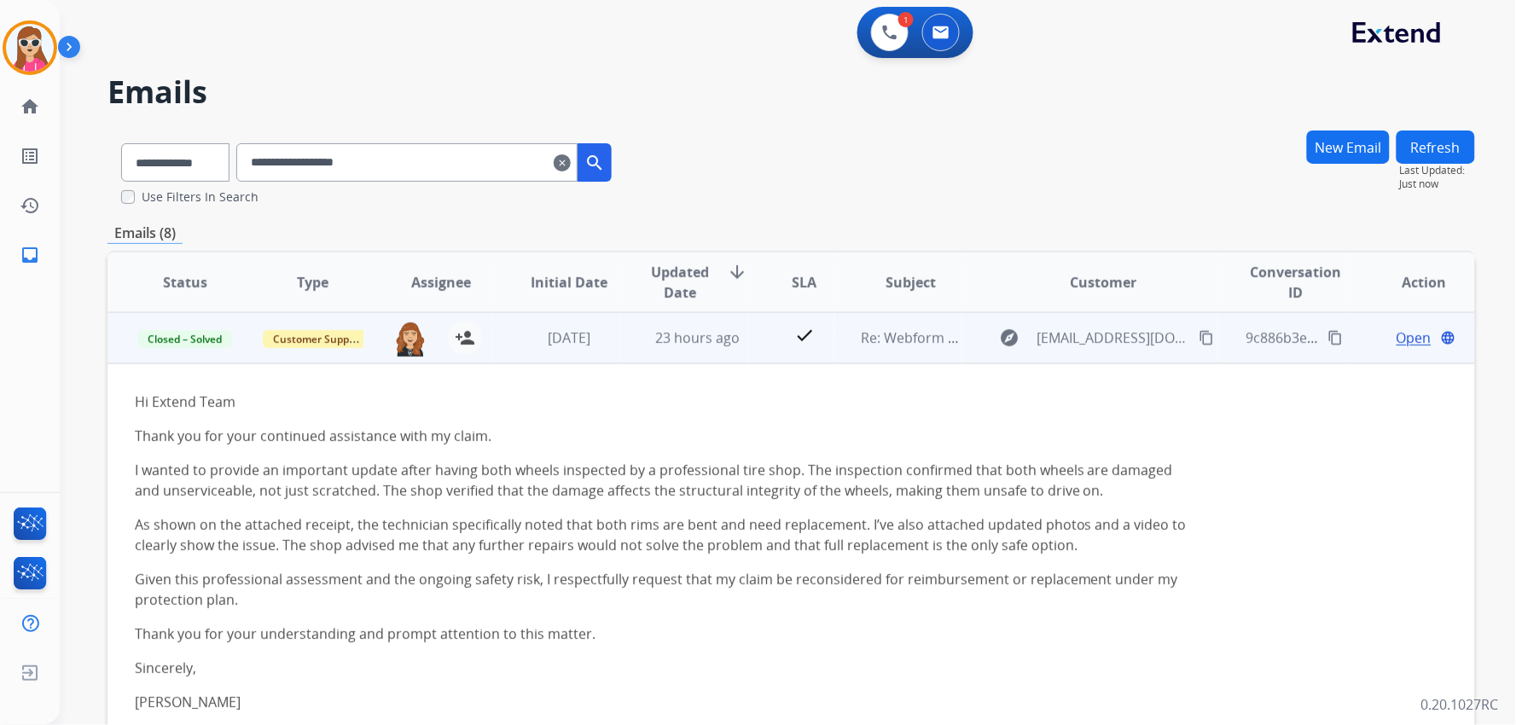
click at [1382, 357] on td "Open language" at bounding box center [1411, 337] width 128 height 51
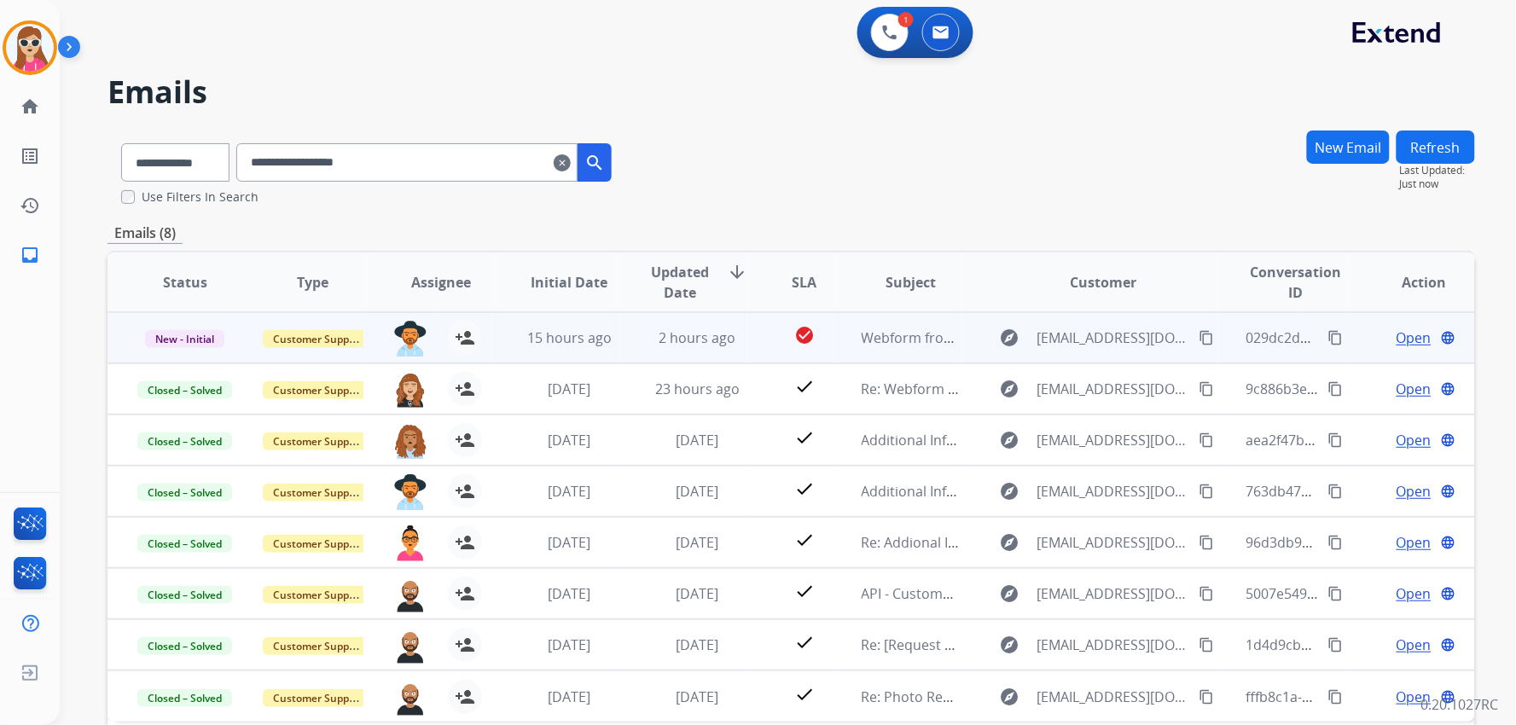
scroll to position [0, 0]
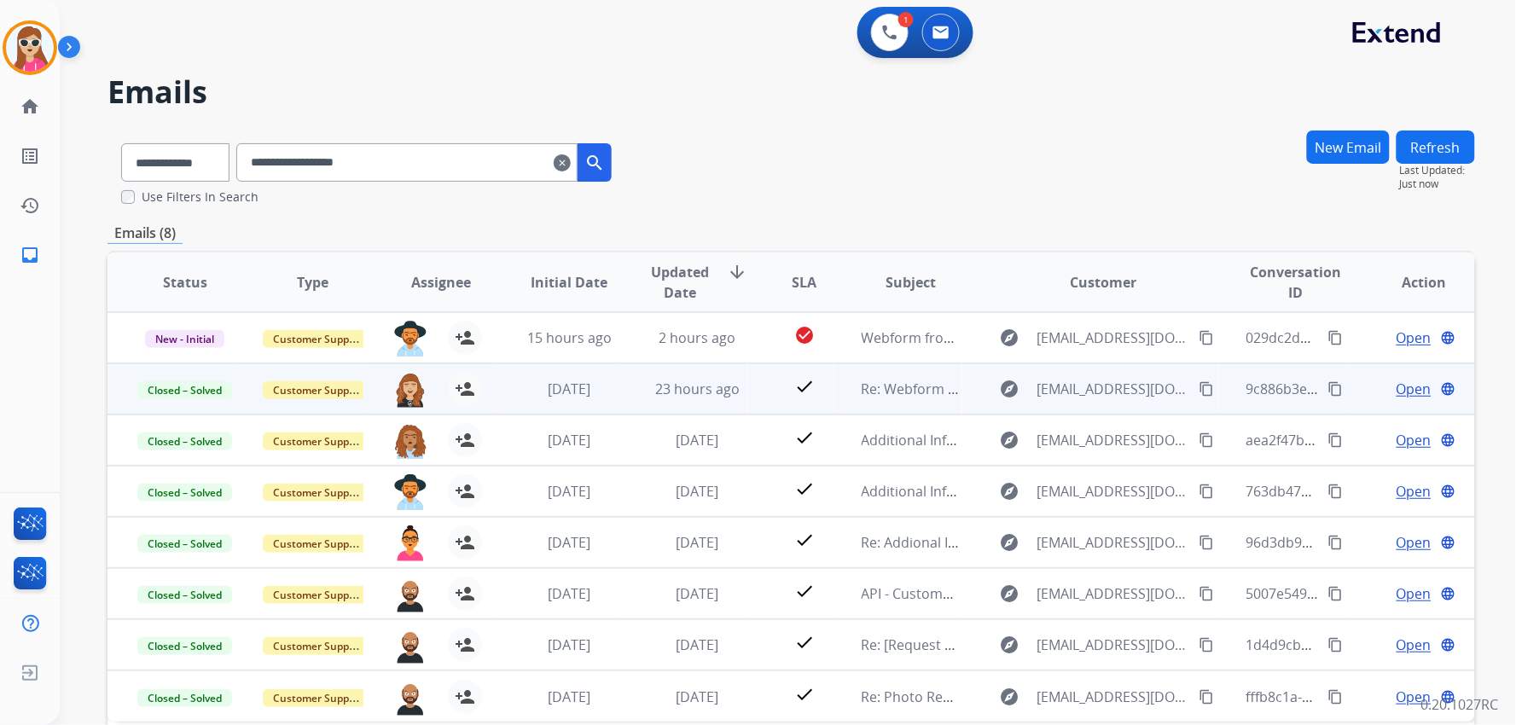
click at [1410, 387] on span "Open" at bounding box center [1413, 389] width 35 height 20
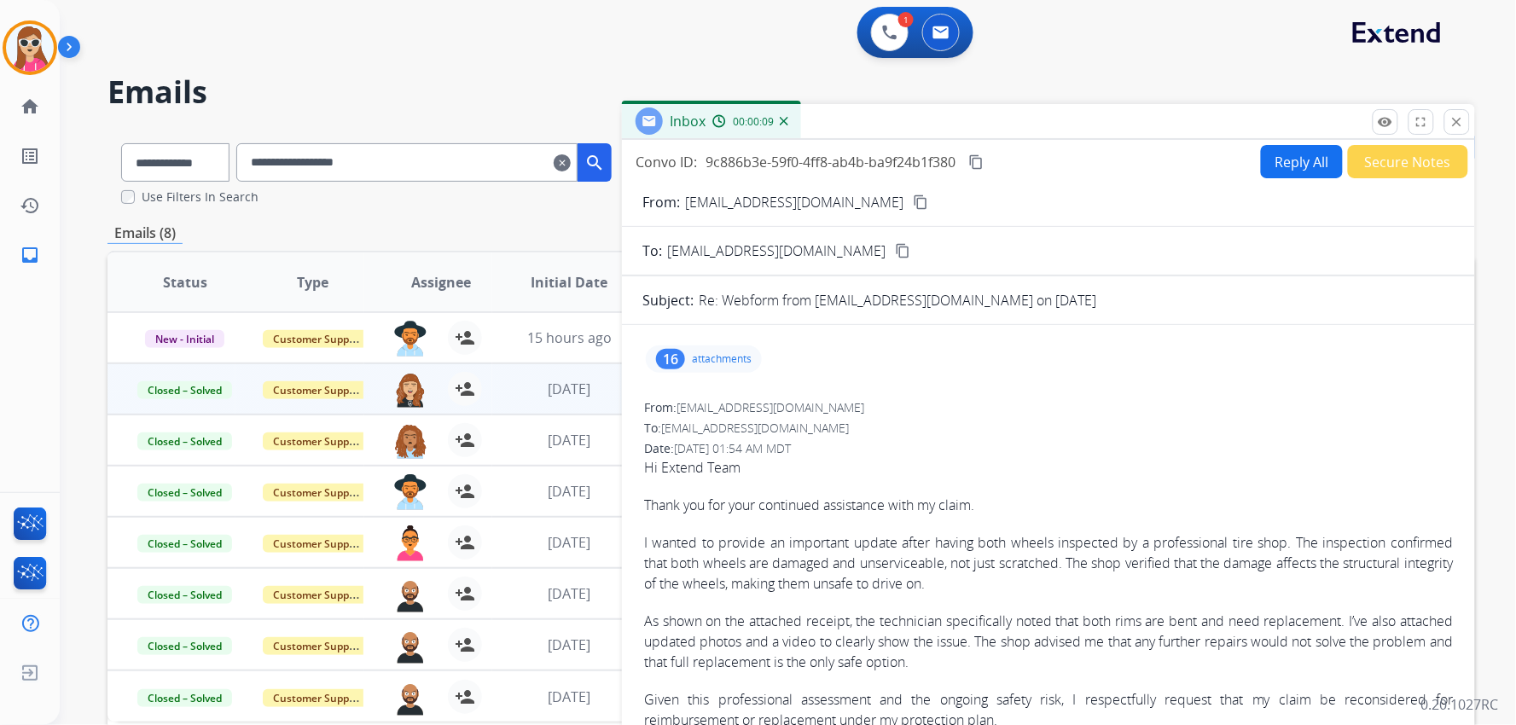
click at [737, 362] on p "attachments" at bounding box center [722, 359] width 60 height 14
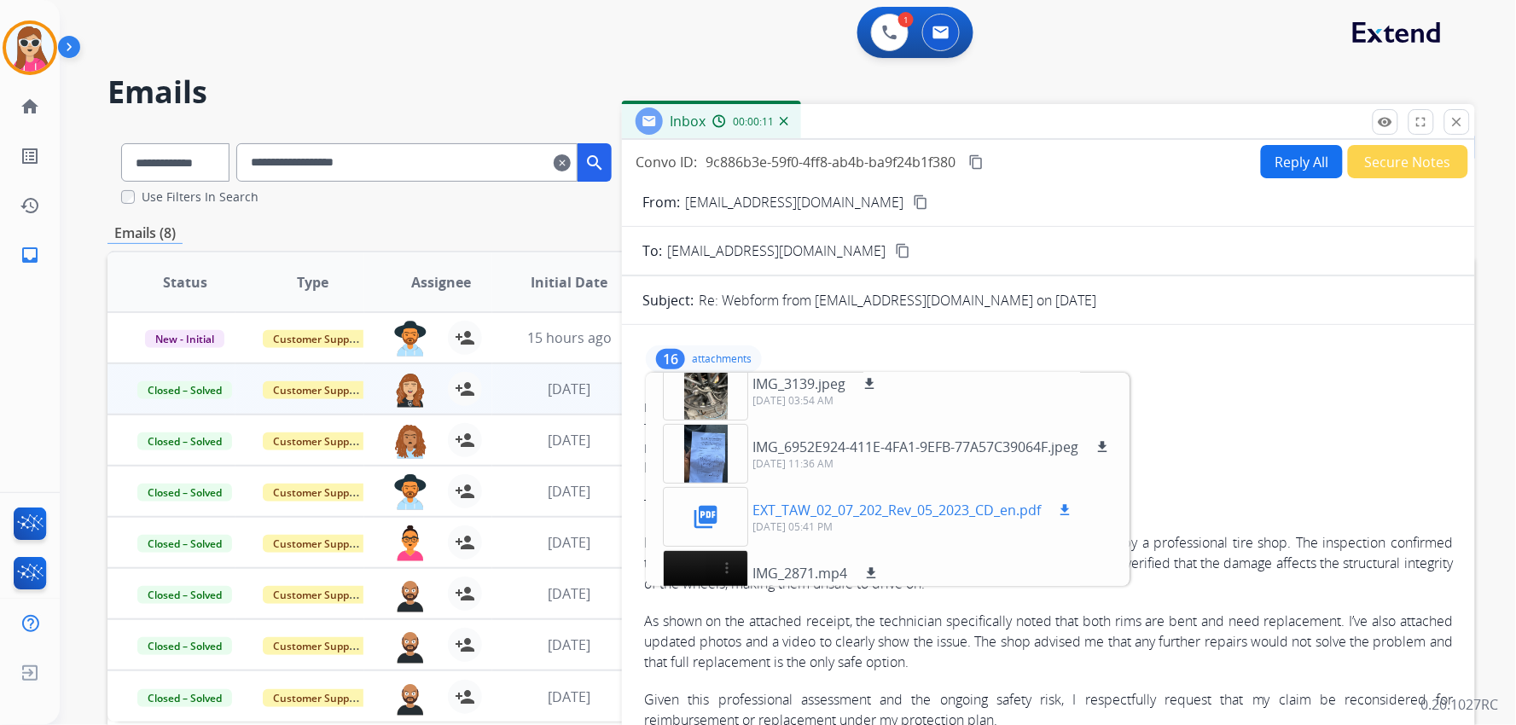
scroll to position [95, 0]
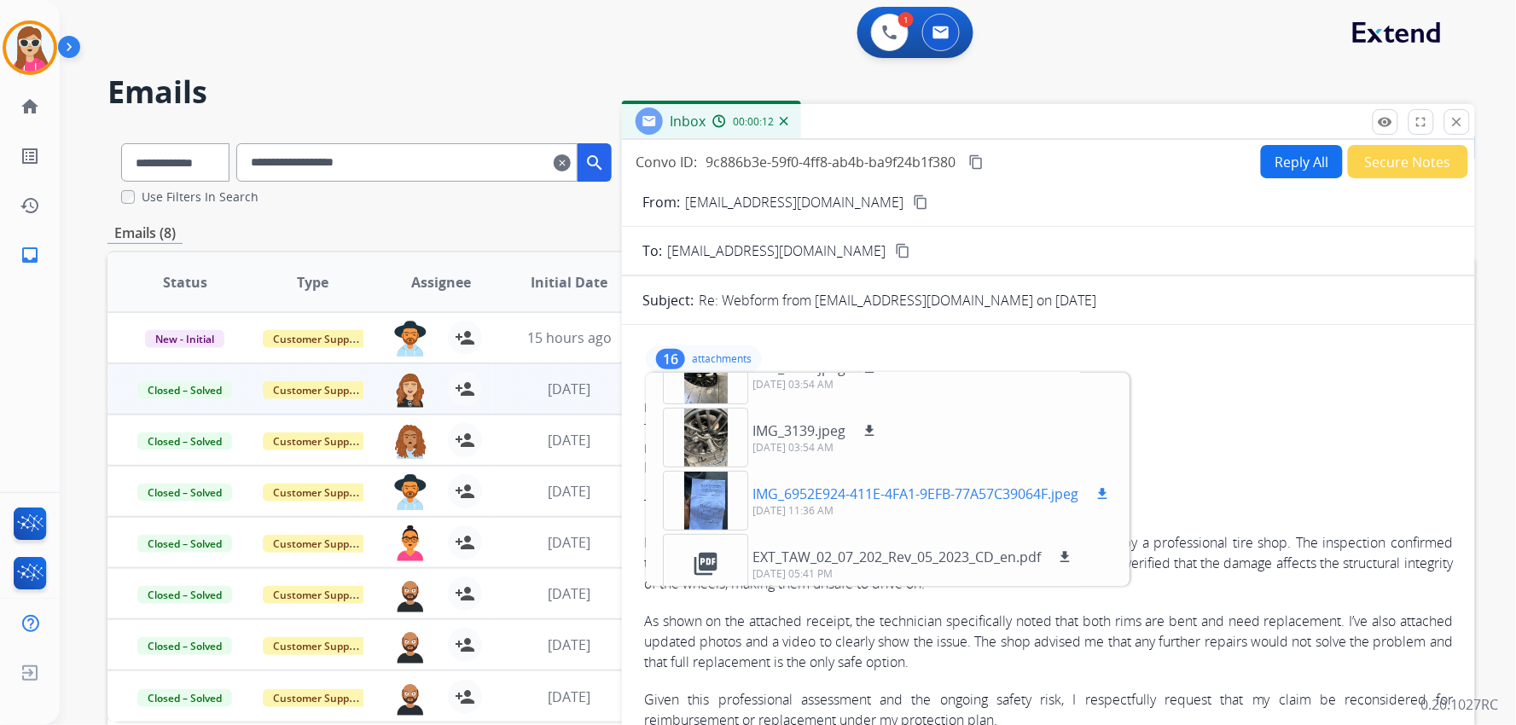
click at [1100, 484] on div "IMG_6952E924-411E-4FA1-9EFB-77A57C39064F.jpeg download" at bounding box center [932, 494] width 360 height 20
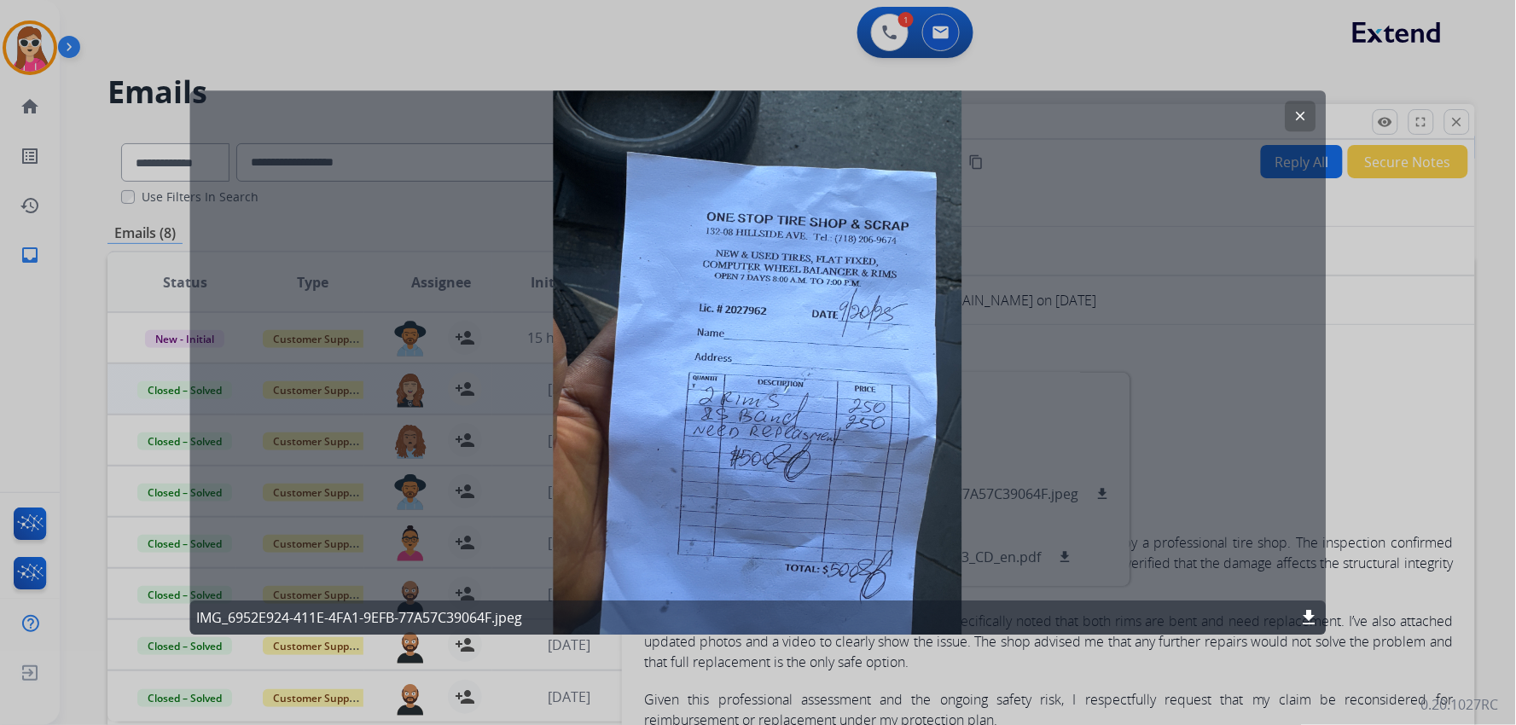
click at [1303, 107] on button "clear" at bounding box center [1300, 116] width 31 height 31
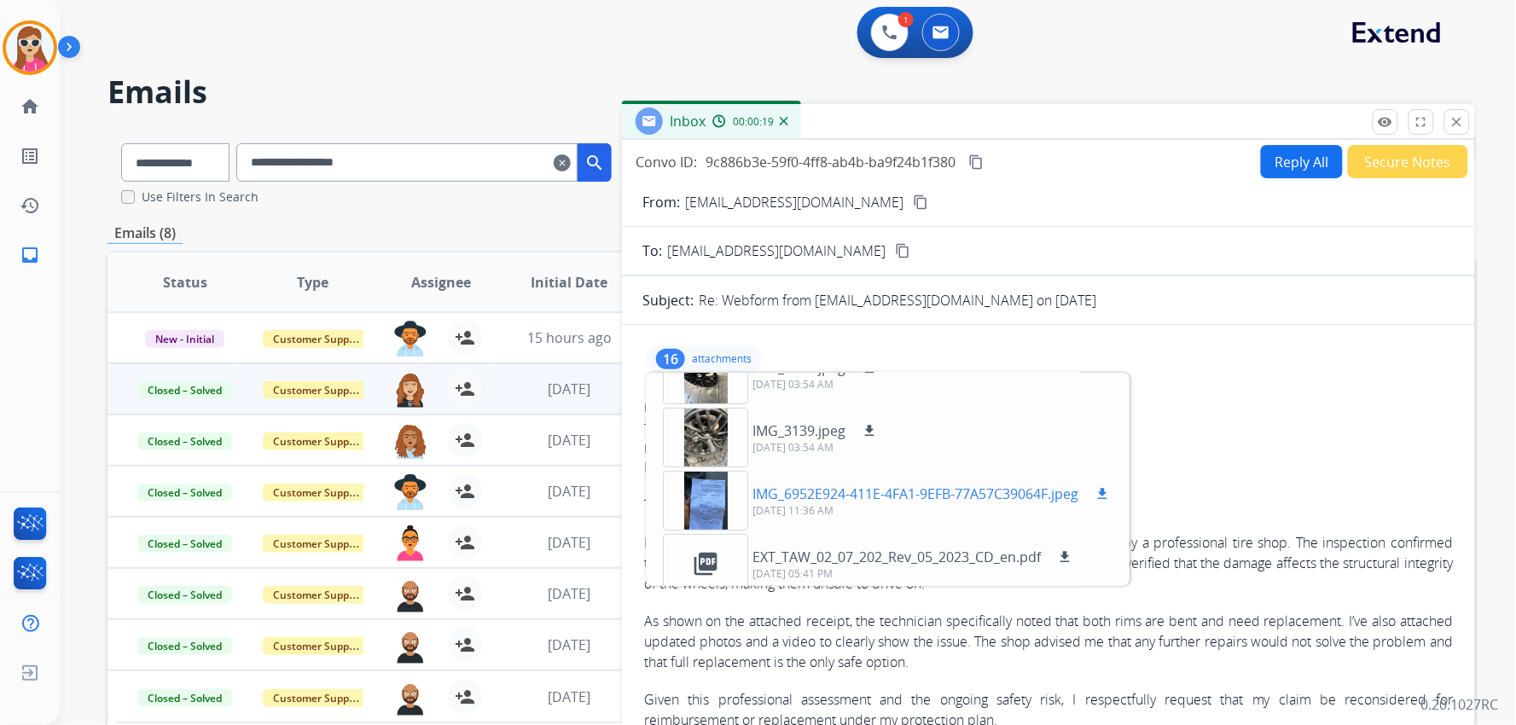
click at [1106, 496] on mat-icon "download" at bounding box center [1101, 493] width 15 height 15
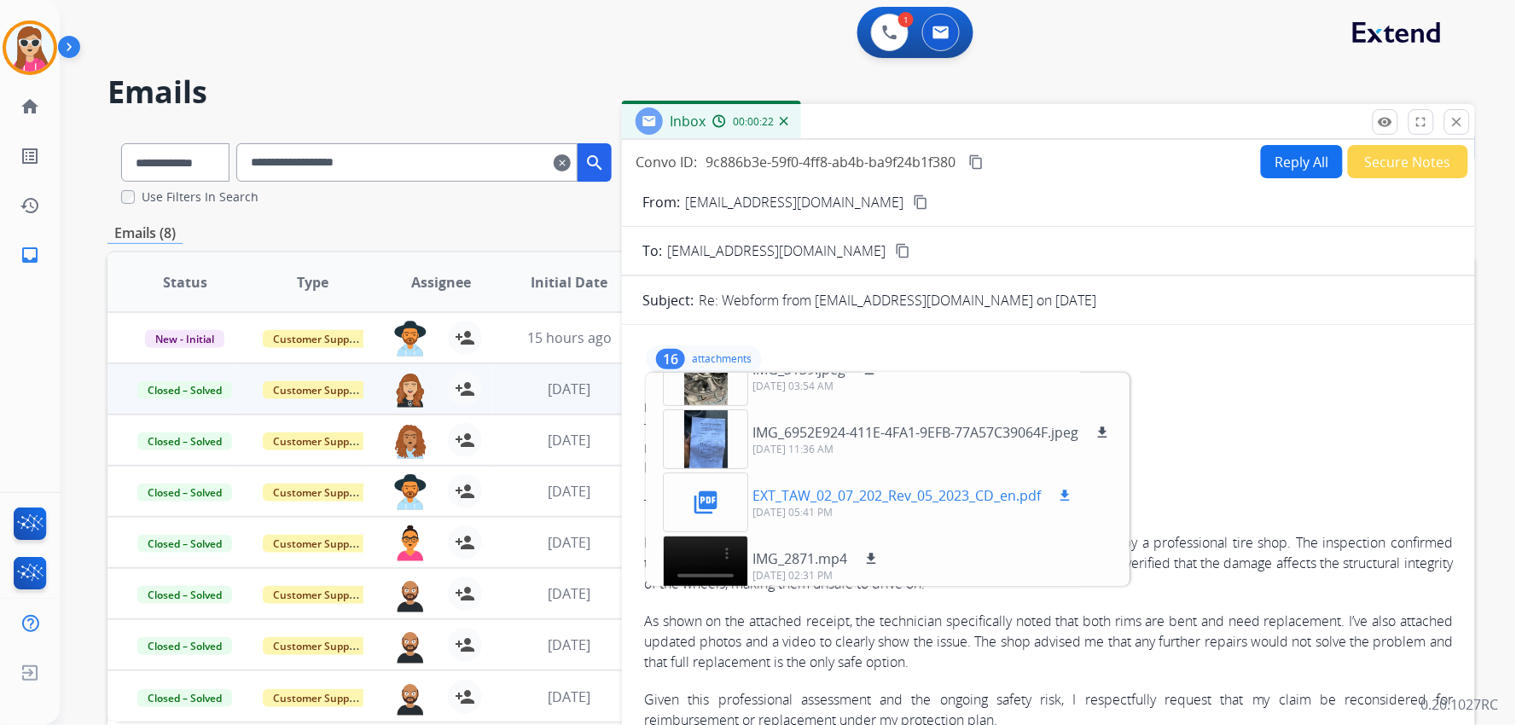
scroll to position [189, 0]
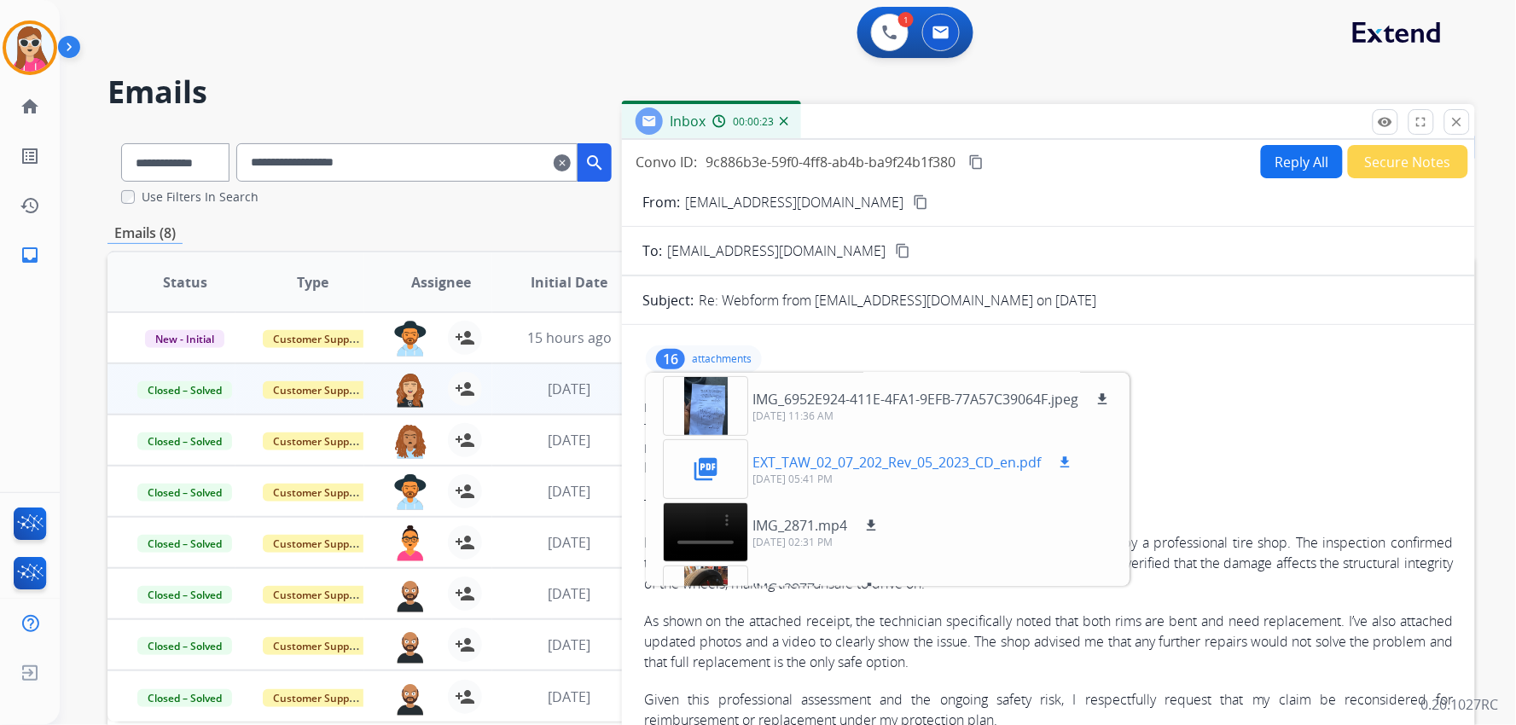
click at [1075, 467] on button "download" at bounding box center [1064, 462] width 20 height 20
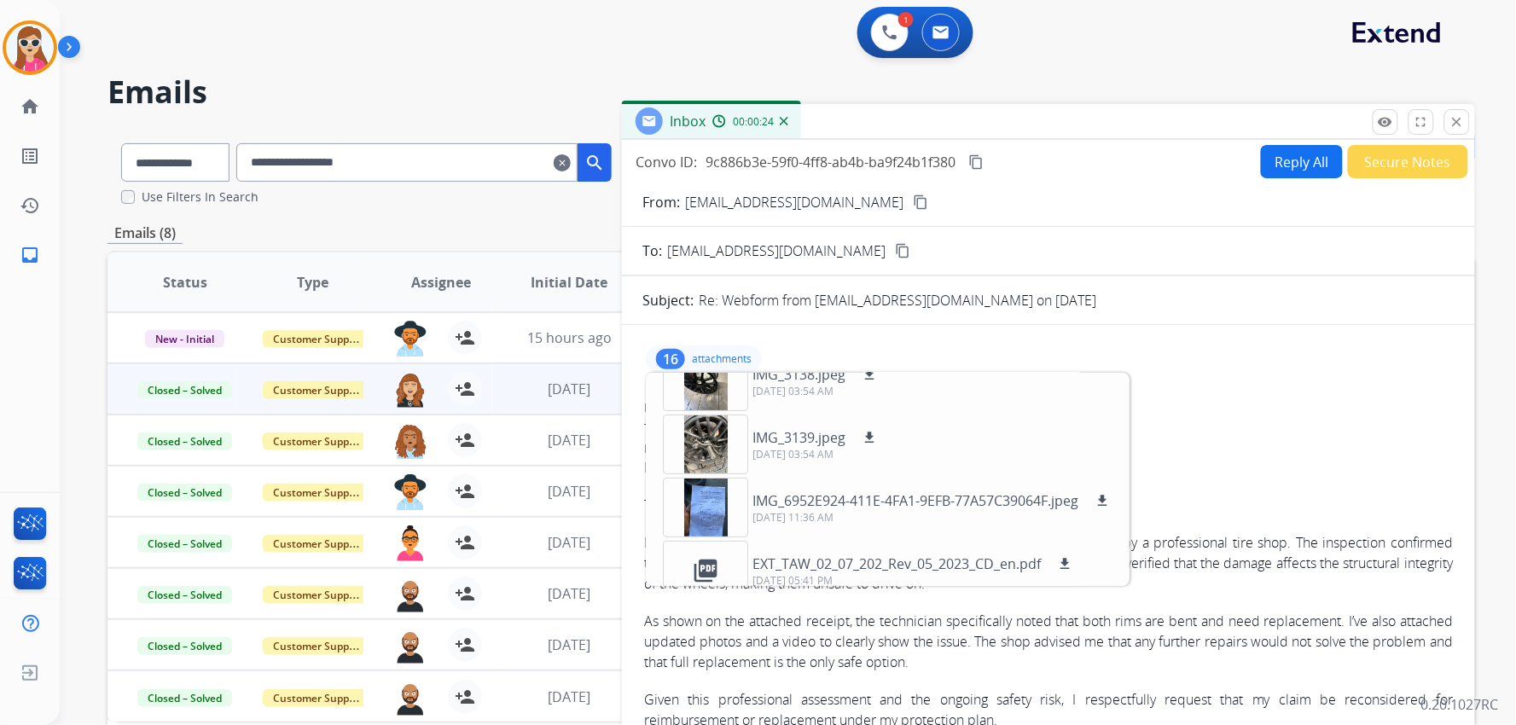
scroll to position [0, 0]
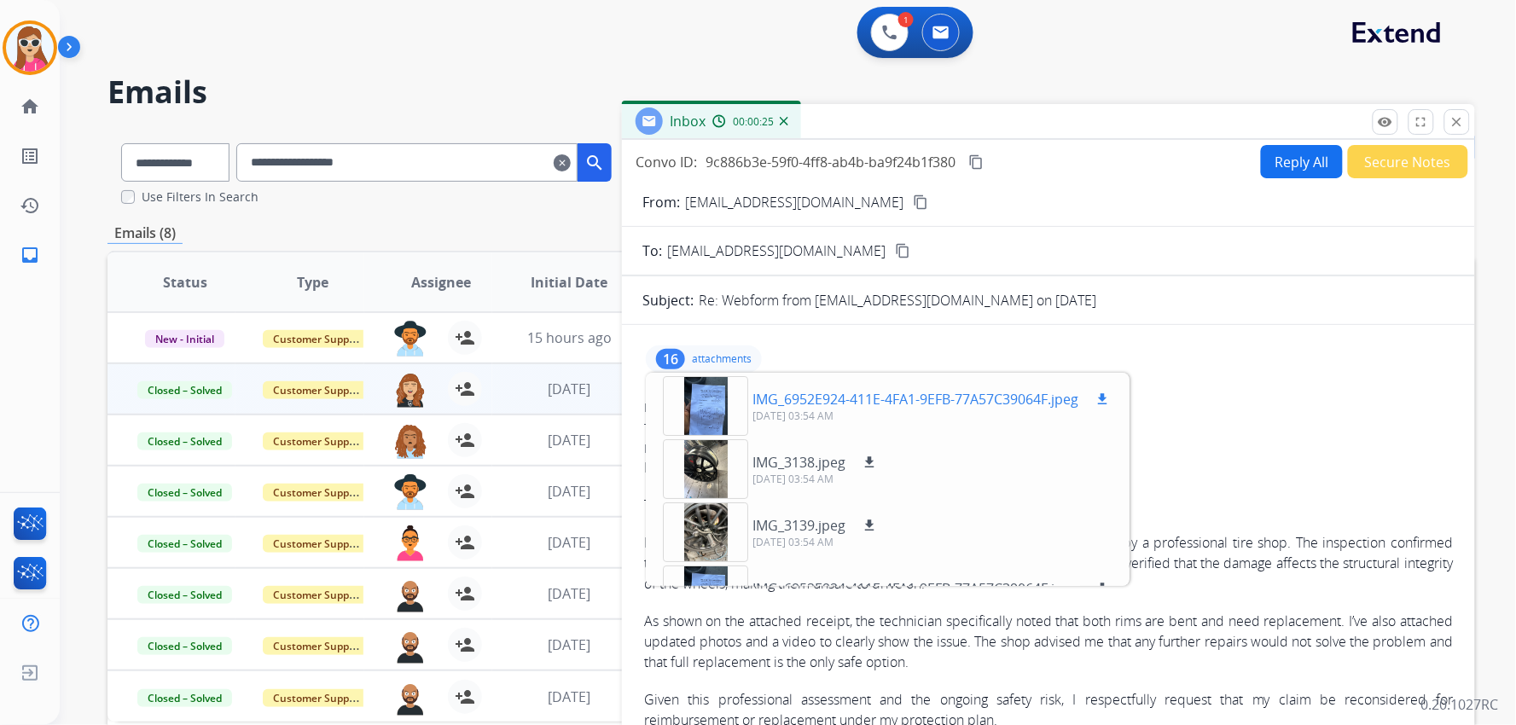
click at [1110, 406] on button "download" at bounding box center [1102, 399] width 20 height 20
click at [1157, 339] on div "16 attachments IMG_6952E924-411E-4FA1-9EFB-77A57C39064F.jpeg download 09/21/202…" at bounding box center [1048, 359] width 812 height 41
click at [693, 404] on div at bounding box center [705, 406] width 85 height 60
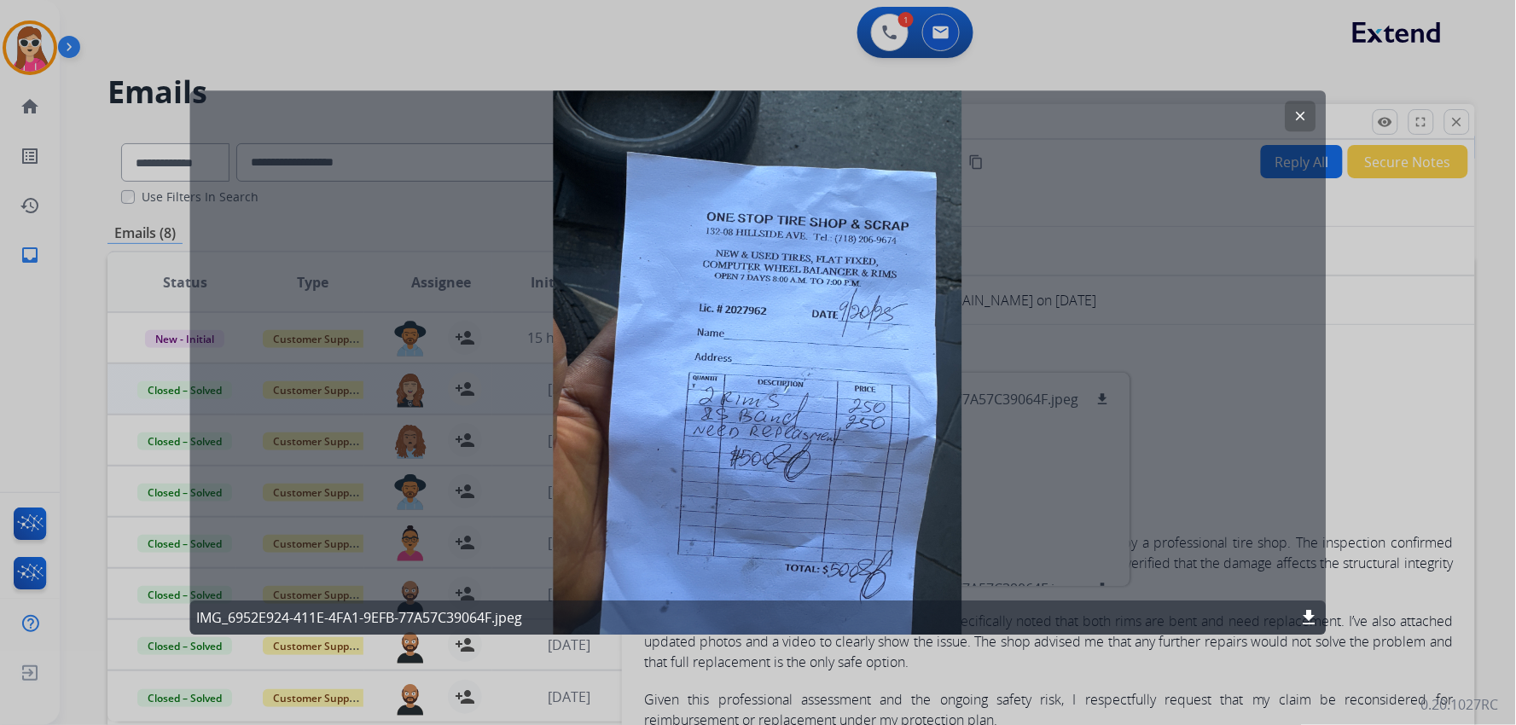
click at [1306, 103] on button "clear" at bounding box center [1300, 116] width 31 height 31
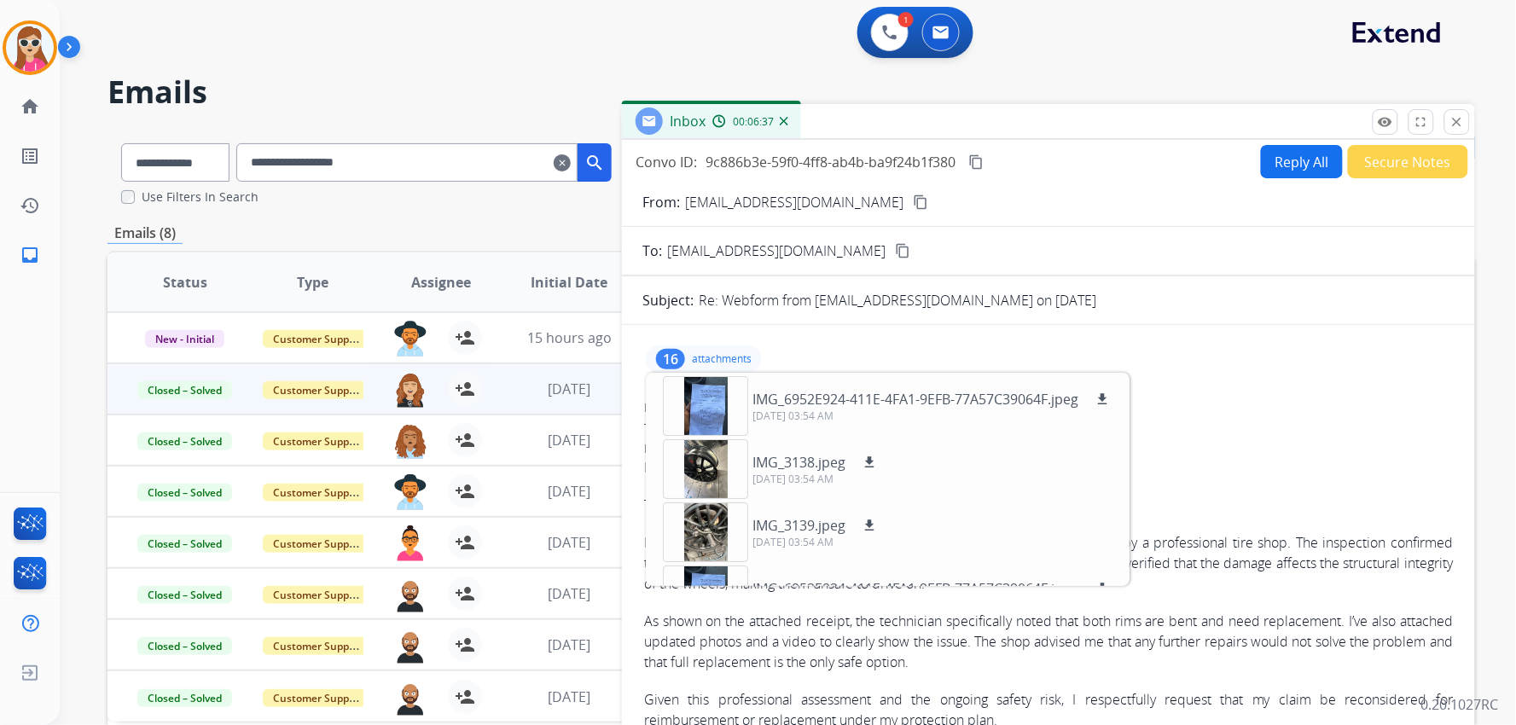
click at [1240, 449] on div "Date: 09/21/2025 - 01:54 AM MDT" at bounding box center [1048, 448] width 809 height 17
click at [1192, 403] on div "From: onipede33@gmail.com" at bounding box center [1048, 407] width 809 height 17
click at [1194, 403] on div "From: onipede33@gmail.com" at bounding box center [1048, 407] width 809 height 17
click at [1257, 374] on div "16 attachments IMG_6952E924-411E-4FA1-9EFB-77A57C39064F.jpeg download 09/21/202…" at bounding box center [1048, 359] width 812 height 41
click at [1273, 428] on div "To: support@extend.com" at bounding box center [1048, 428] width 809 height 17
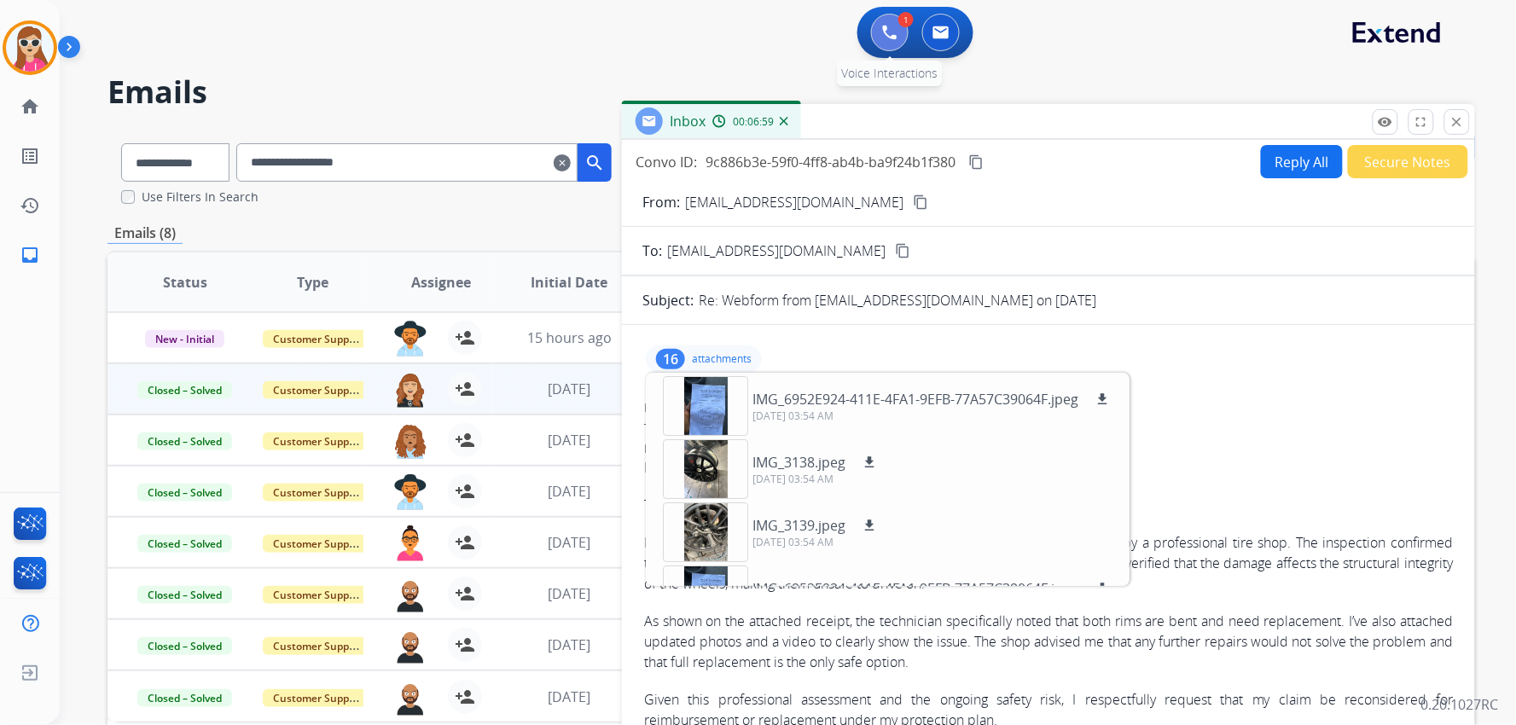
click at [888, 34] on img at bounding box center [889, 32] width 15 height 15
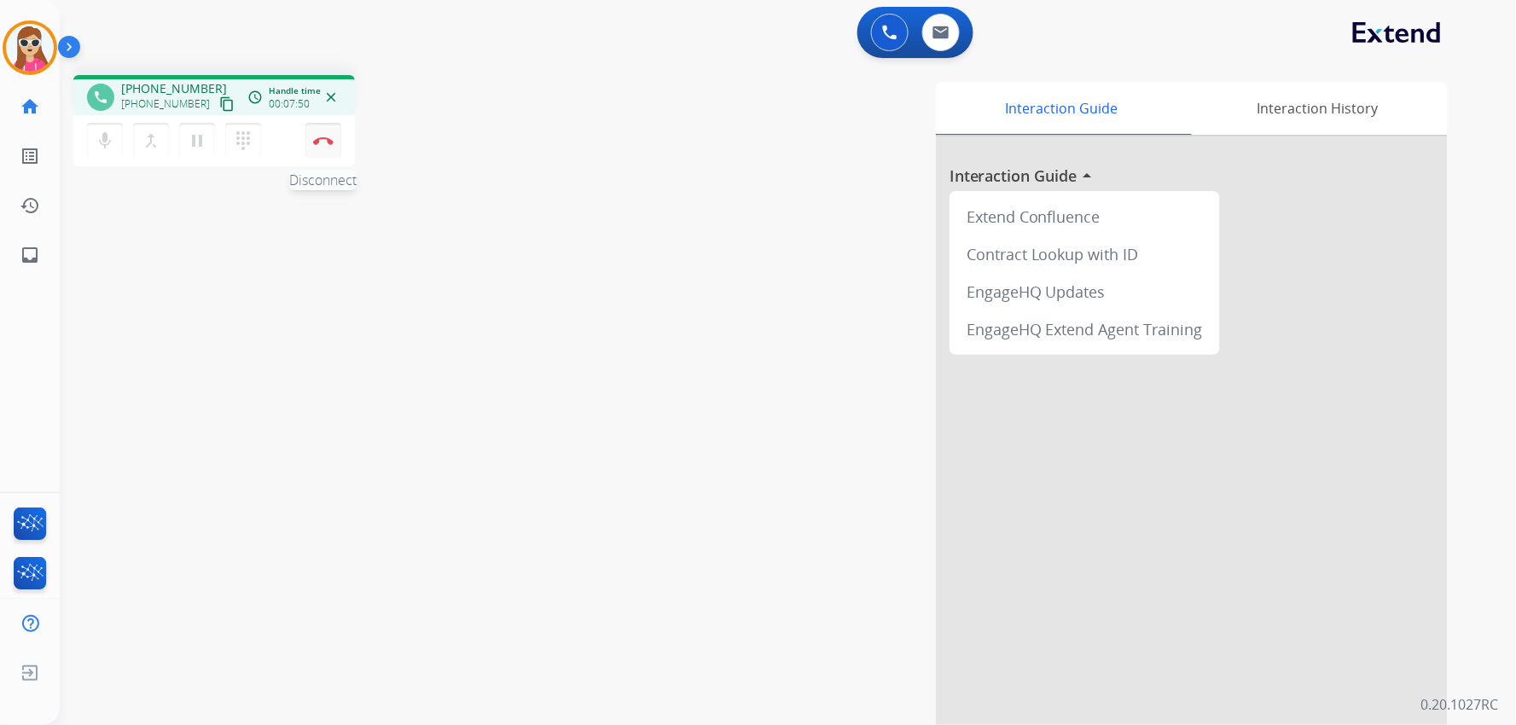
click at [326, 147] on button "Disconnect" at bounding box center [323, 141] width 36 height 36
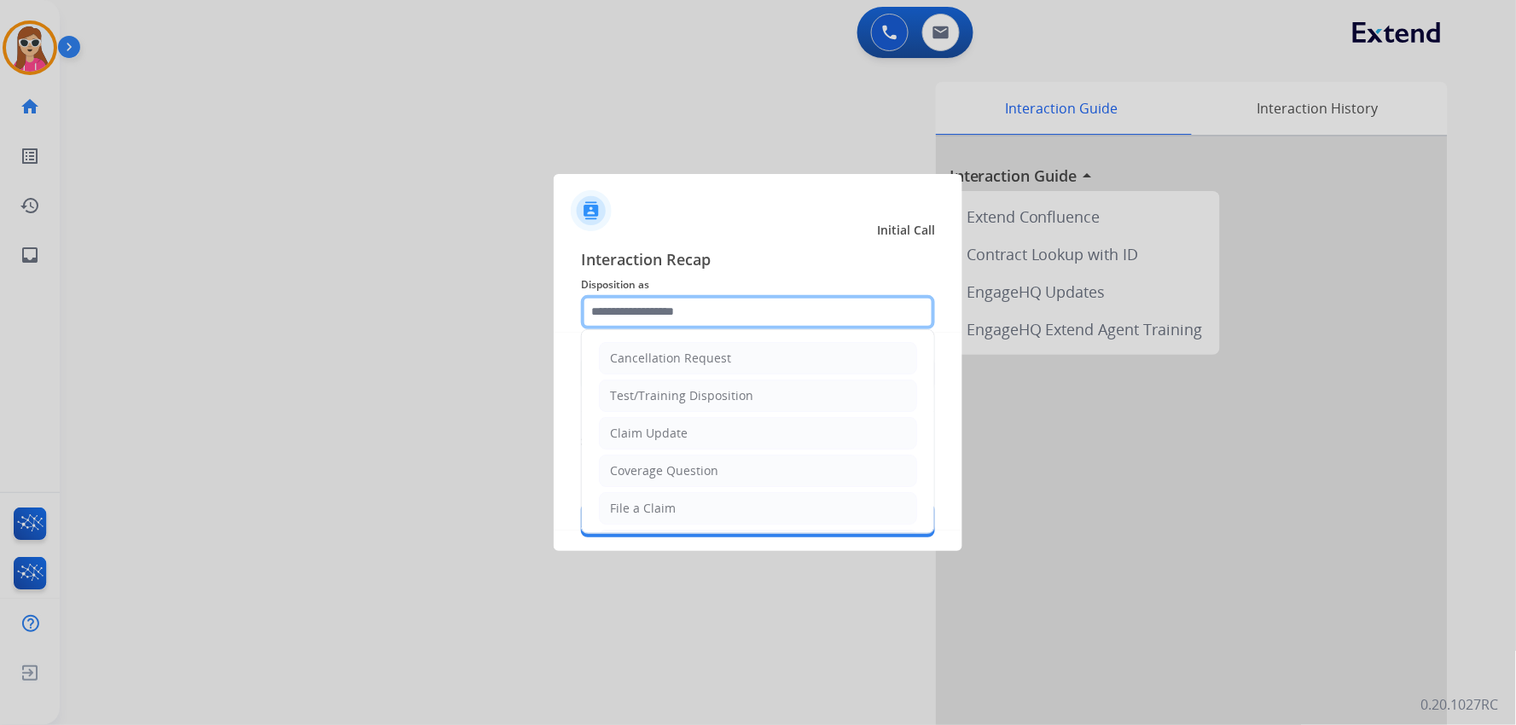
click at [631, 312] on input "text" at bounding box center [758, 312] width 354 height 34
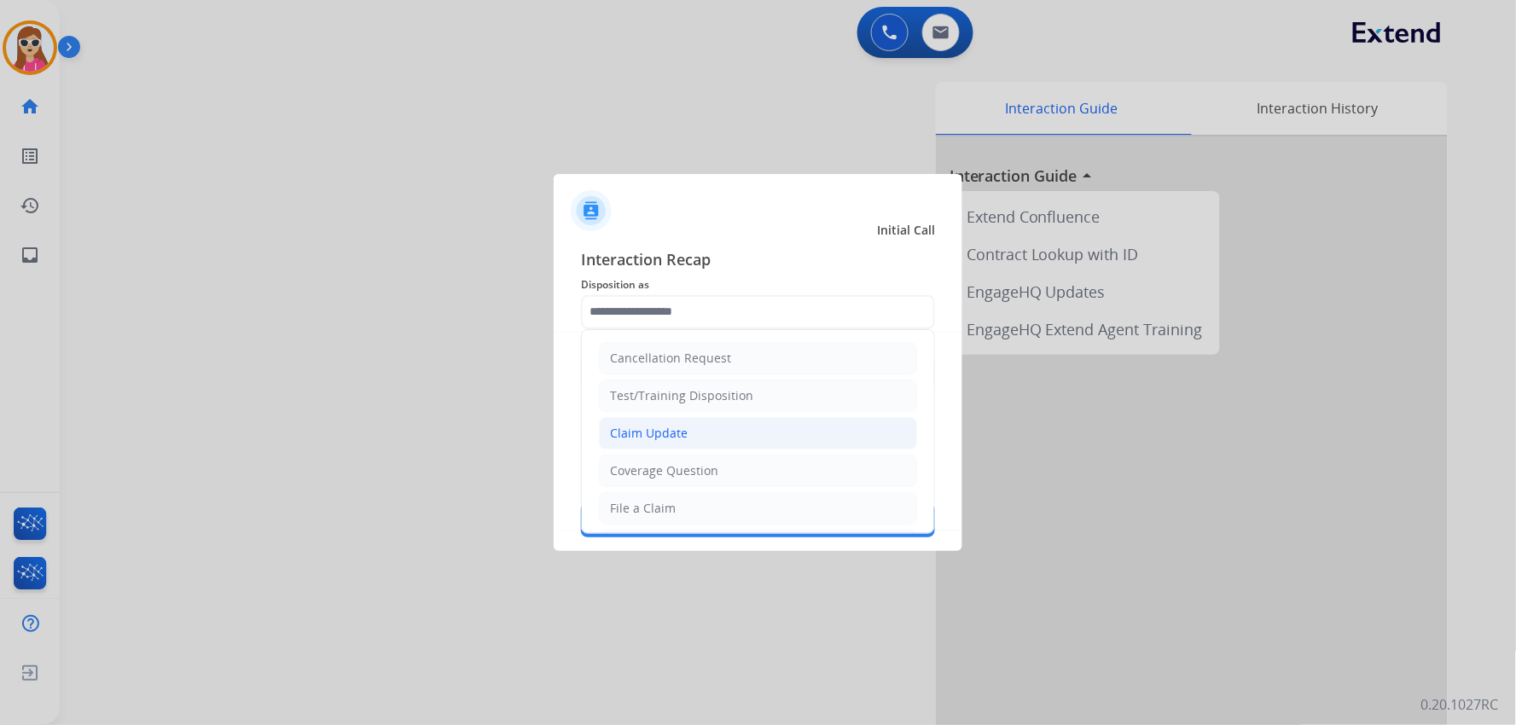
click at [668, 437] on div "Claim Update" at bounding box center [649, 433] width 78 height 17
type input "**********"
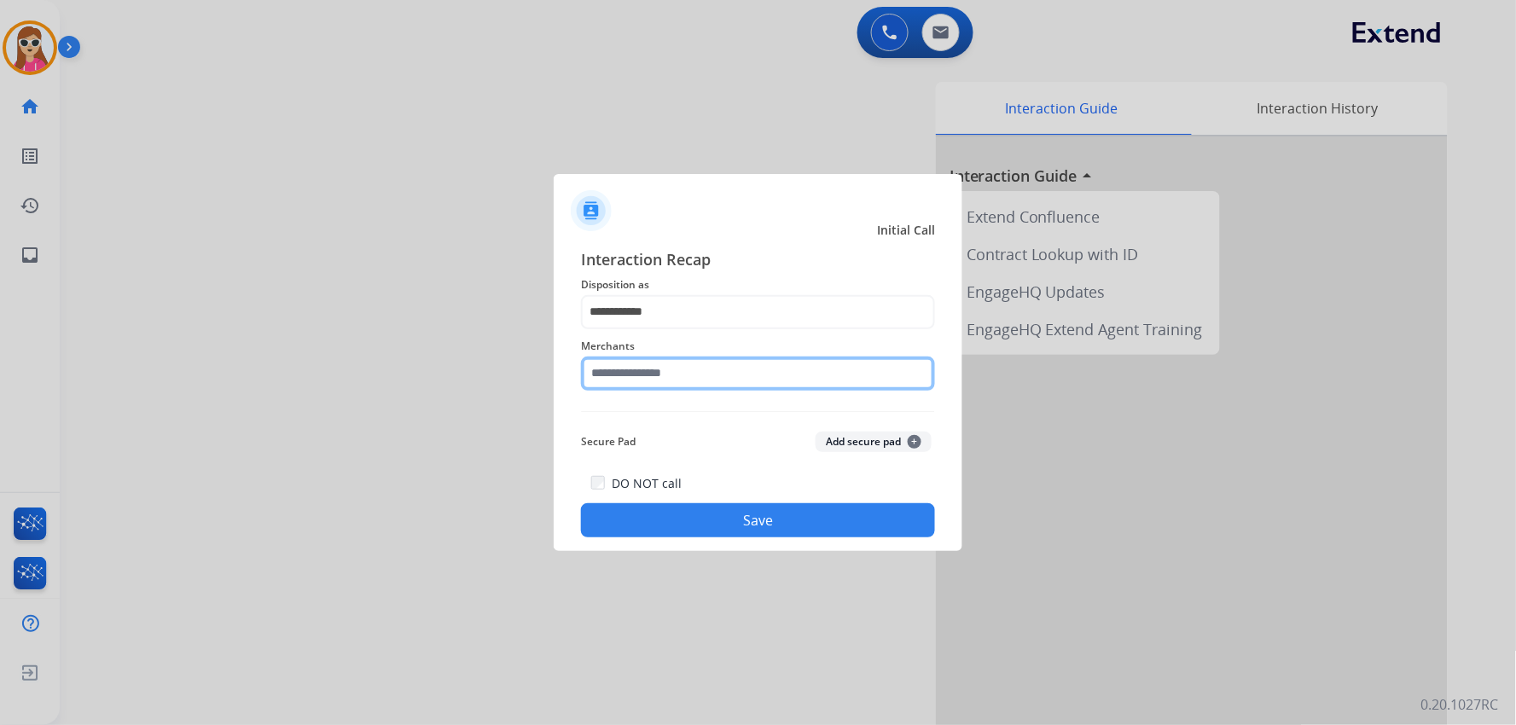
click at [667, 386] on input "text" at bounding box center [758, 374] width 354 height 34
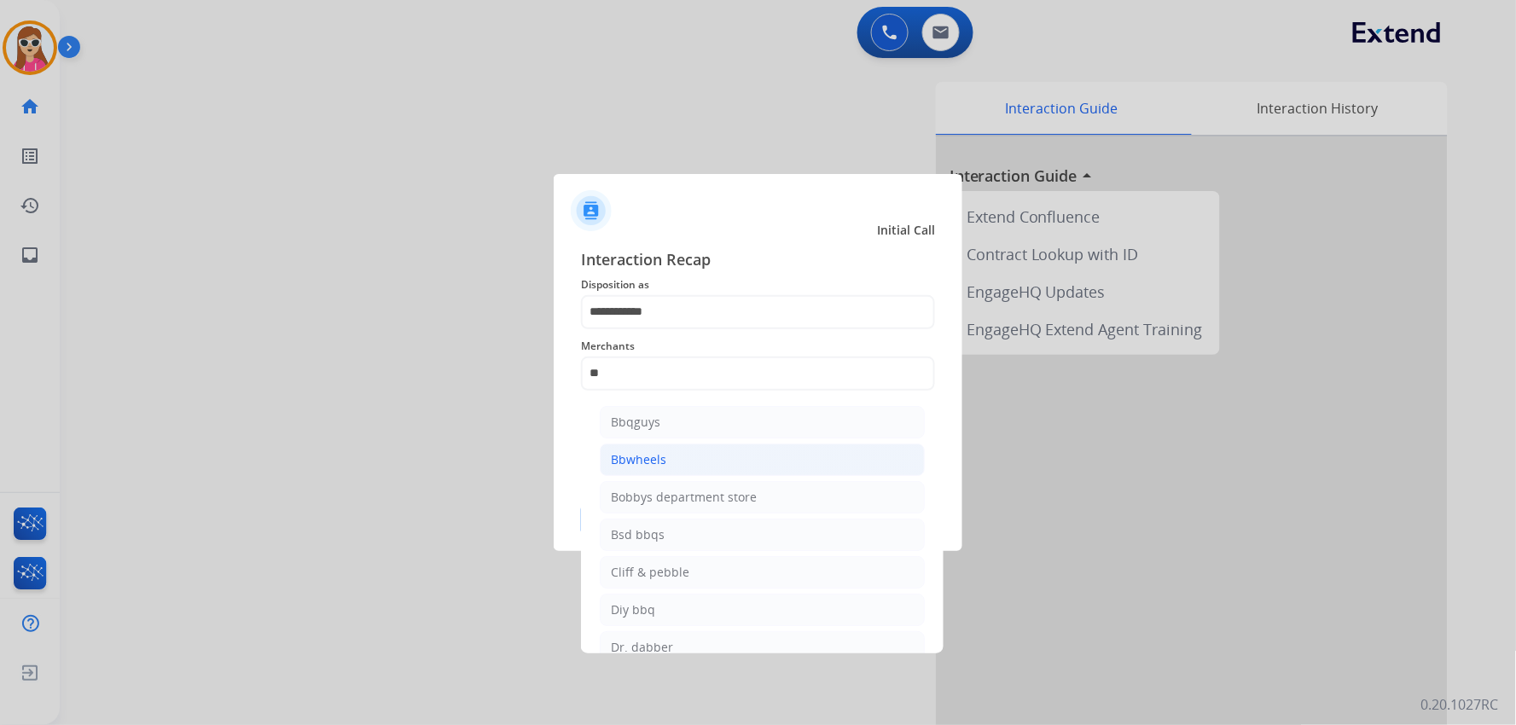
click at [658, 467] on div "Bbwheels" at bounding box center [638, 459] width 55 height 17
type input "********"
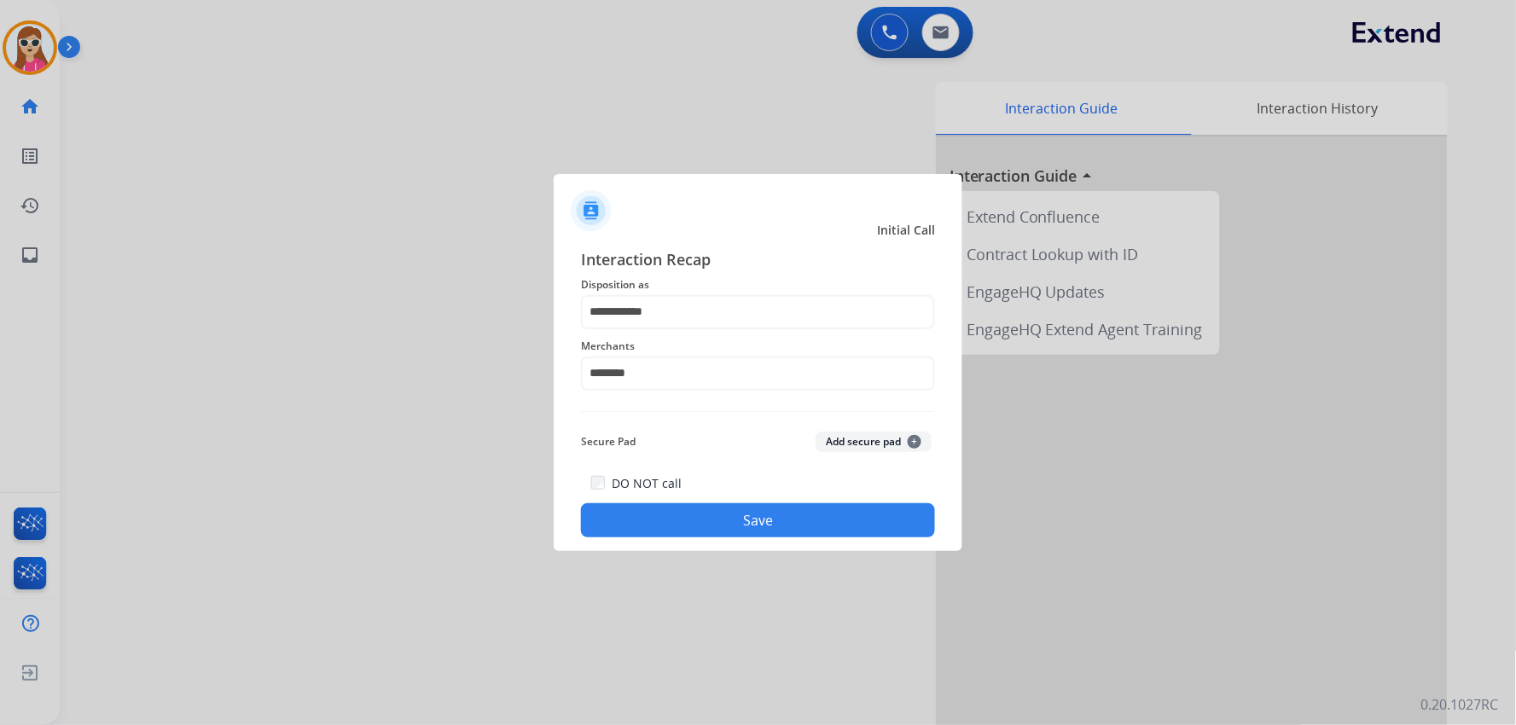
click at [672, 502] on div "DO NOT call Save" at bounding box center [758, 505] width 354 height 65
click at [692, 509] on button "Save" at bounding box center [758, 520] width 354 height 34
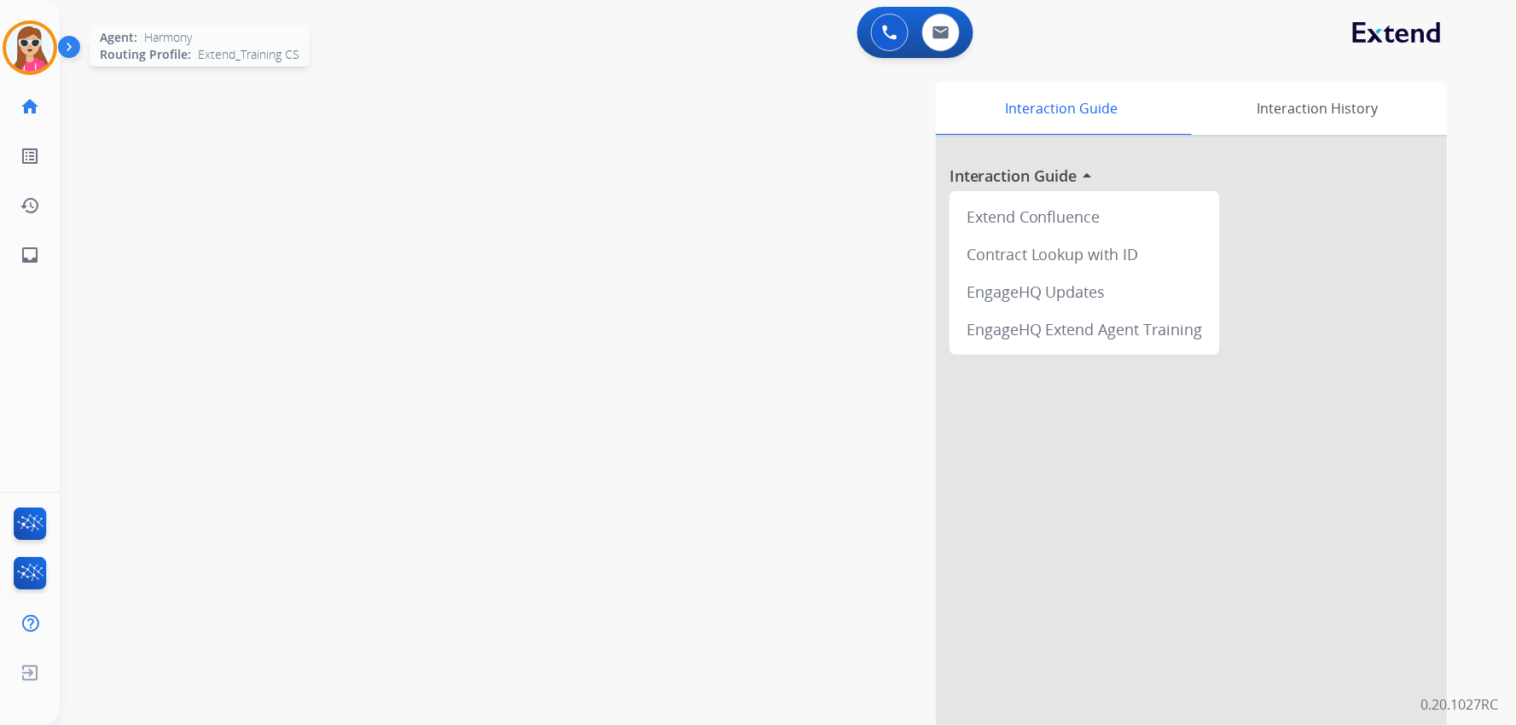
click at [46, 51] on img at bounding box center [30, 48] width 48 height 48
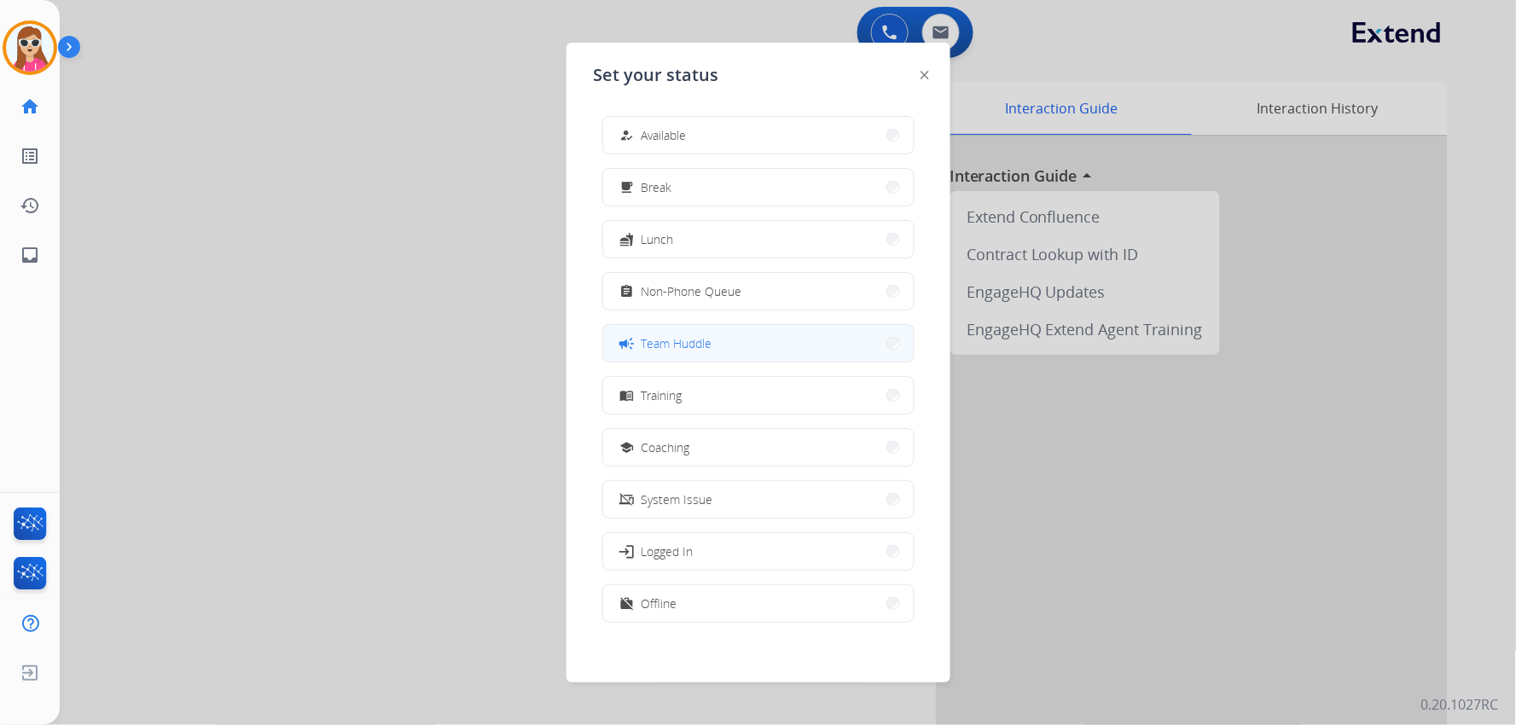
click at [713, 346] on button "campaign Team Huddle" at bounding box center [758, 343] width 310 height 37
